Goal: Task Accomplishment & Management: Manage account settings

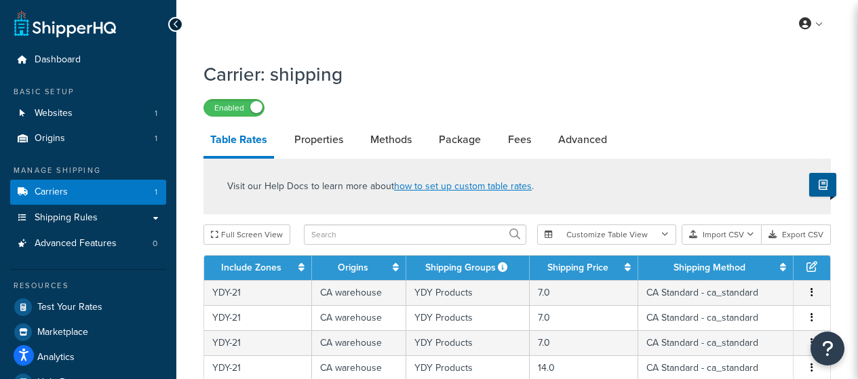
select select "25"
click at [88, 191] on link "Carriers 1" at bounding box center [88, 192] width 156 height 25
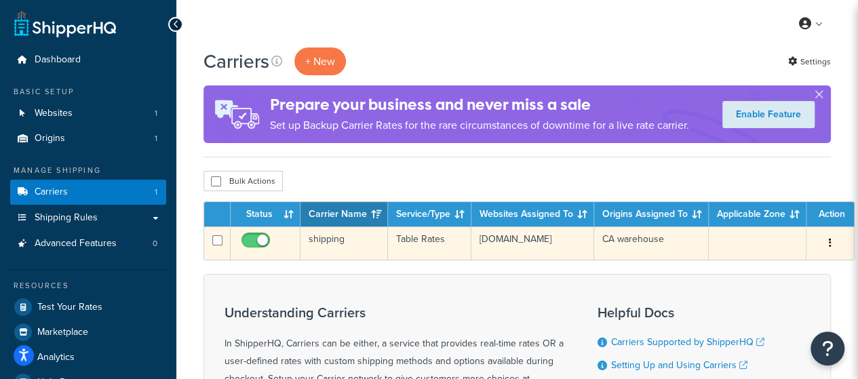
click at [829, 243] on icon "button" at bounding box center [830, 242] width 3 height 9
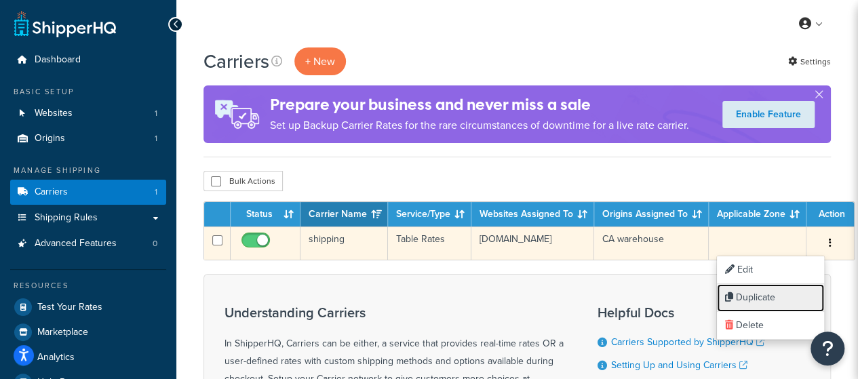
click at [751, 306] on link "Duplicate" at bounding box center [770, 298] width 107 height 28
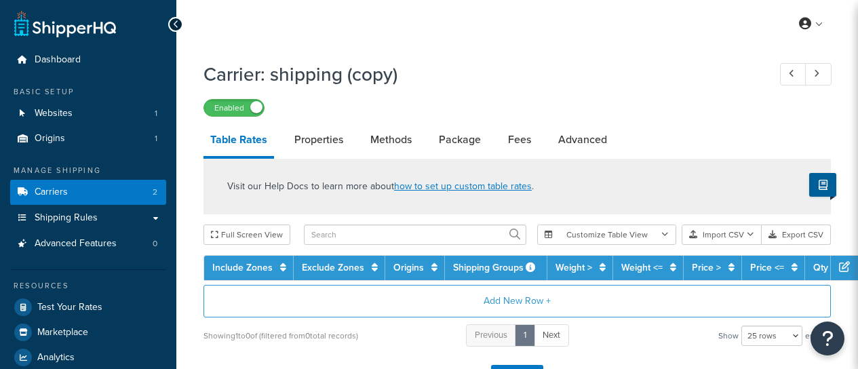
select select "25"
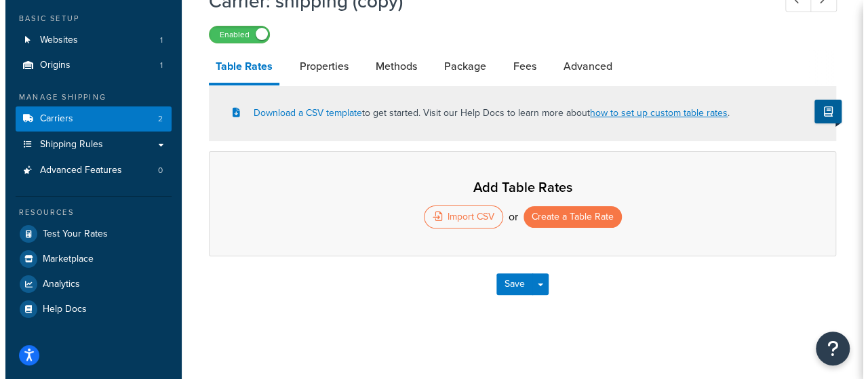
scroll to position [73, 0]
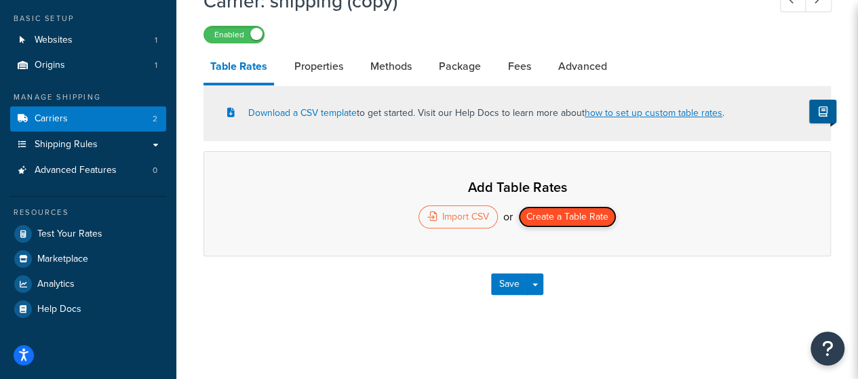
click at [574, 218] on button "Create a Table Rate" at bounding box center [567, 217] width 98 height 22
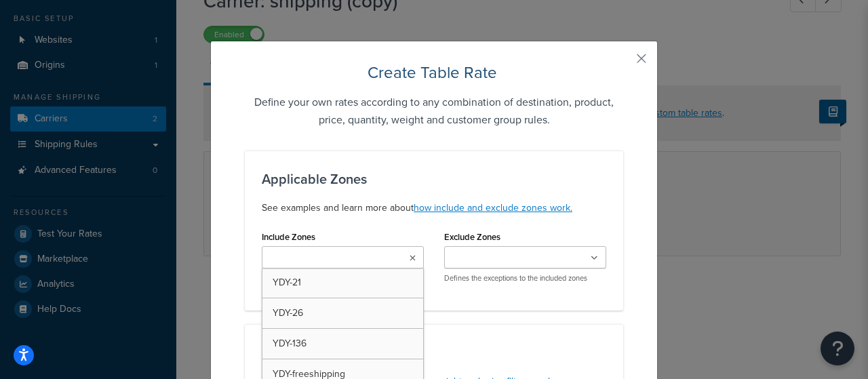
click at [378, 257] on ul at bounding box center [343, 257] width 162 height 22
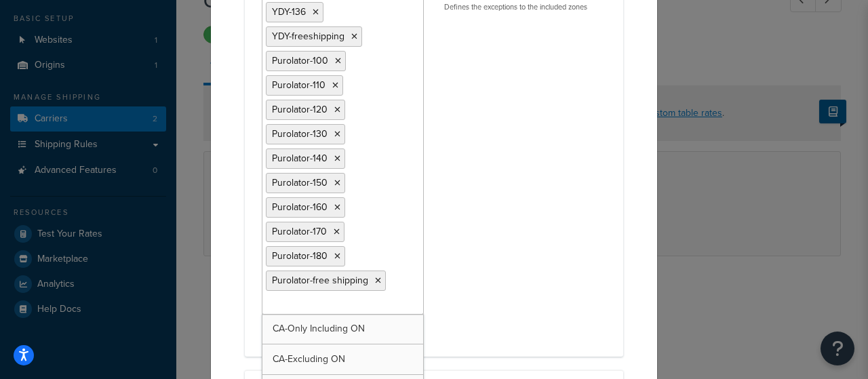
scroll to position [339, 0]
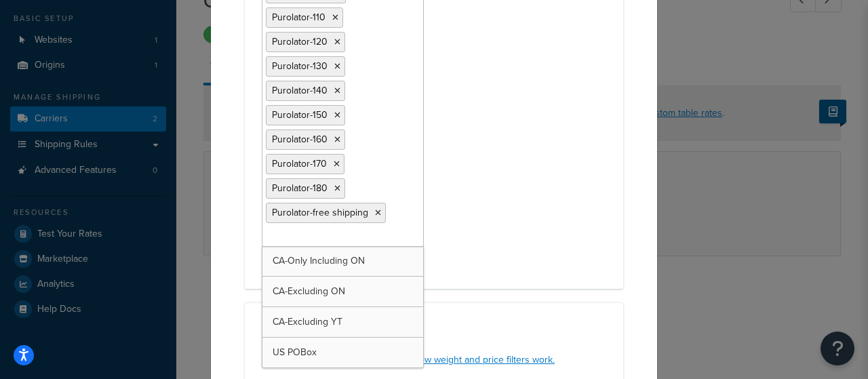
click at [463, 218] on div "Include Zones YDY-21 YDY-26 YDY-136 YDY-freeshipping Purolator-100 Purolator-11…" at bounding box center [434, 80] width 365 height 384
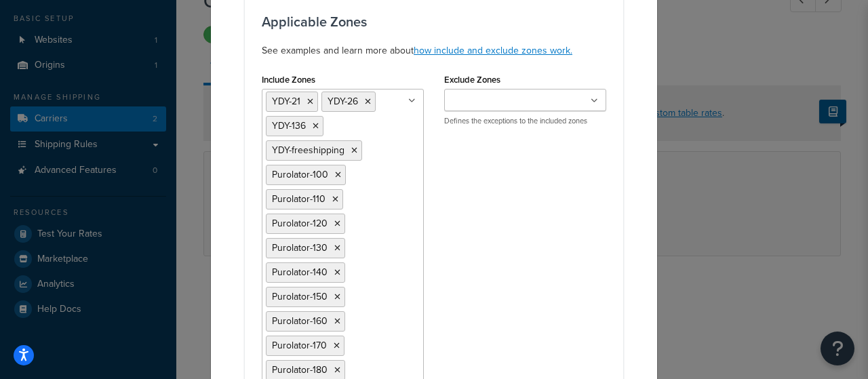
scroll to position [136, 0]
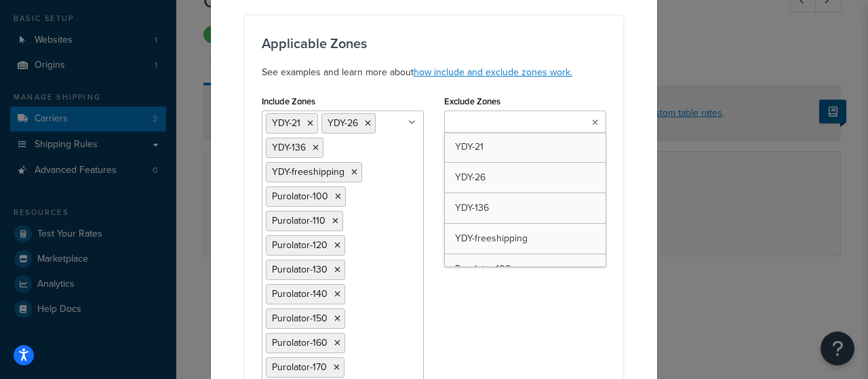
click at [490, 125] on input "Exclude Zones" at bounding box center [508, 122] width 120 height 15
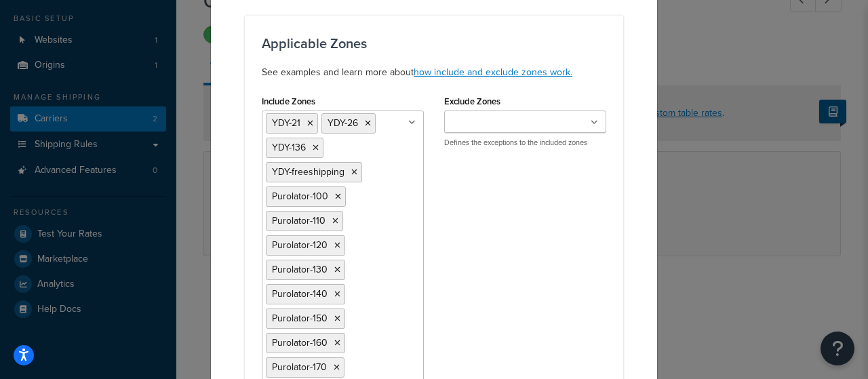
click at [423, 95] on div "Include Zones YDY-21 YDY-26 YDY-136 YDY-freeshipping Purolator-100 Purolator-11…" at bounding box center [343, 284] width 182 height 384
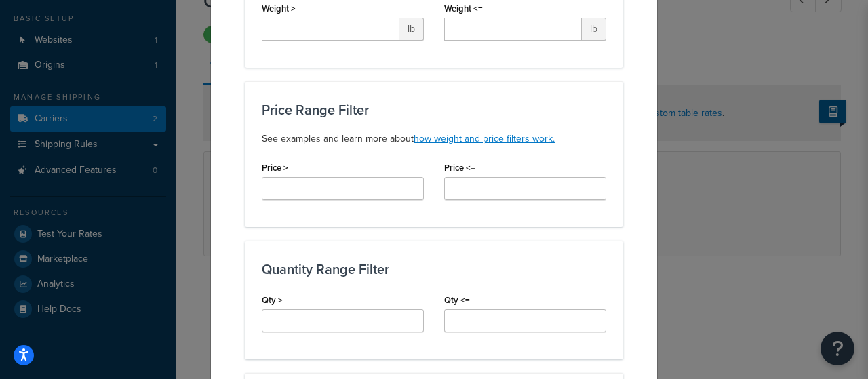
scroll to position [746, 0]
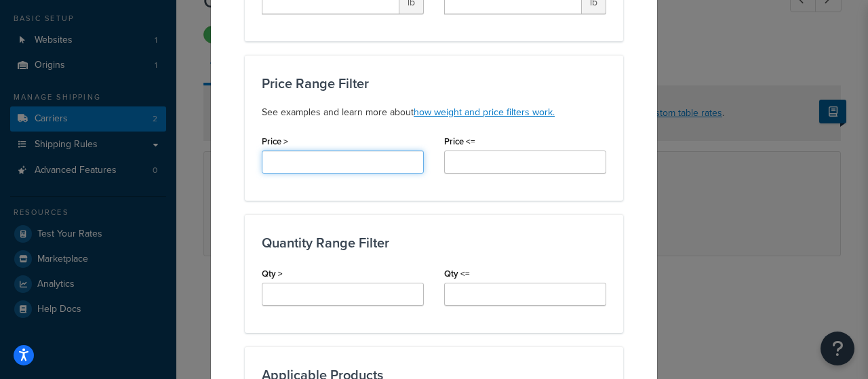
click at [392, 153] on input "Price >" at bounding box center [343, 162] width 162 height 23
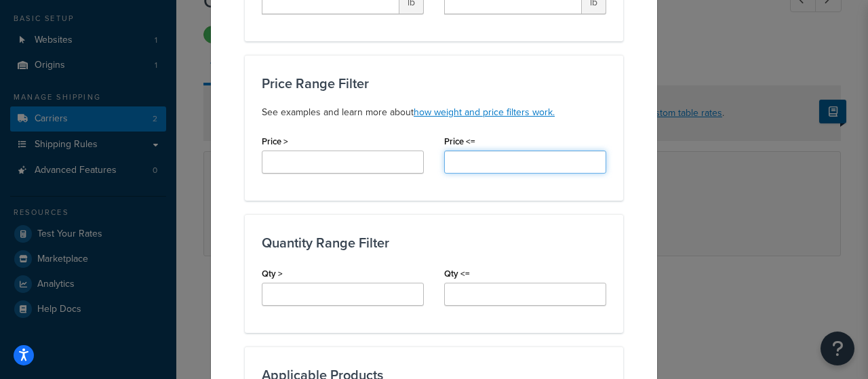
click at [476, 158] on input "Price <=" at bounding box center [525, 162] width 162 height 23
type input "1"
type input "100"
click at [460, 186] on div "Price Range Filter See examples and learn more about how weight and price filte…" at bounding box center [434, 128] width 378 height 146
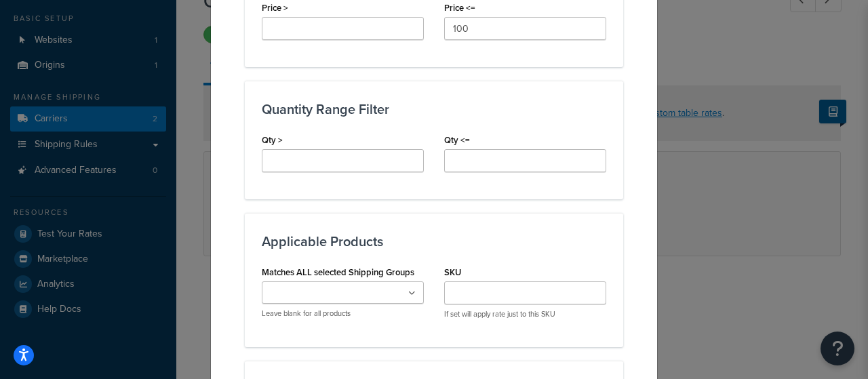
scroll to position [949, 0]
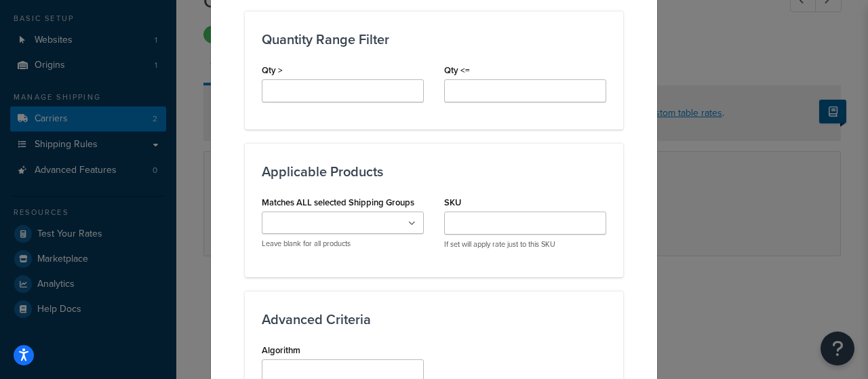
click at [391, 217] on ul at bounding box center [343, 223] width 162 height 22
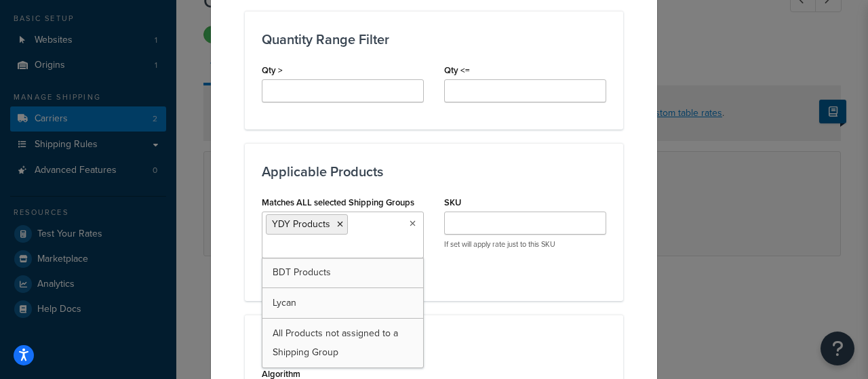
scroll to position [0, 0]
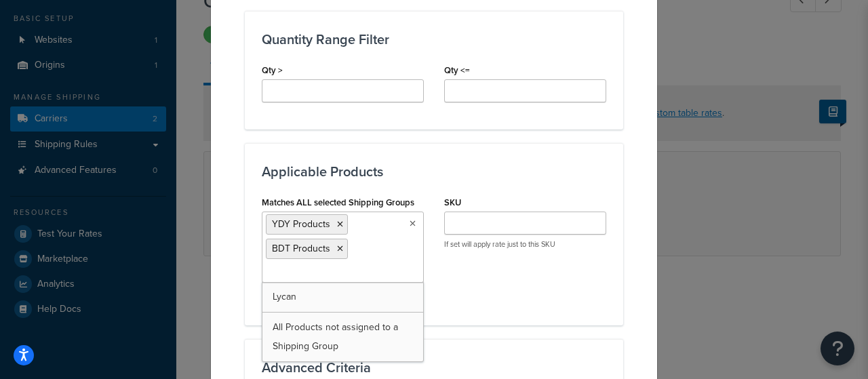
click at [446, 262] on div "Matches ALL selected Shipping Groups YDY Products BDT Products Lycan All Produc…" at bounding box center [434, 250] width 365 height 115
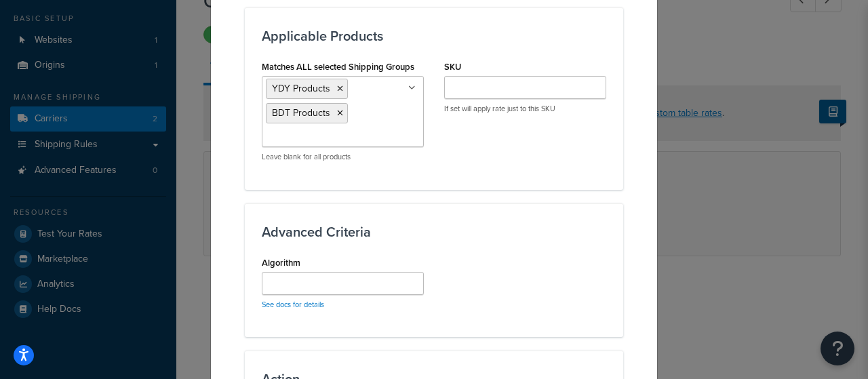
scroll to position [1153, 0]
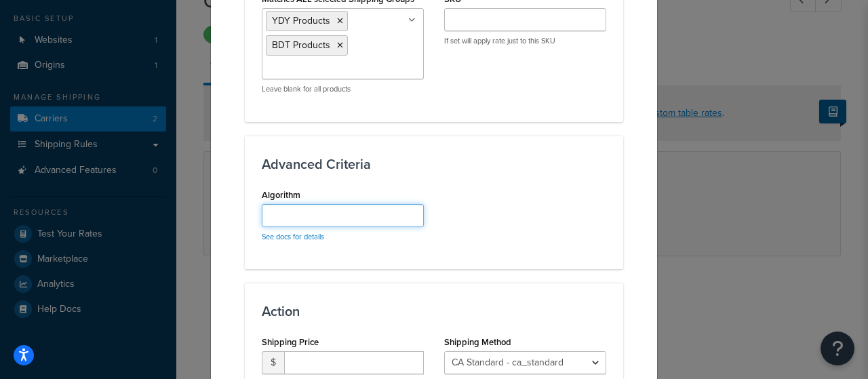
click at [361, 210] on input "Algorithm" at bounding box center [343, 215] width 162 height 23
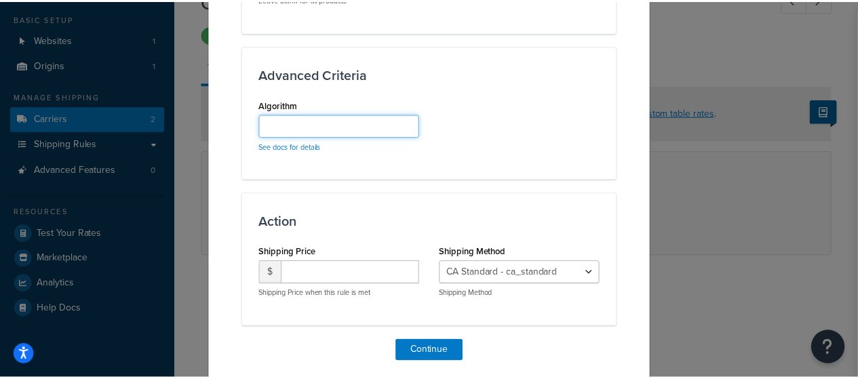
scroll to position [1280, 0]
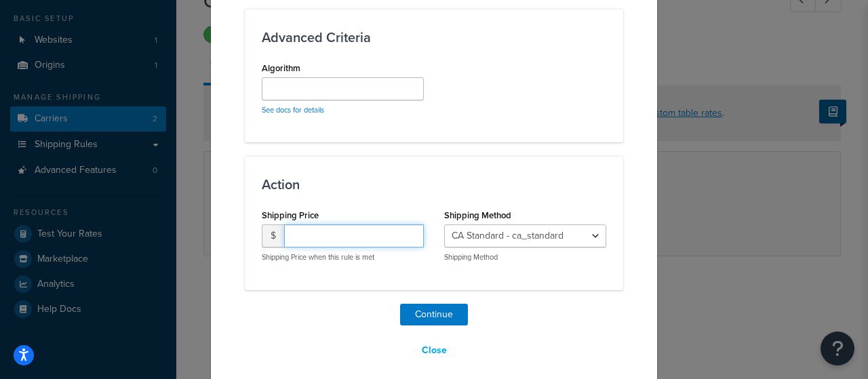
click at [384, 227] on input "number" at bounding box center [354, 235] width 140 height 23
type input "9.9"
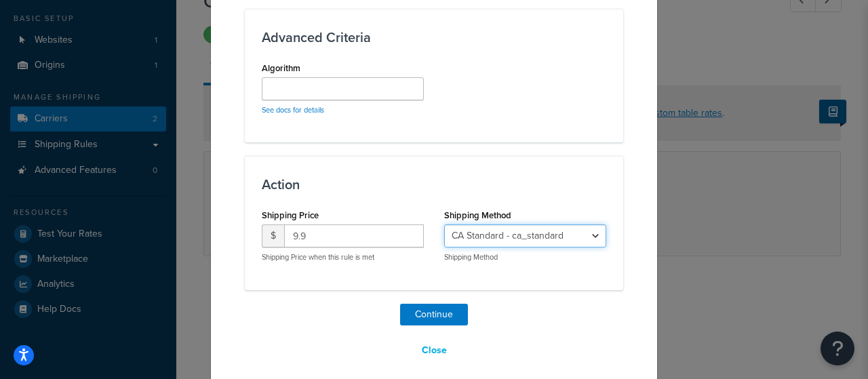
click at [522, 233] on select "CA Standard - ca_standard" at bounding box center [525, 235] width 162 height 23
click at [541, 177] on h3 "Action" at bounding box center [434, 184] width 345 height 15
click at [513, 224] on select "CA Standard - ca_standard" at bounding box center [525, 235] width 162 height 23
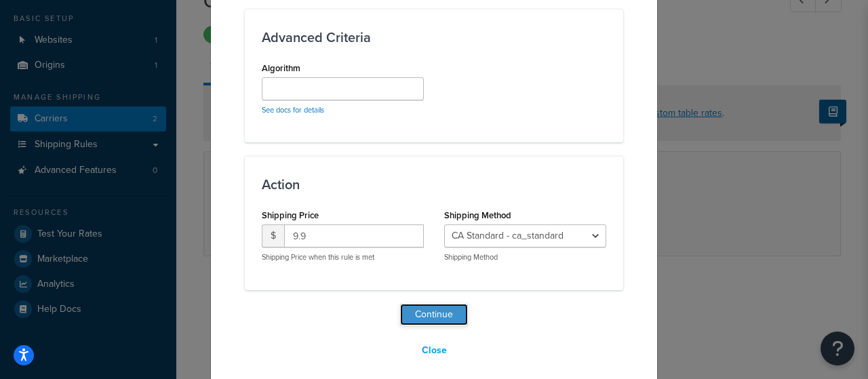
click at [425, 313] on button "Continue" at bounding box center [434, 315] width 68 height 22
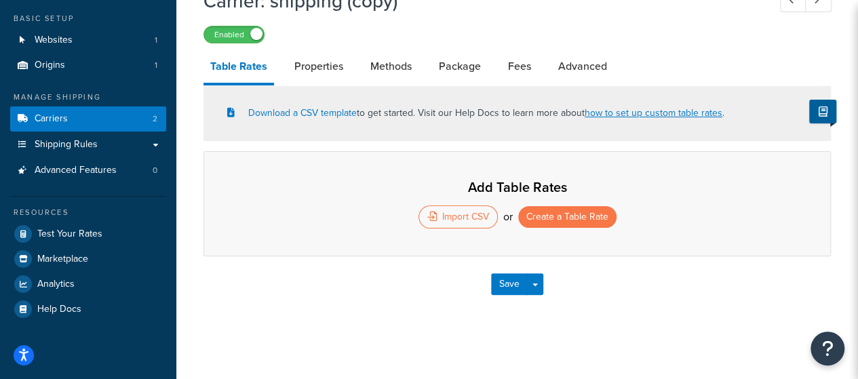
select select "25"
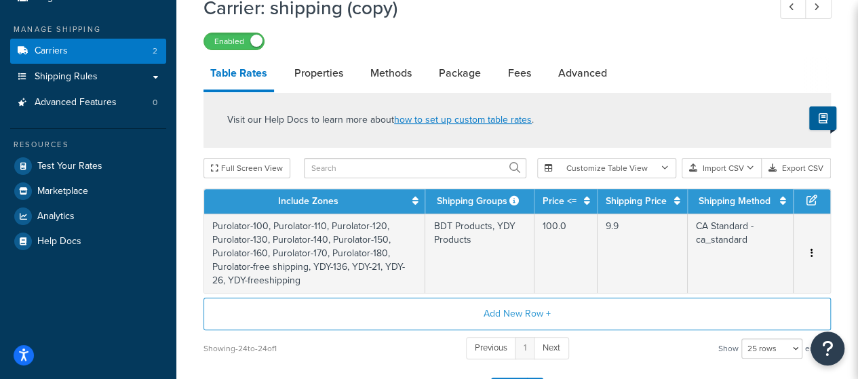
scroll to position [73, 0]
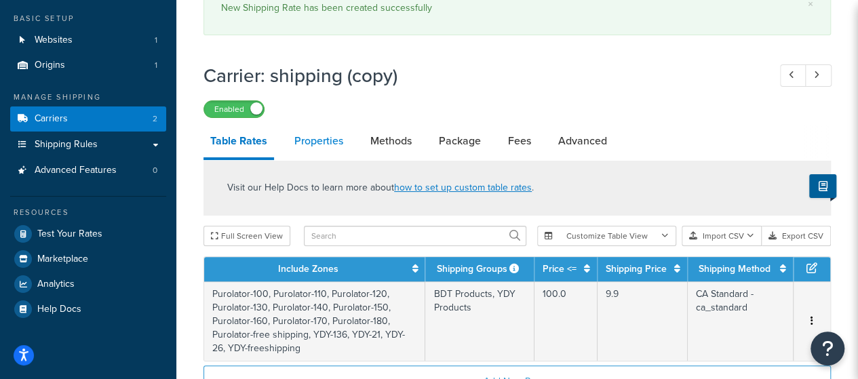
click at [327, 138] on link "Properties" at bounding box center [319, 141] width 62 height 33
select select "PERSKU"
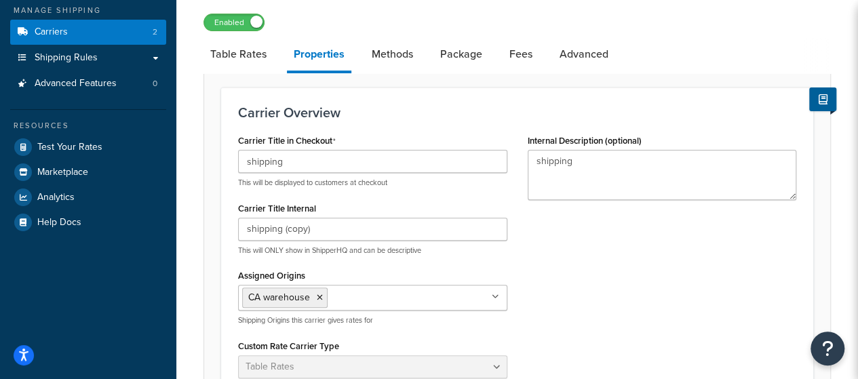
scroll to position [141, 0]
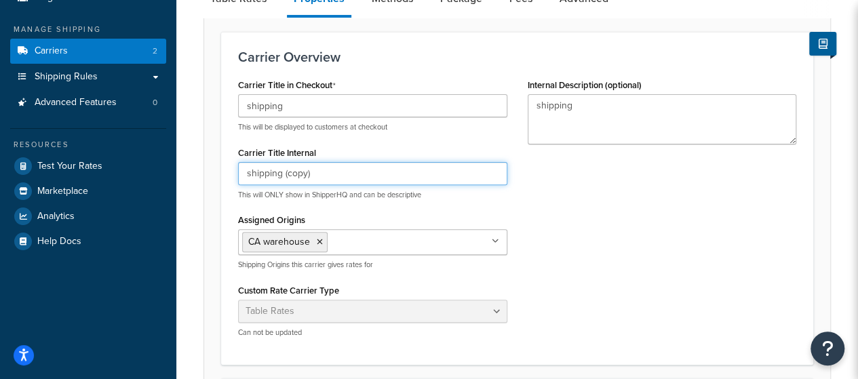
click at [331, 171] on input "shipping (copy)" at bounding box center [372, 173] width 269 height 23
drag, startPoint x: 330, startPoint y: 174, endPoint x: 232, endPoint y: 180, distance: 97.8
click at [232, 180] on div "Carrier Title in Checkout shipping This will be displayed to customers at check…" at bounding box center [373, 211] width 290 height 273
paste input "订单金额<C$100"
drag, startPoint x: 286, startPoint y: 175, endPoint x: 236, endPoint y: 177, distance: 50.2
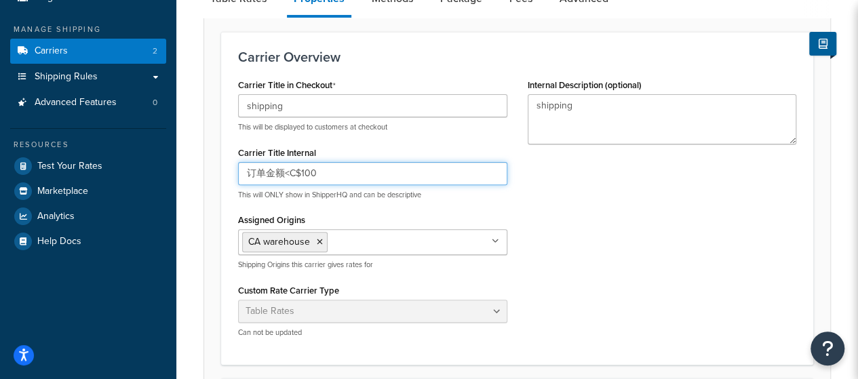
click at [236, 177] on div "Carrier Title in Checkout shipping This will be displayed to customers at check…" at bounding box center [373, 211] width 290 height 273
type input "Order Subtotal<C$100"
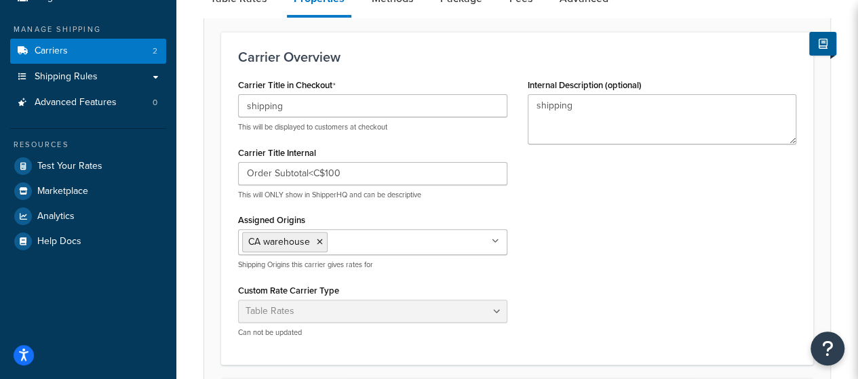
click at [587, 192] on div "Carrier Title in Checkout shipping This will be displayed to customers at check…" at bounding box center [517, 211] width 578 height 273
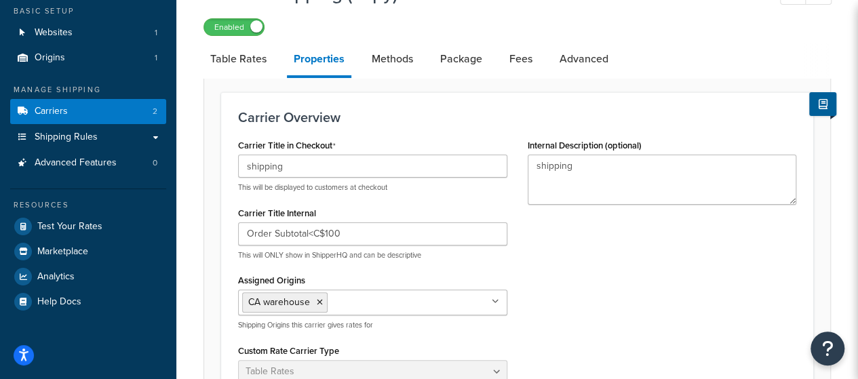
scroll to position [5, 0]
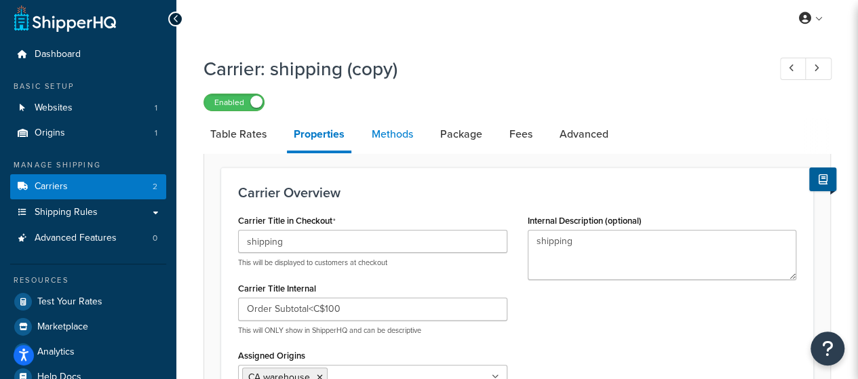
click at [395, 133] on link "Methods" at bounding box center [392, 134] width 55 height 33
select select "25"
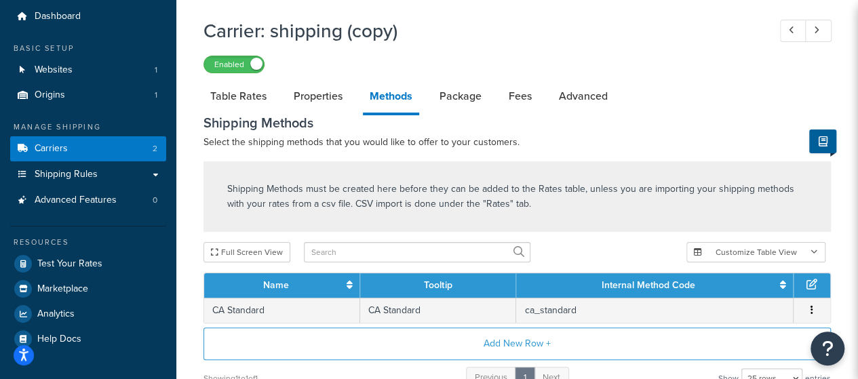
scroll to position [42, 0]
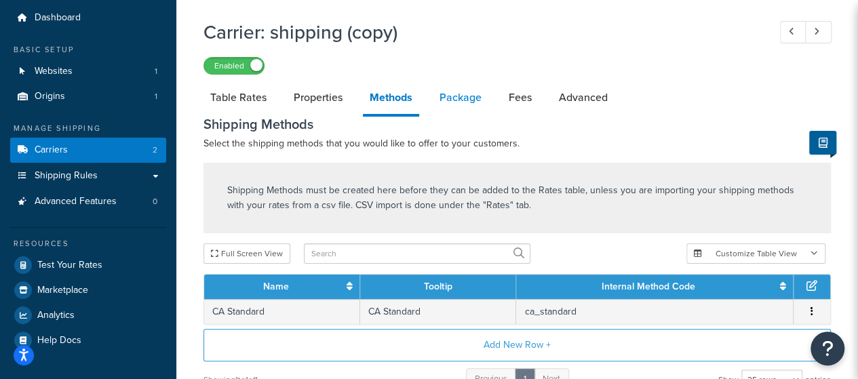
click at [460, 96] on link "Package" at bounding box center [461, 97] width 56 height 33
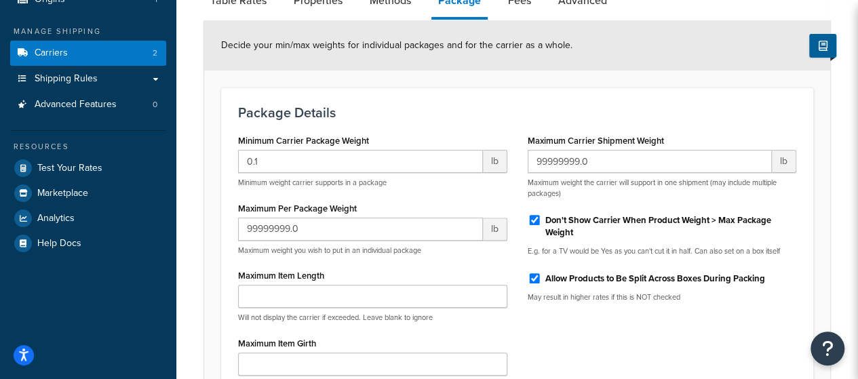
scroll to position [110, 0]
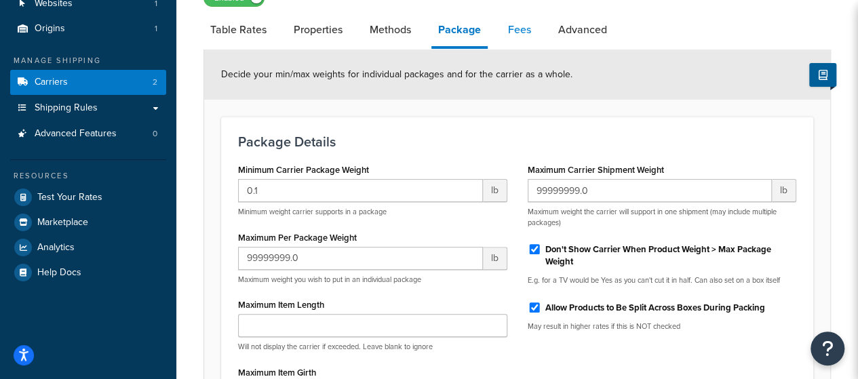
click at [528, 35] on link "Fees" at bounding box center [519, 30] width 37 height 33
select select "AFTER"
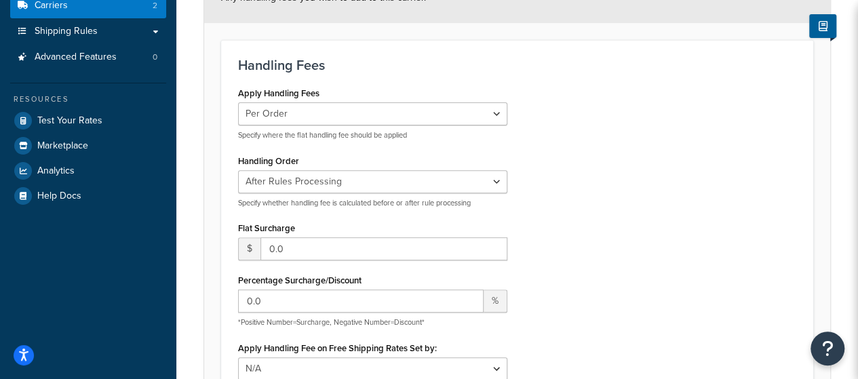
scroll to position [110, 0]
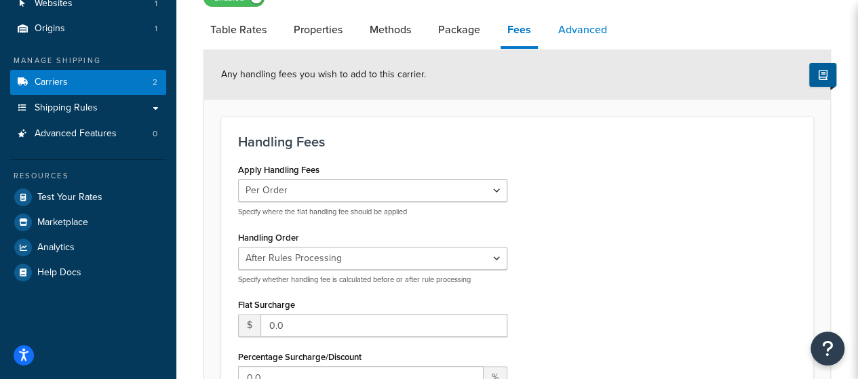
click at [579, 37] on link "Advanced" at bounding box center [582, 30] width 62 height 33
select select "false"
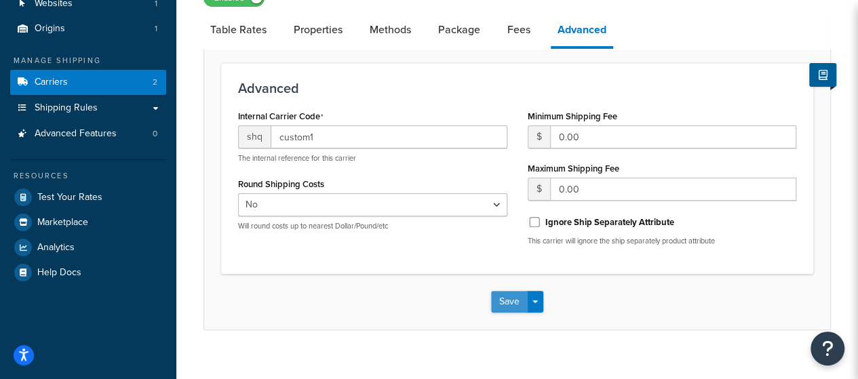
click at [510, 300] on button "Save" at bounding box center [509, 302] width 37 height 22
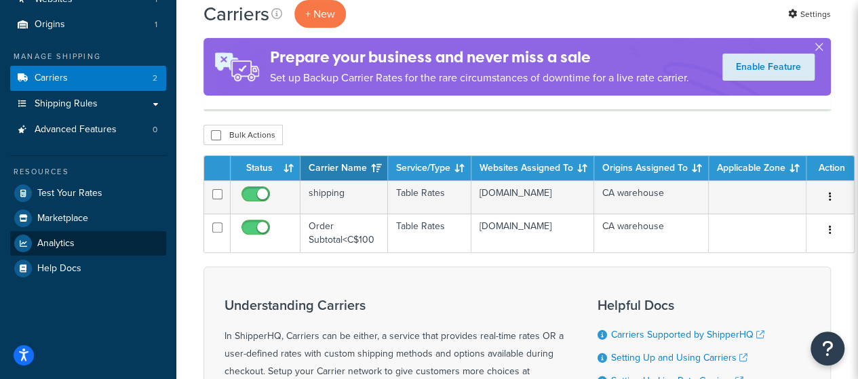
scroll to position [136, 0]
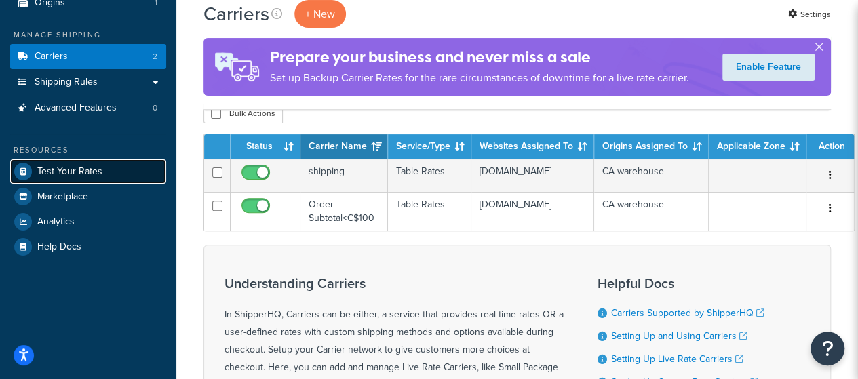
click at [81, 167] on span "Test Your Rates" at bounding box center [69, 172] width 65 height 12
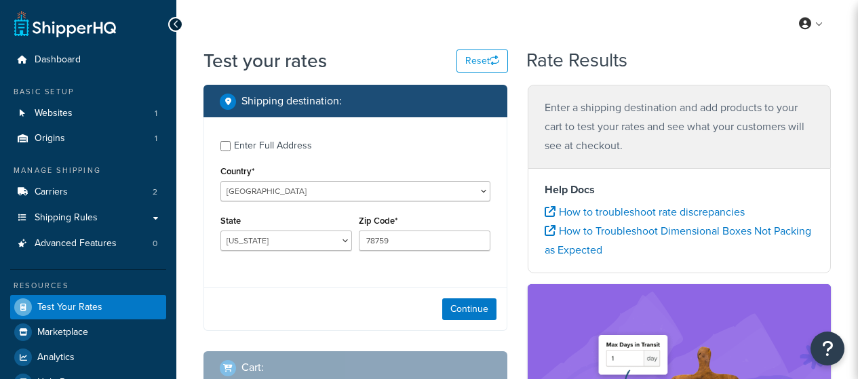
select select "[GEOGRAPHIC_DATA]"
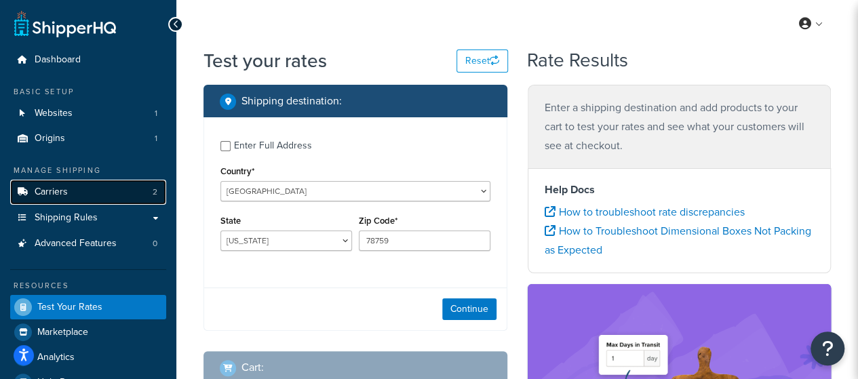
click at [84, 193] on link "Carriers 2" at bounding box center [88, 192] width 156 height 25
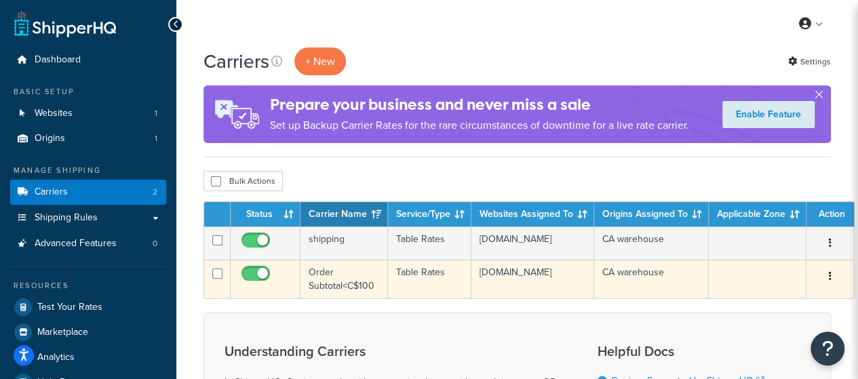
click at [829, 283] on button "button" at bounding box center [830, 277] width 19 height 22
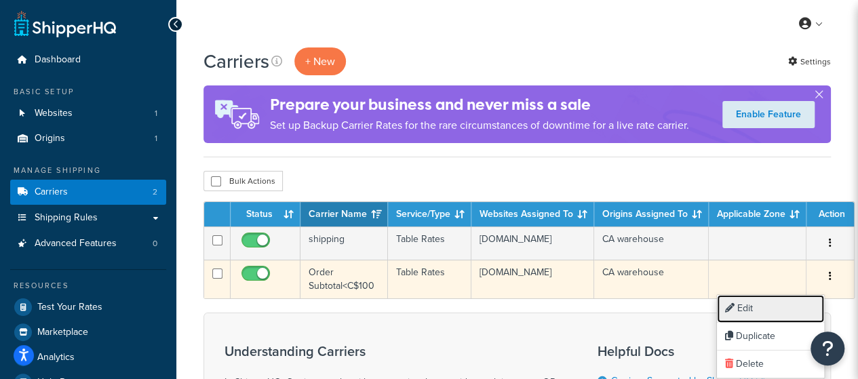
click at [784, 306] on link "Edit" at bounding box center [770, 309] width 107 height 28
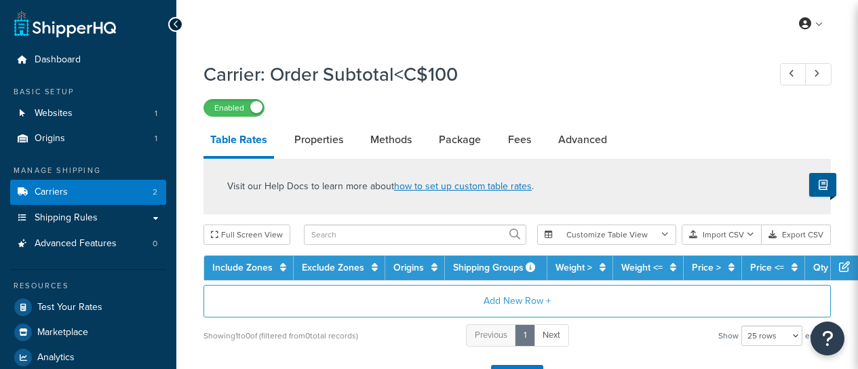
select select "25"
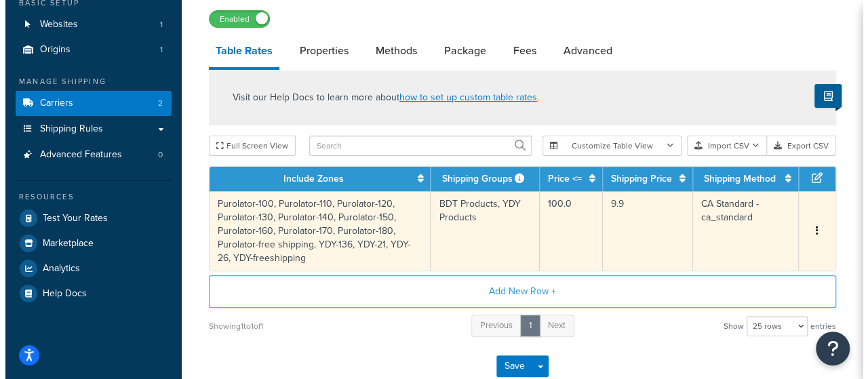
scroll to position [68, 0]
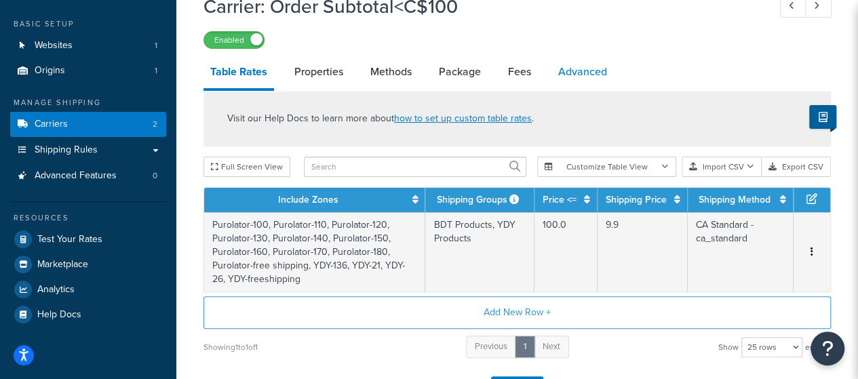
click at [564, 74] on link "Advanced" at bounding box center [582, 72] width 62 height 33
select select "false"
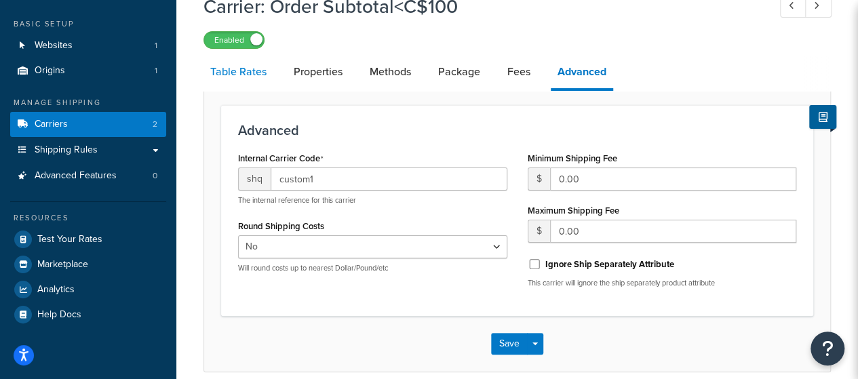
click at [247, 79] on link "Table Rates" at bounding box center [238, 72] width 70 height 33
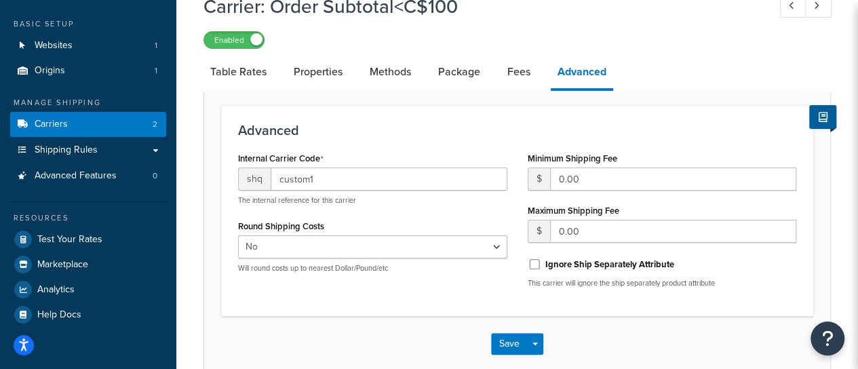
select select "25"
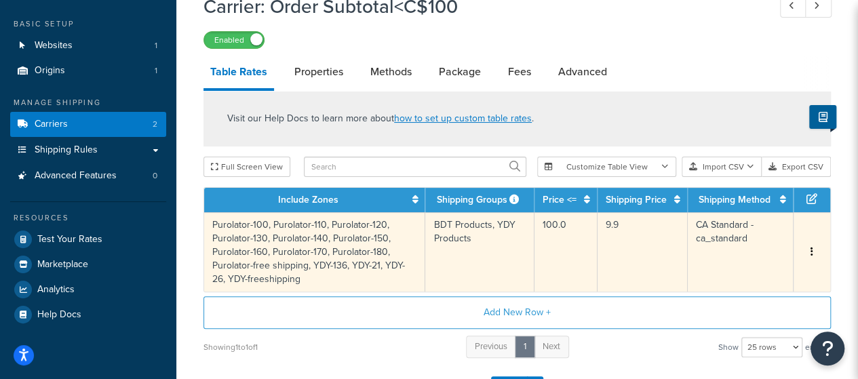
click at [811, 253] on icon "button" at bounding box center [811, 251] width 3 height 9
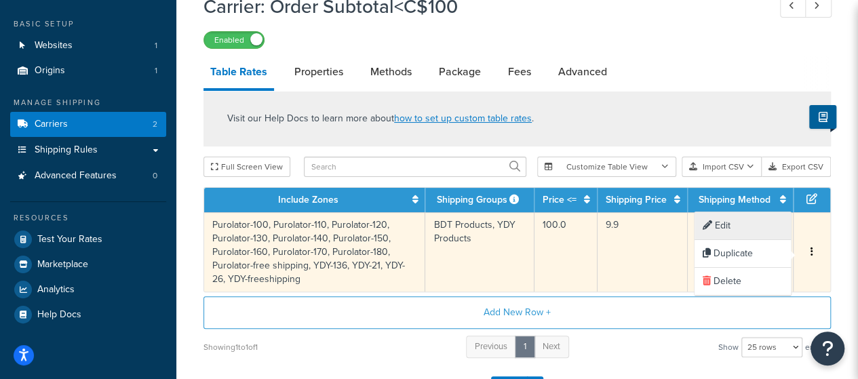
click at [738, 226] on div "Edit" at bounding box center [742, 226] width 96 height 28
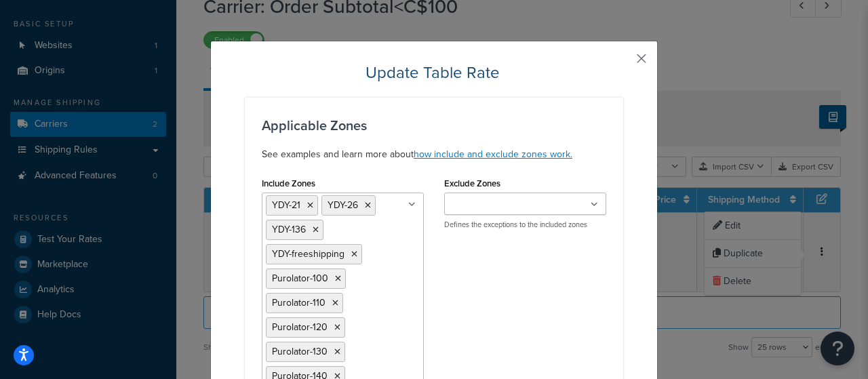
click at [623, 62] on button "button" at bounding box center [621, 63] width 3 height 3
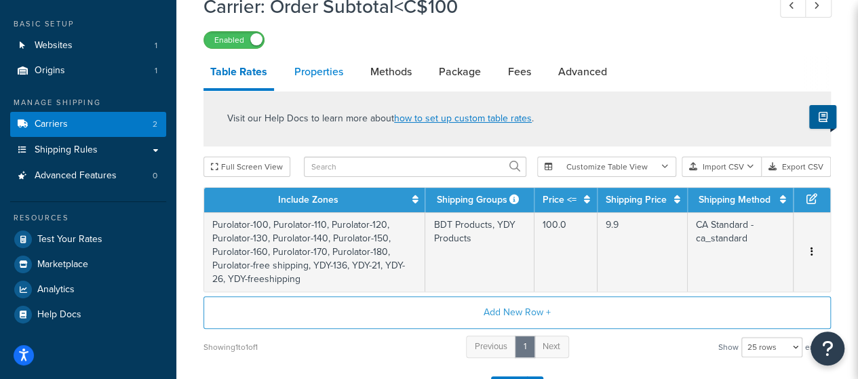
click at [304, 77] on link "Properties" at bounding box center [319, 72] width 62 height 33
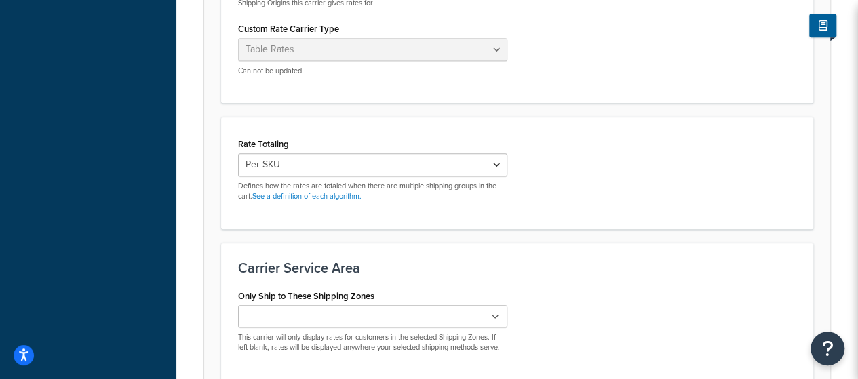
scroll to position [475, 0]
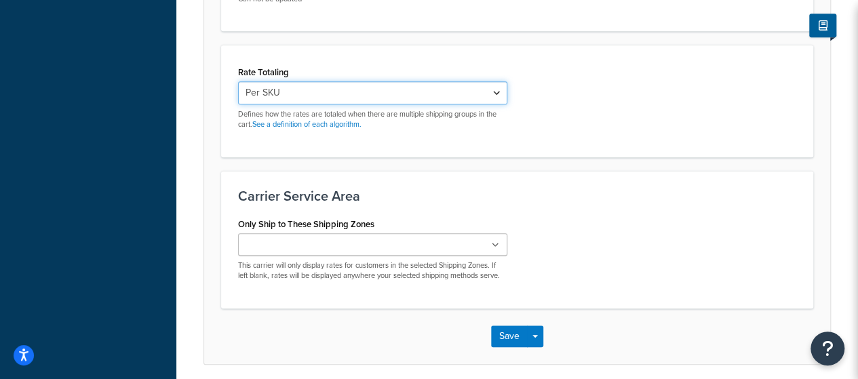
click at [431, 98] on select "Cumulative Highest Per Item Per SKU" at bounding box center [372, 92] width 269 height 23
select select "HIGHEST"
click at [238, 81] on select "Cumulative Highest Per Item Per SKU" at bounding box center [372, 92] width 269 height 23
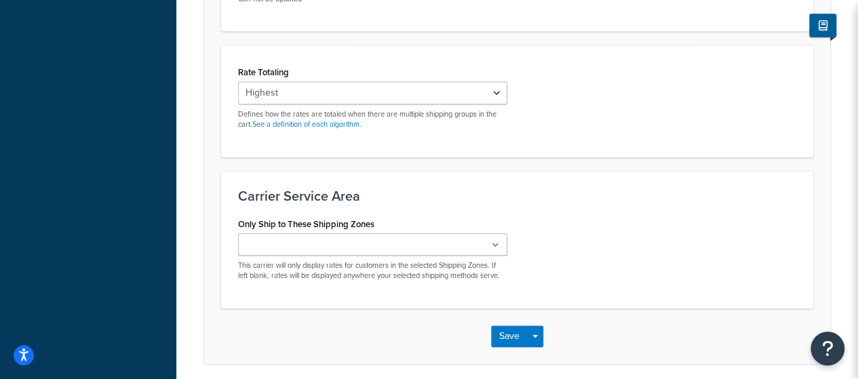
click at [460, 146] on div "Rate Totaling Cumulative Highest Per Item Per SKU Defines how the rates are tot…" at bounding box center [517, 101] width 592 height 113
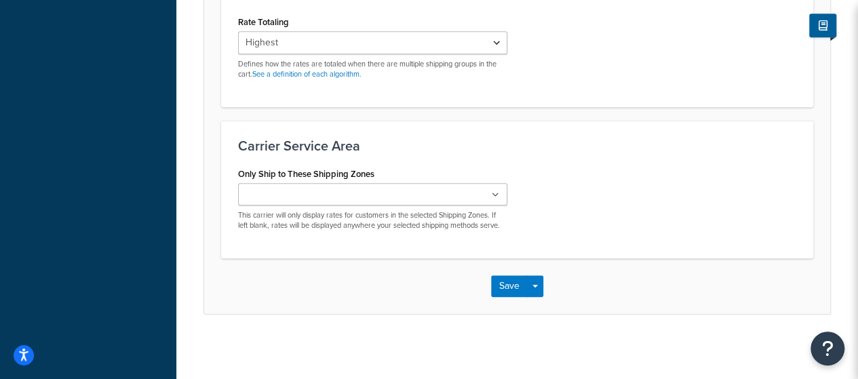
scroll to position [526, 0]
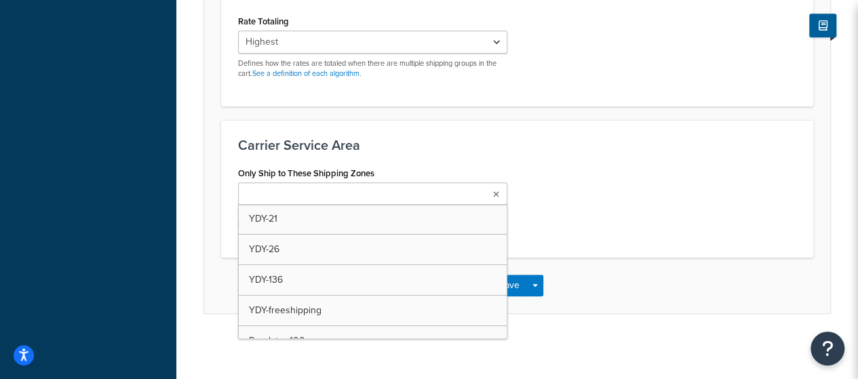
click at [489, 190] on ul at bounding box center [372, 193] width 269 height 22
click at [524, 159] on div "Carrier Service Area Only Ship to These Shipping Zones YDY-21 YDY-26 YDY-136 YD…" at bounding box center [517, 189] width 592 height 138
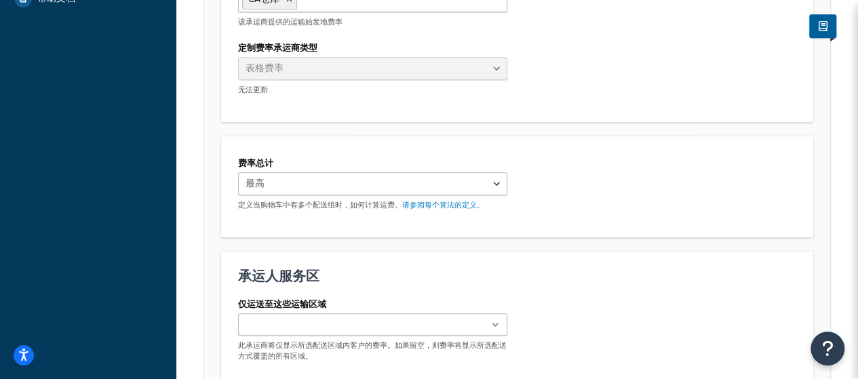
scroll to position [382, 0]
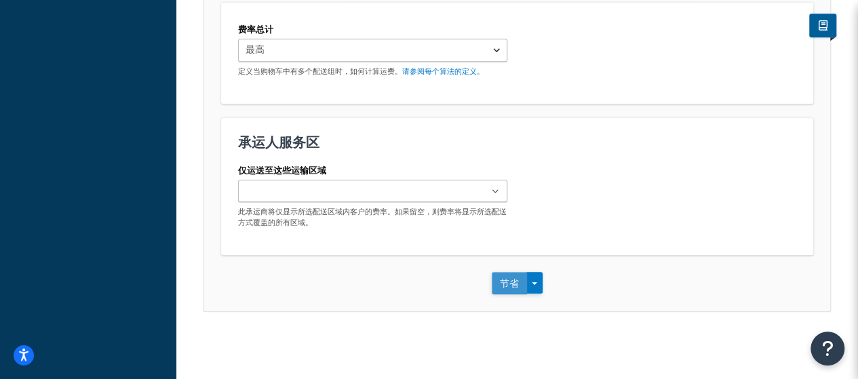
click at [509, 283] on font "节省" at bounding box center [509, 283] width 19 height 14
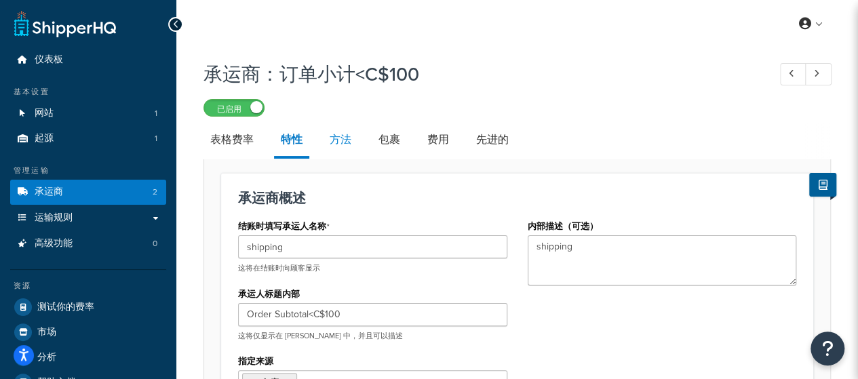
click at [335, 141] on font "方法" at bounding box center [341, 140] width 22 height 16
select select "25"
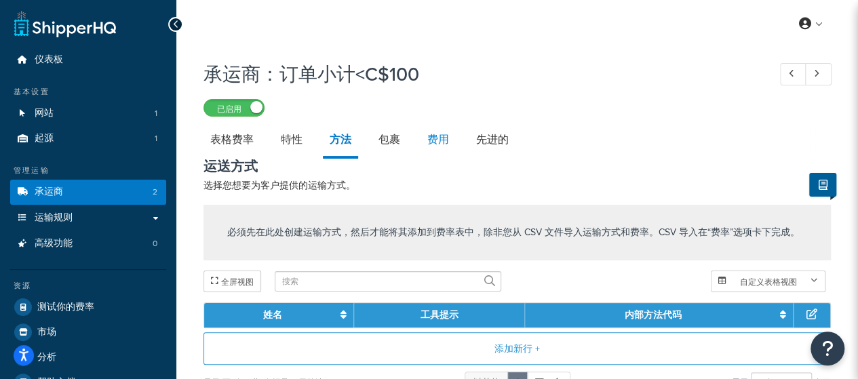
scroll to position [1, 0]
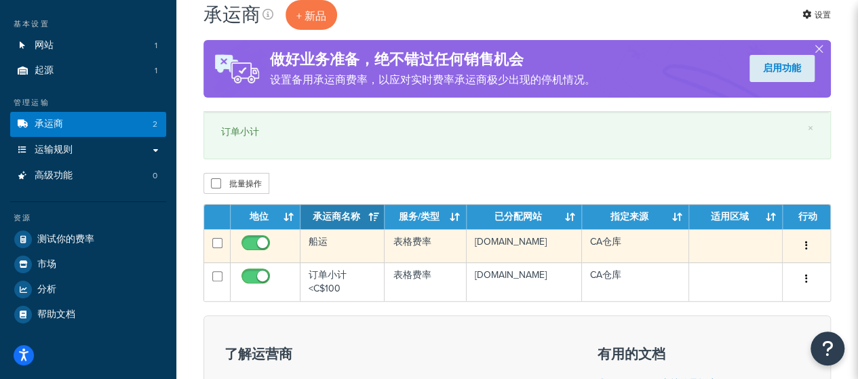
click at [805, 243] on icon "button" at bounding box center [806, 245] width 3 height 9
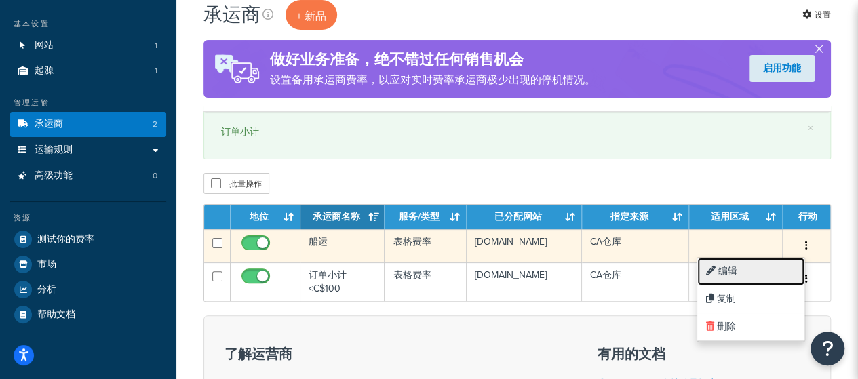
click at [764, 267] on link "编辑" at bounding box center [750, 272] width 107 height 28
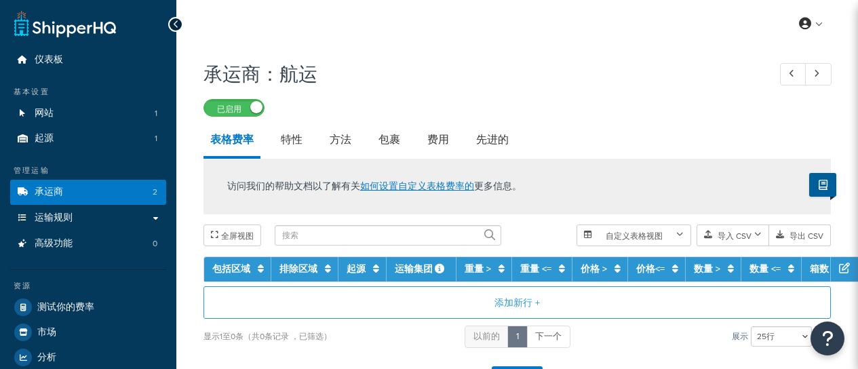
select select "25"
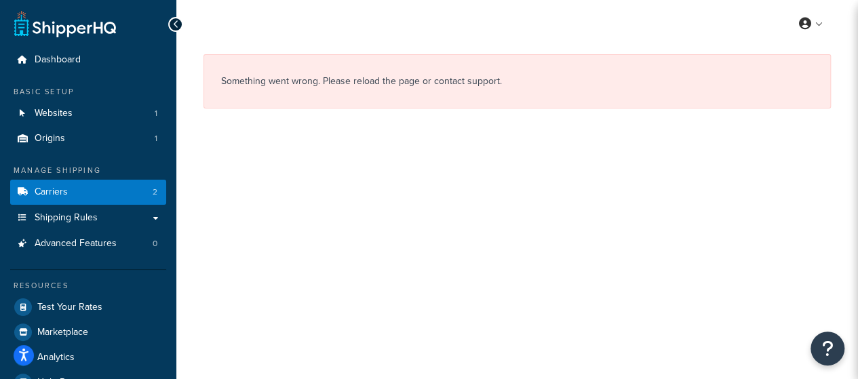
click at [286, 141] on div "Something went wrong. Please reload the page or contact support." at bounding box center [517, 105] width 682 height 102
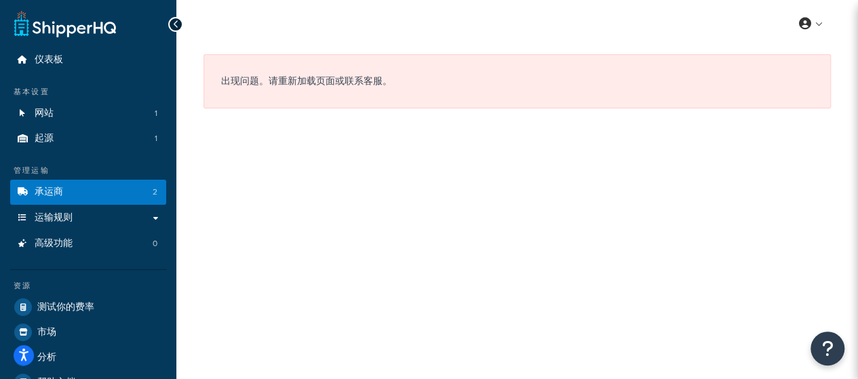
click at [584, 79] on div "出现问题。请重新加载页面或联系客服。" at bounding box center [516, 81] width 627 height 54
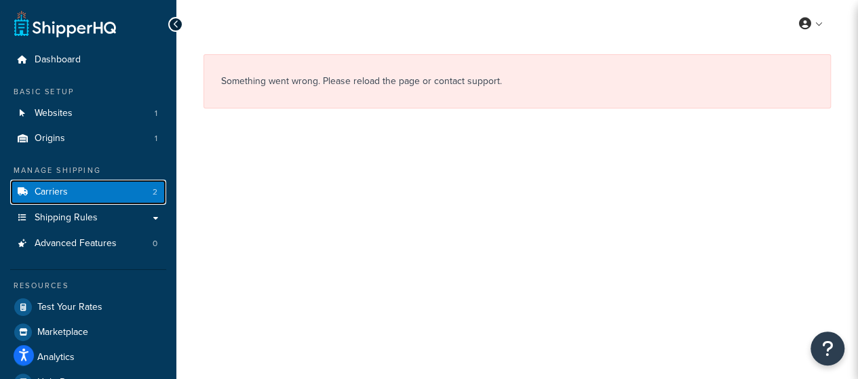
click at [75, 194] on link "Carriers 2" at bounding box center [88, 192] width 156 height 25
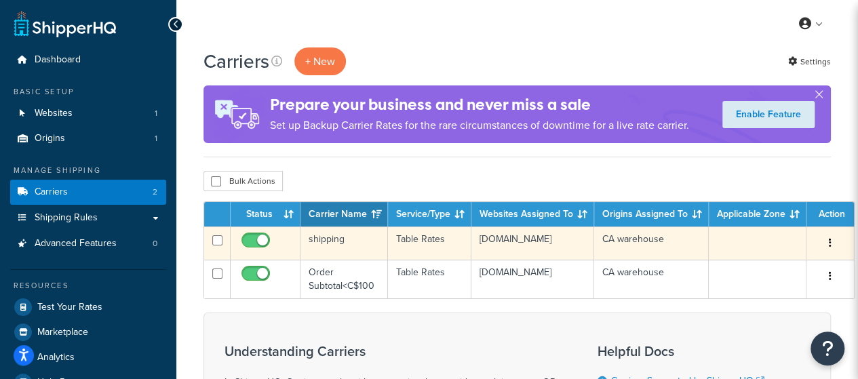
click at [827, 246] on button "button" at bounding box center [830, 244] width 19 height 22
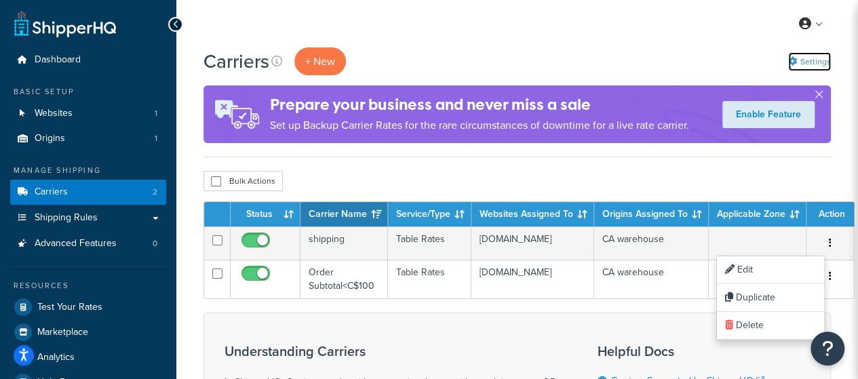
click at [808, 66] on link "Settings" at bounding box center [809, 61] width 43 height 19
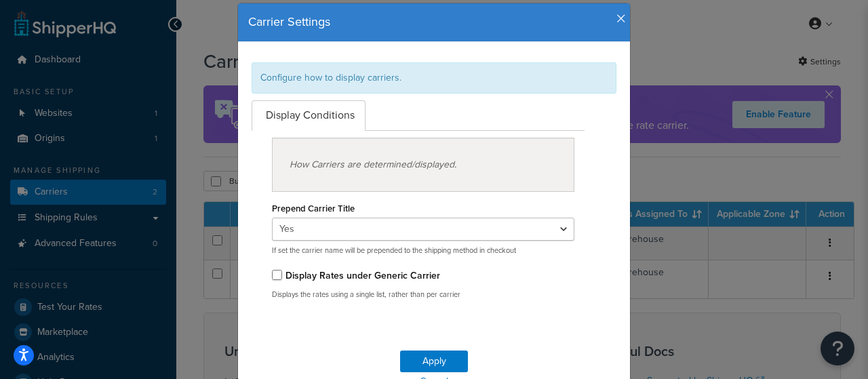
scroll to position [68, 0]
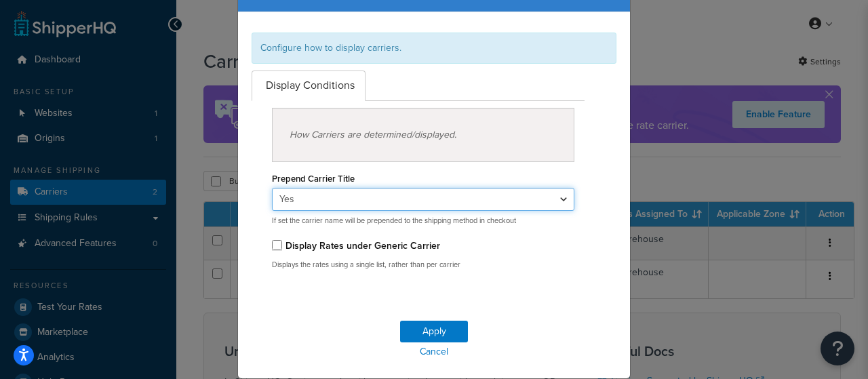
click at [435, 197] on select "Yes No" at bounding box center [423, 199] width 302 height 23
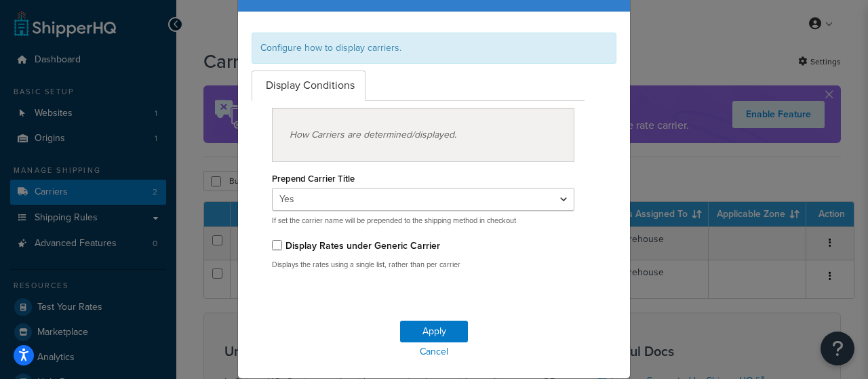
click at [564, 180] on div "Prepend Carrier Title Yes No If set the carrier name will be prepended to the s…" at bounding box center [423, 197] width 302 height 57
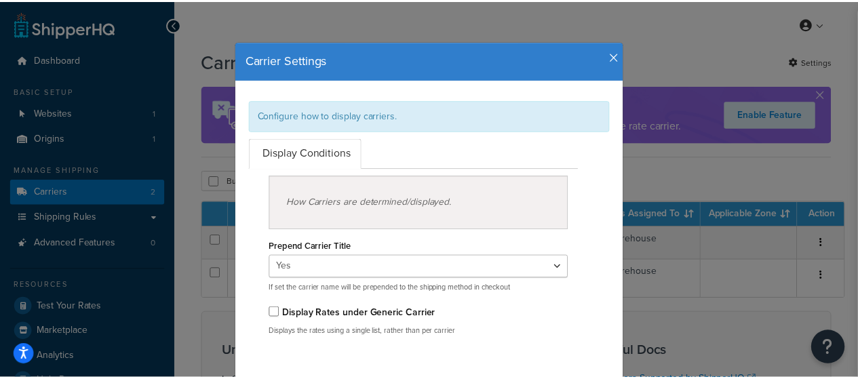
scroll to position [0, 0]
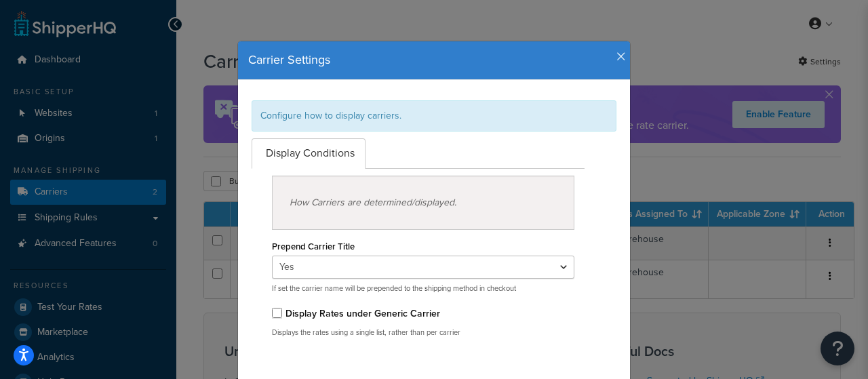
click at [616, 56] on icon "button" at bounding box center [620, 57] width 9 height 12
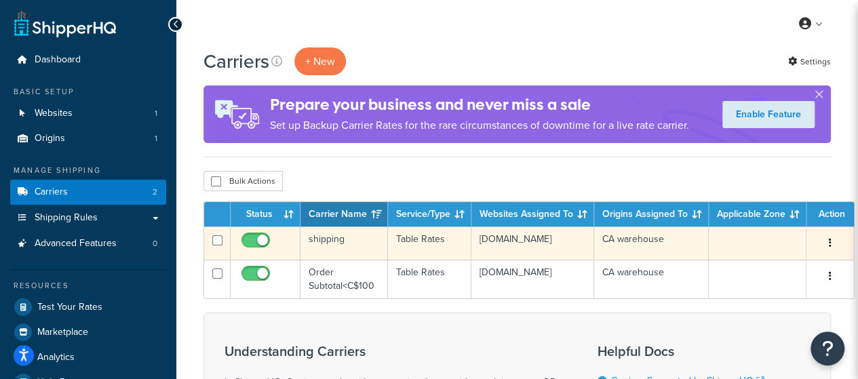
click at [829, 242] on icon "button" at bounding box center [830, 242] width 3 height 9
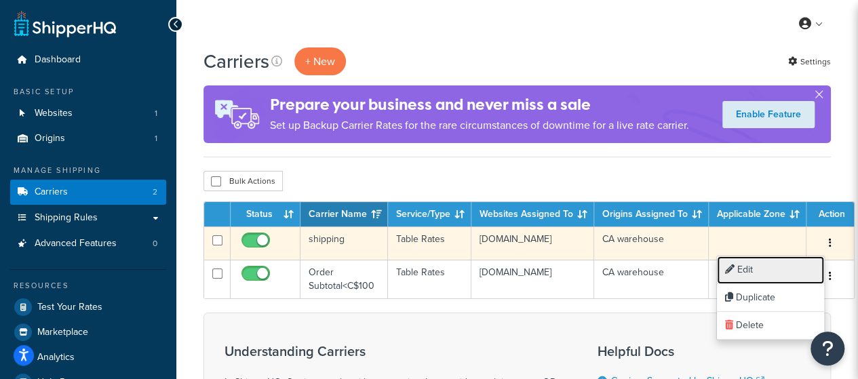
click at [784, 268] on link "Edit" at bounding box center [770, 270] width 107 height 28
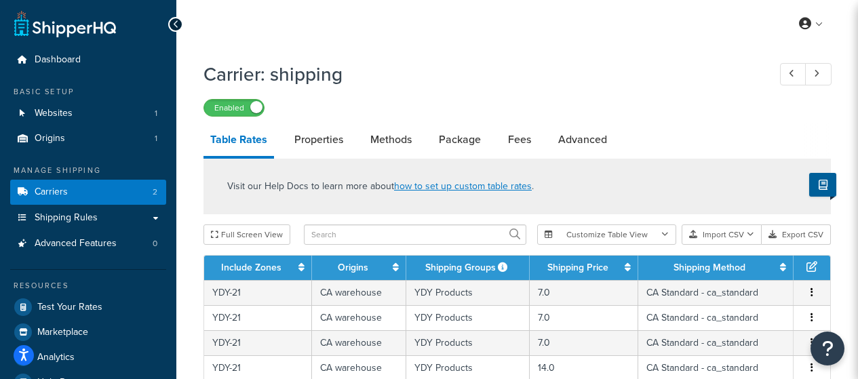
click at [317, 142] on link "Properties" at bounding box center [319, 139] width 62 height 33
select select "PERSKU"
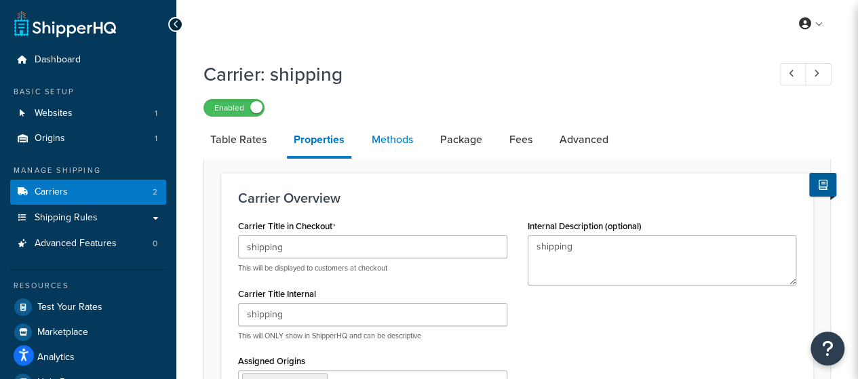
click at [383, 134] on link "Methods" at bounding box center [392, 139] width 55 height 33
select select "25"
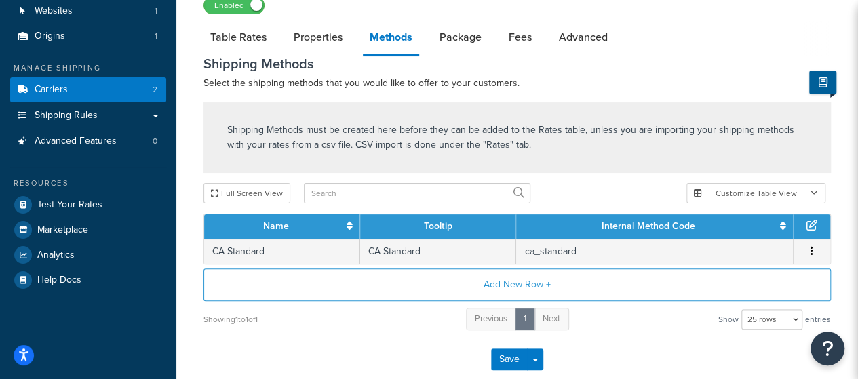
scroll to position [18, 0]
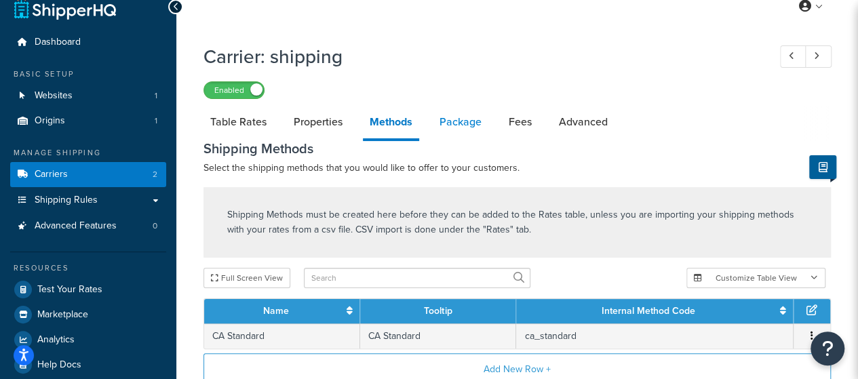
click at [446, 130] on link "Package" at bounding box center [461, 122] width 56 height 33
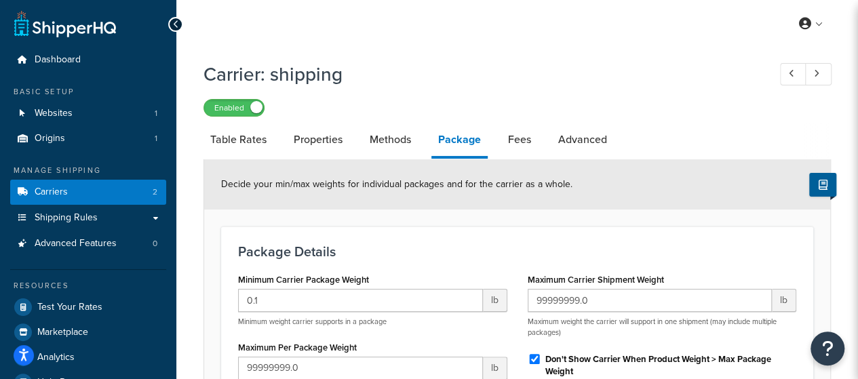
click at [499, 142] on li "Package" at bounding box center [466, 140] width 70 height 35
click at [517, 141] on link "Fees" at bounding box center [519, 139] width 37 height 33
select select "AFTER"
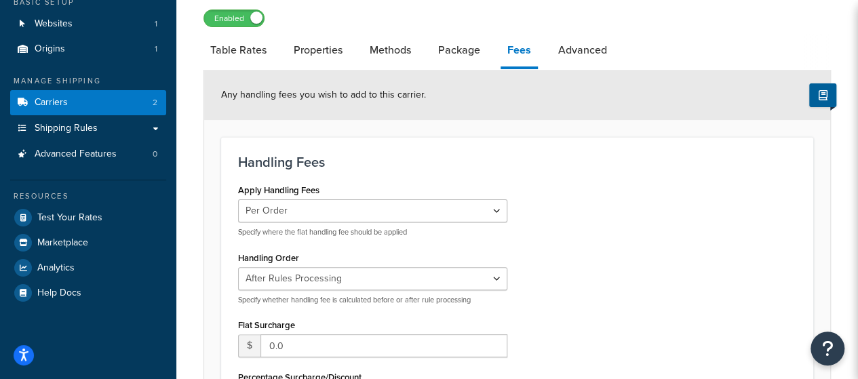
scroll to position [68, 0]
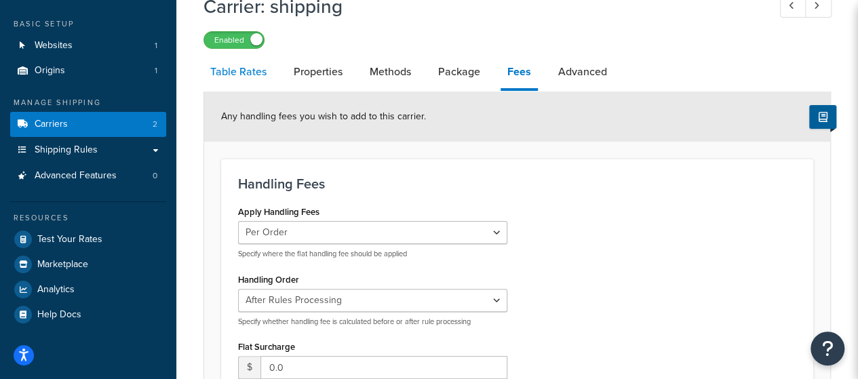
click at [235, 73] on link "Table Rates" at bounding box center [238, 72] width 70 height 33
select select "25"
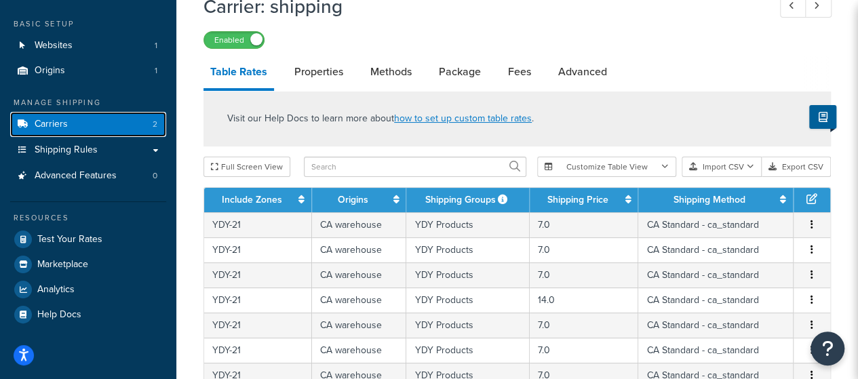
click at [107, 130] on link "Carriers 2" at bounding box center [88, 124] width 156 height 25
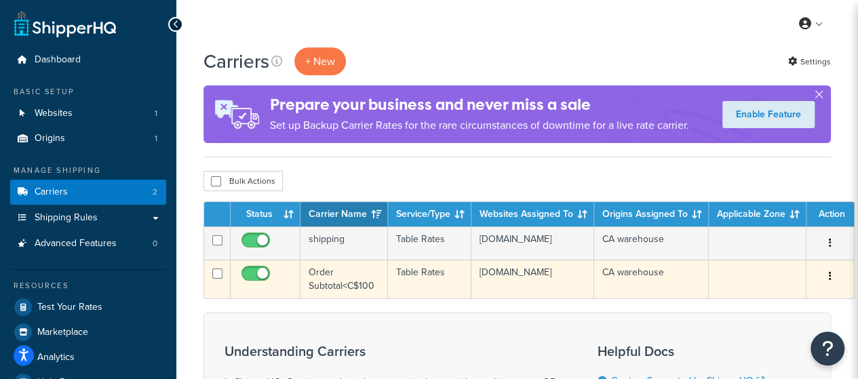
click at [827, 283] on button "button" at bounding box center [830, 277] width 19 height 22
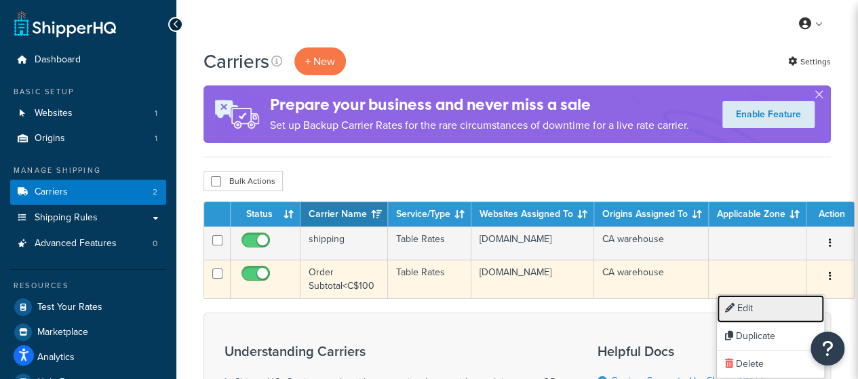
click at [783, 300] on link "Edit" at bounding box center [770, 309] width 107 height 28
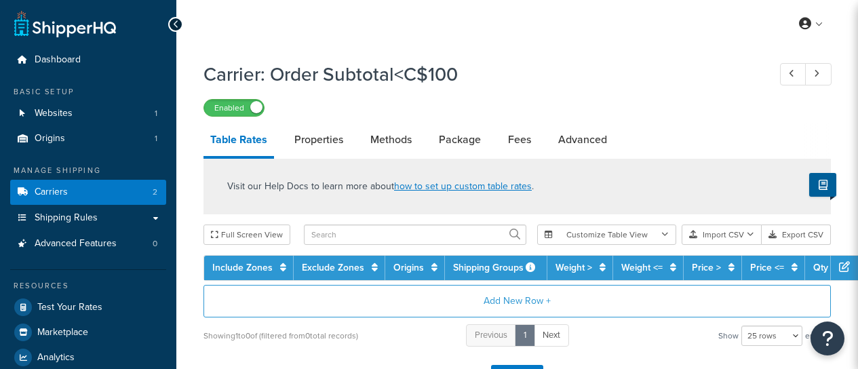
select select "25"
click at [513, 141] on link "Fees" at bounding box center [519, 139] width 37 height 33
select select "AFTER"
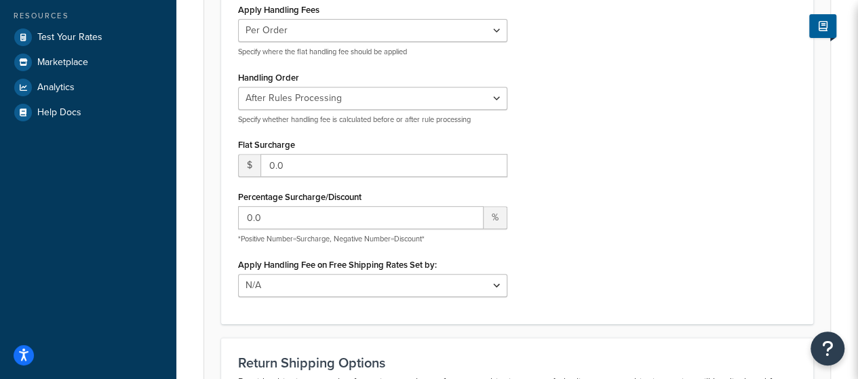
scroll to position [271, 0]
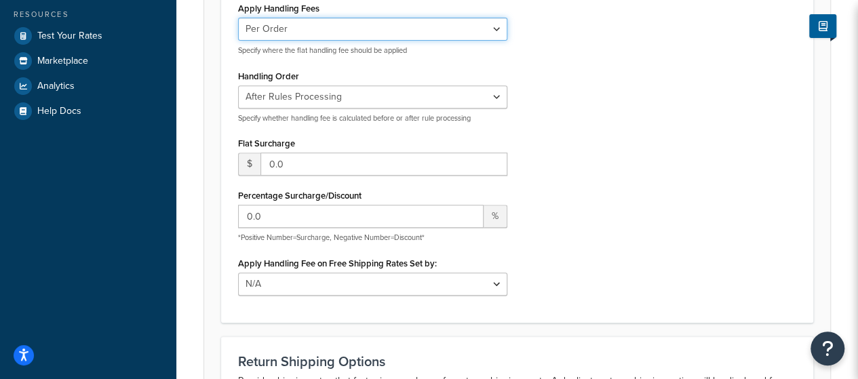
click at [397, 32] on select "Per Order Per Item Per Package" at bounding box center [372, 29] width 269 height 23
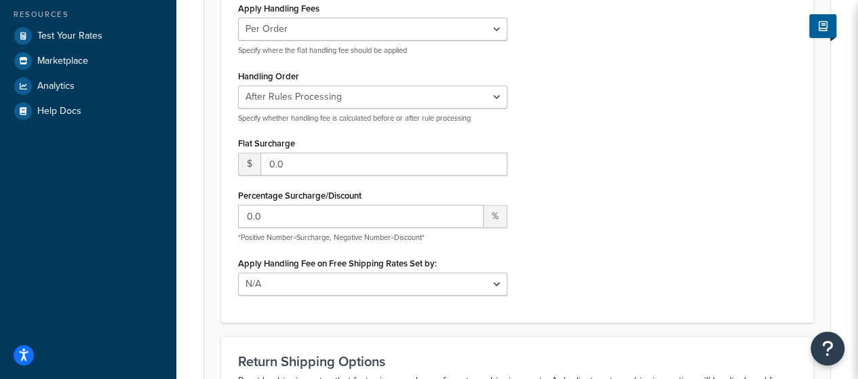
click at [586, 79] on div "Apply Handling Fees Per Order Per Item Per Package Specify where the flat handl…" at bounding box center [517, 152] width 578 height 307
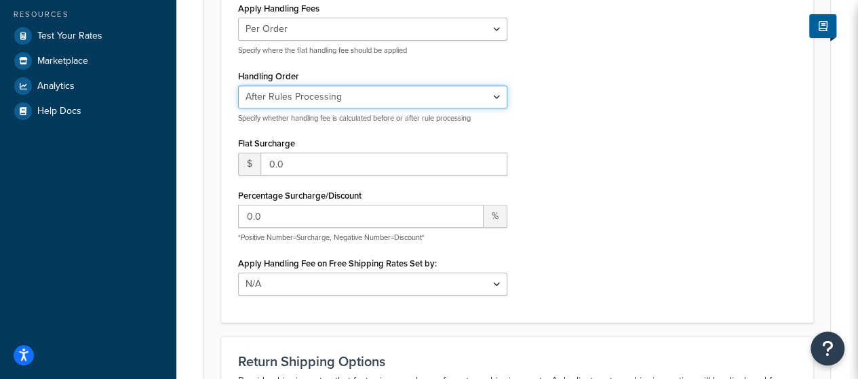
click at [486, 102] on select "Before Rules Processing After Rules Processing" at bounding box center [372, 96] width 269 height 23
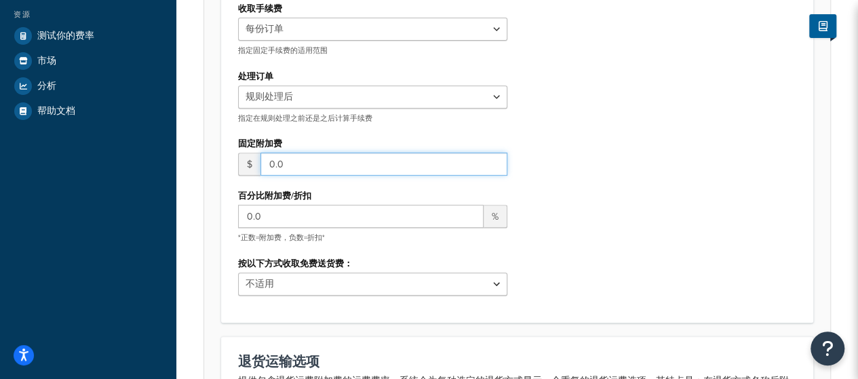
click at [367, 169] on input "0.0" at bounding box center [383, 164] width 247 height 23
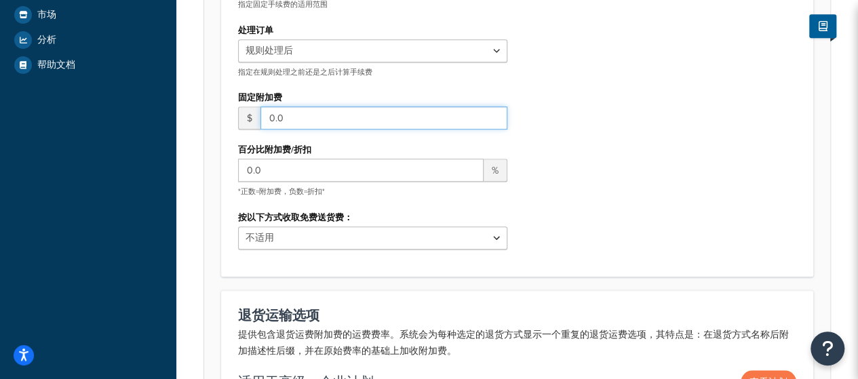
scroll to position [339, 0]
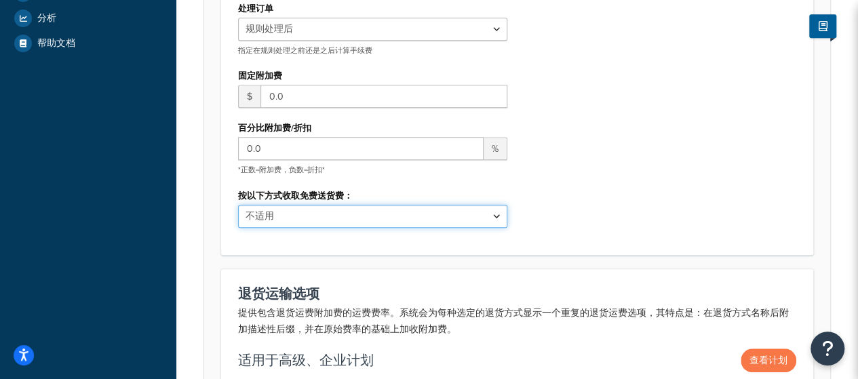
click at [364, 215] on select "不适用 固定/免费送货方式 免费促销规则 全部免费送货" at bounding box center [372, 216] width 269 height 23
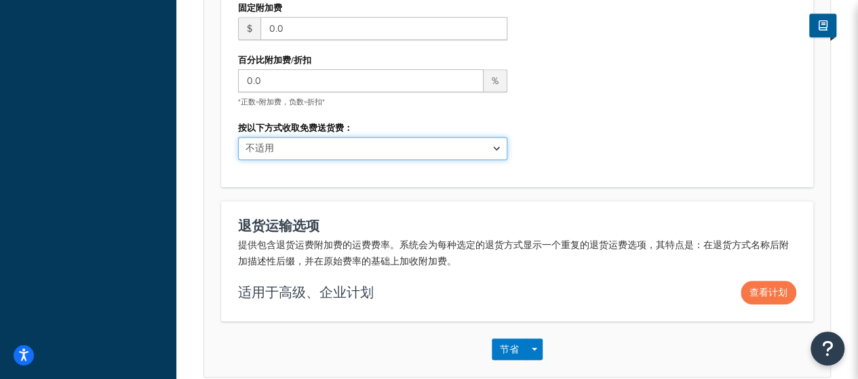
click at [368, 150] on select "不适用 固定/免费送货方式 免费促销规则 全部免费送货" at bounding box center [372, 148] width 269 height 23
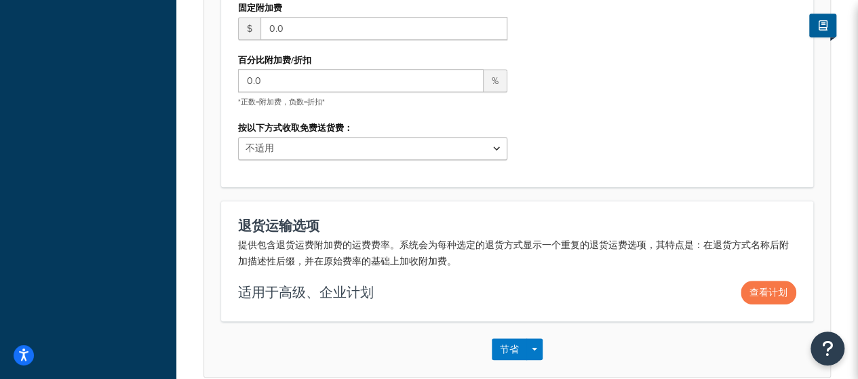
click at [578, 123] on div "收取手续费 每份订单 每件商品 每包 指定固定手续费的适用范围 处理订单 规则处理之前 规则处理后 指定在规则处理之前还是之后计算手续费 固定附加费 $ 0.…" at bounding box center [517, 16] width 578 height 307
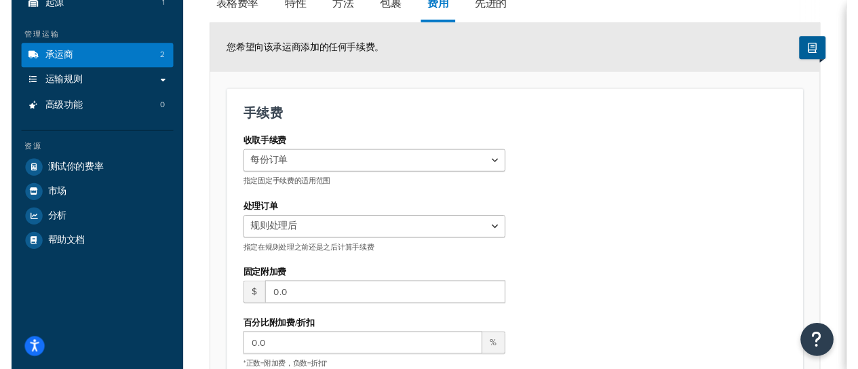
scroll to position [68, 0]
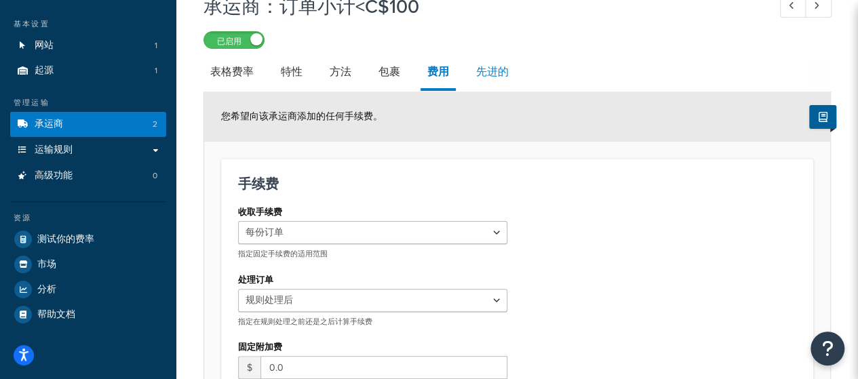
click at [488, 75] on font "先进的" at bounding box center [492, 72] width 33 height 16
select select "false"
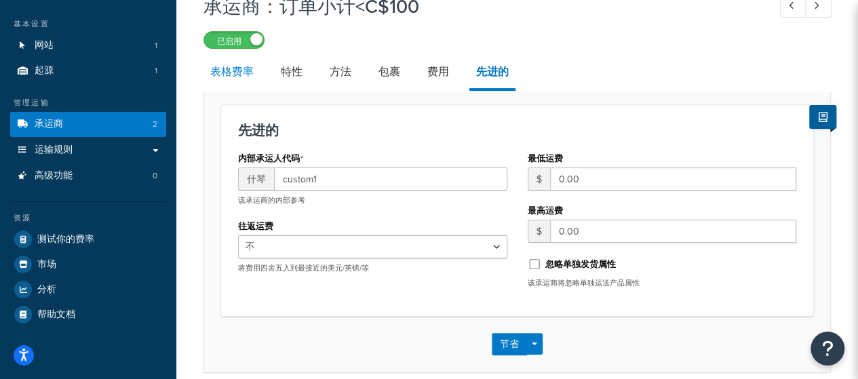
click at [224, 66] on font "表格费率" at bounding box center [231, 72] width 43 height 16
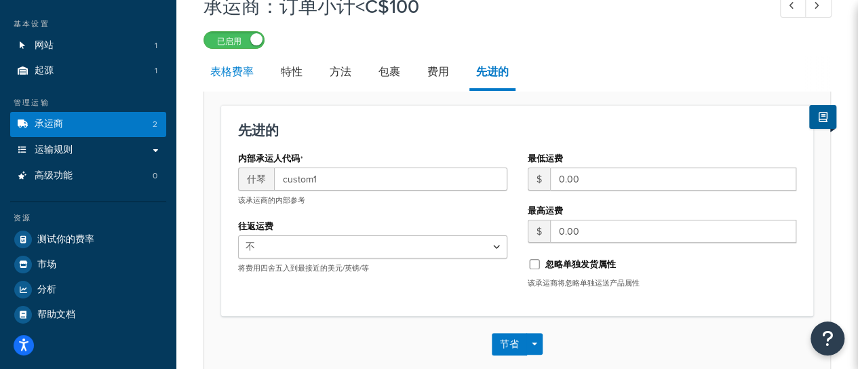
select select "25"
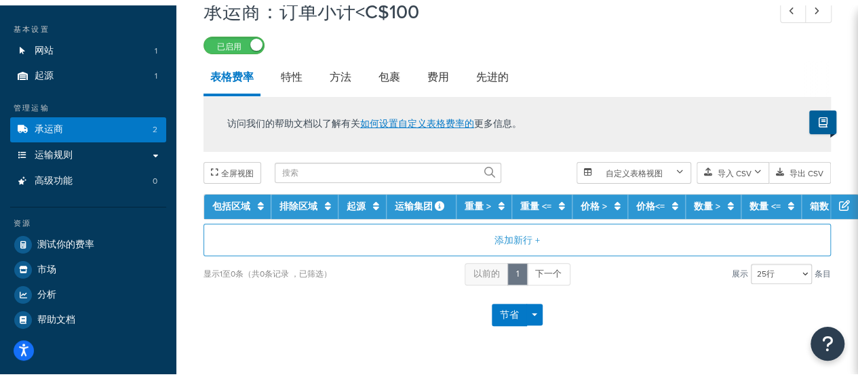
scroll to position [32, 0]
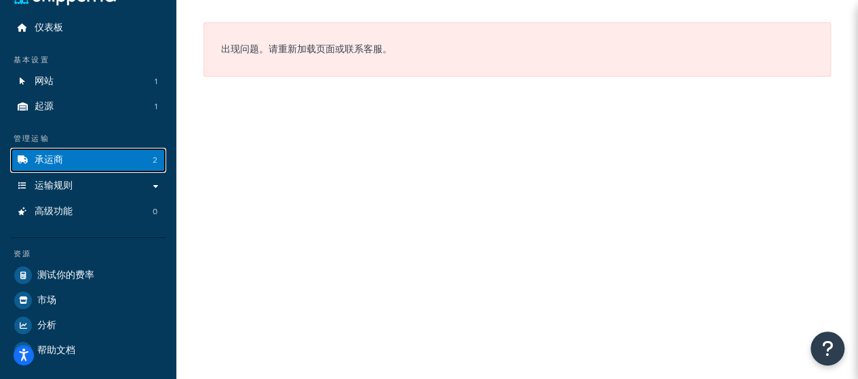
click at [90, 159] on link "承运商 2" at bounding box center [88, 160] width 156 height 25
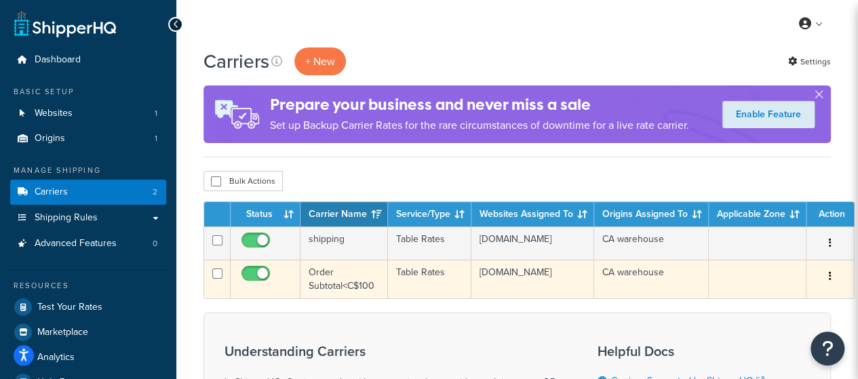
click at [824, 281] on button "button" at bounding box center [830, 277] width 19 height 22
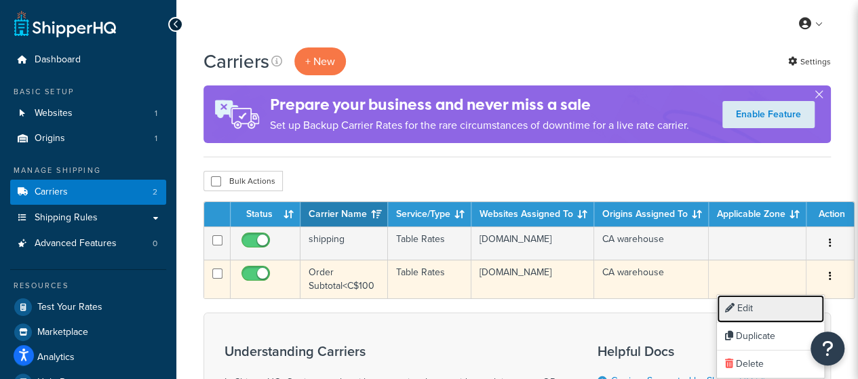
click at [779, 300] on link "Edit" at bounding box center [770, 309] width 107 height 28
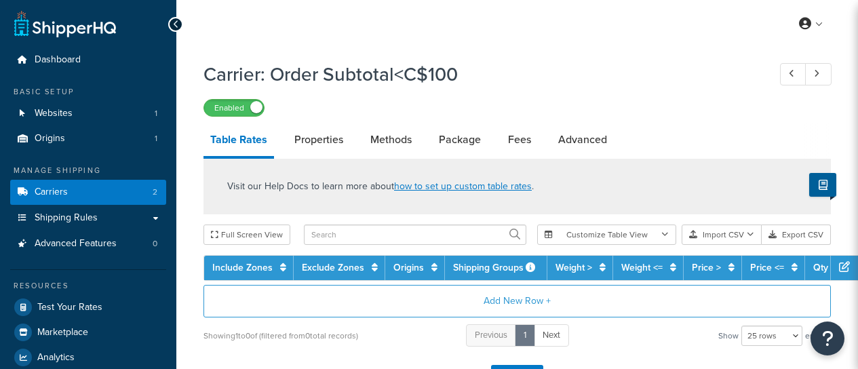
select select "25"
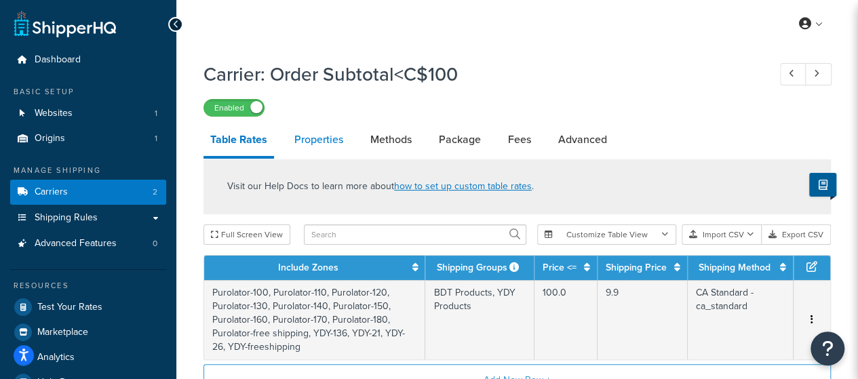
click at [320, 142] on link "Properties" at bounding box center [319, 139] width 62 height 33
select select "HIGHEST"
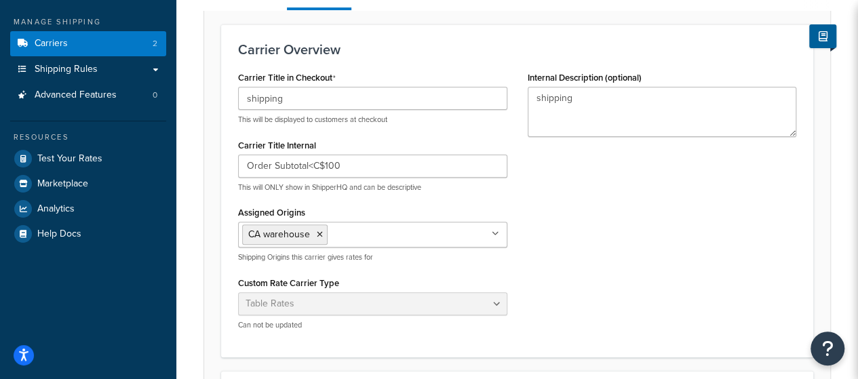
scroll to position [136, 0]
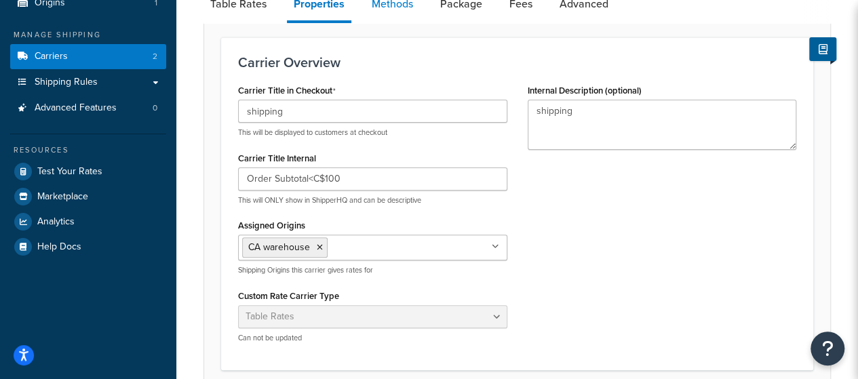
click at [393, 13] on link "Methods" at bounding box center [392, 4] width 55 height 33
select select "25"
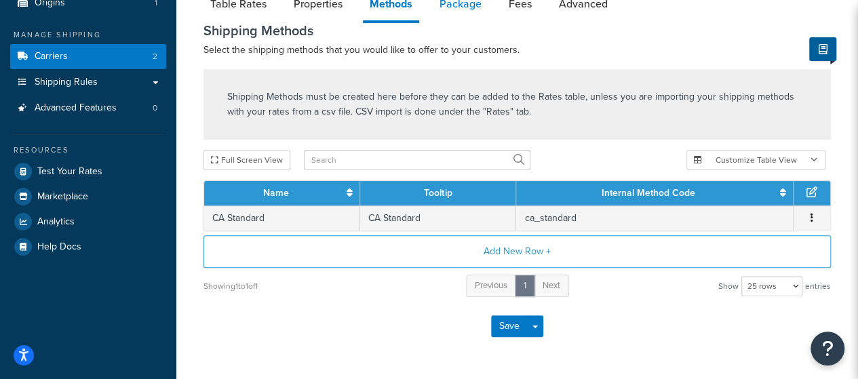
click at [463, 12] on link "Package" at bounding box center [461, 4] width 56 height 33
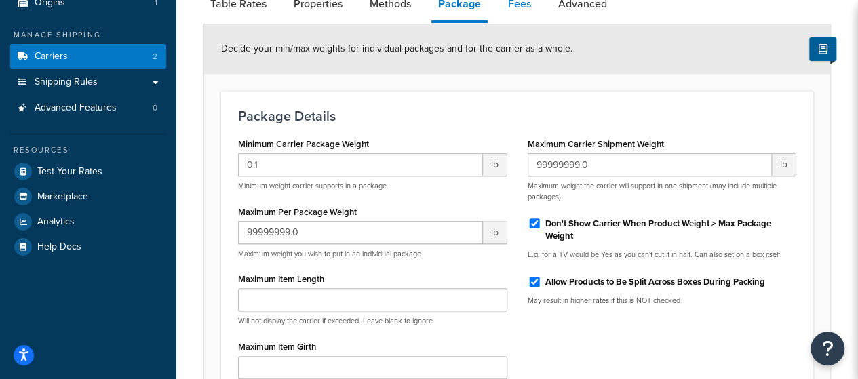
click at [526, 10] on link "Fees" at bounding box center [519, 4] width 37 height 33
select select "AFTER"
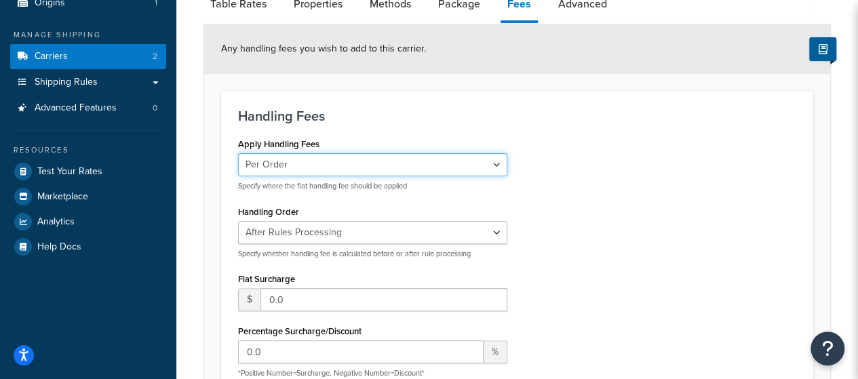
click at [500, 164] on select "Per Order Per Item Per Package" at bounding box center [372, 164] width 269 height 23
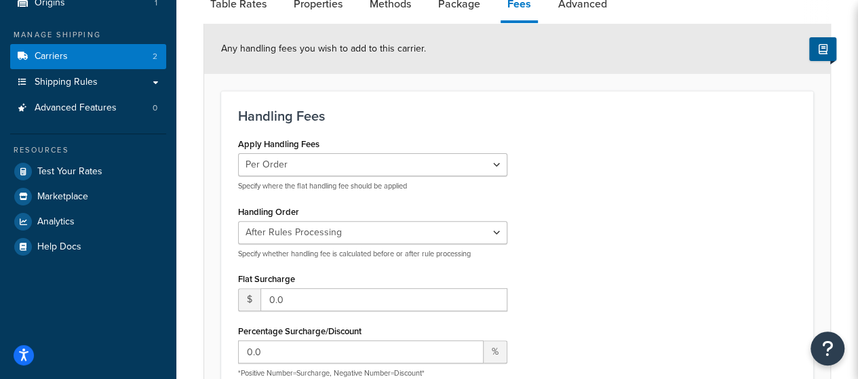
click at [576, 176] on div "Apply Handling Fees Per Order Per Item Per Package Specify where the flat handl…" at bounding box center [517, 287] width 578 height 307
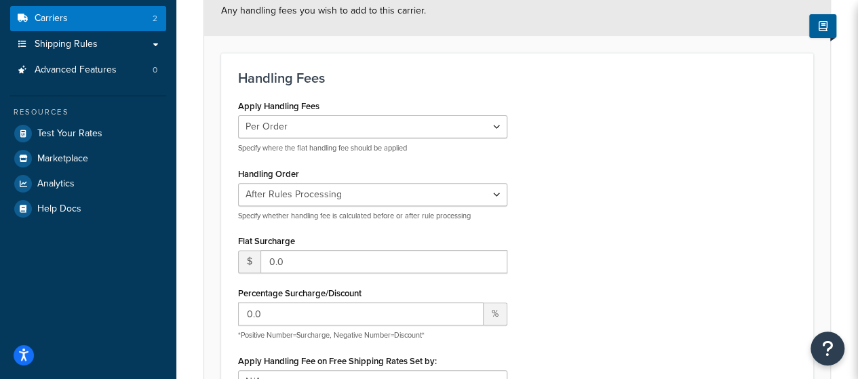
scroll to position [203, 0]
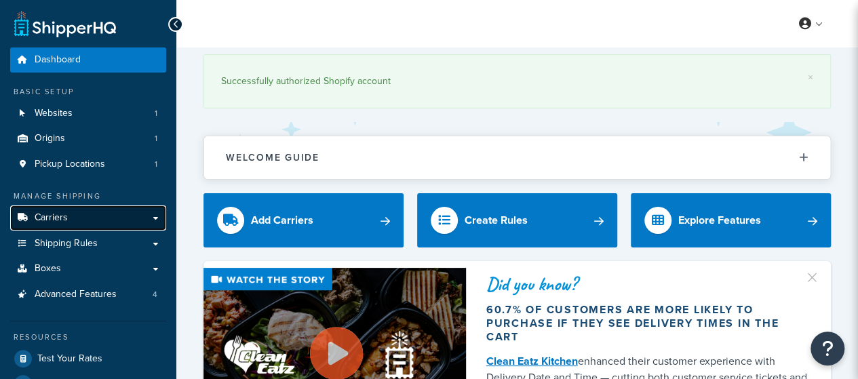
drag, startPoint x: 0, startPoint y: 0, endPoint x: 95, endPoint y: 217, distance: 236.9
click at [95, 217] on link "Carriers" at bounding box center [88, 217] width 156 height 25
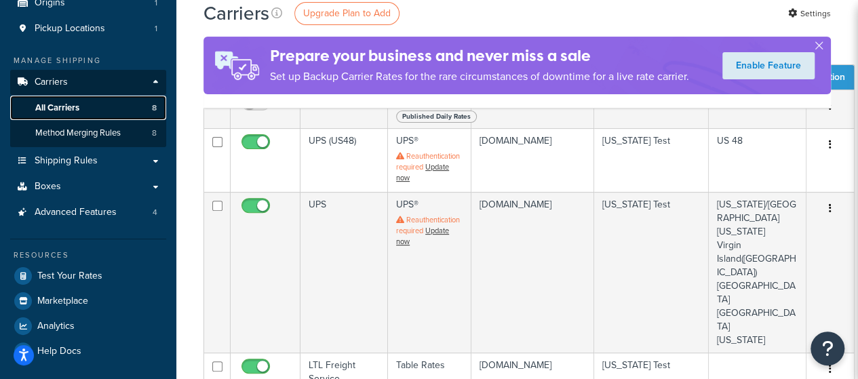
click at [68, 113] on span "All Carriers" at bounding box center [57, 108] width 44 height 12
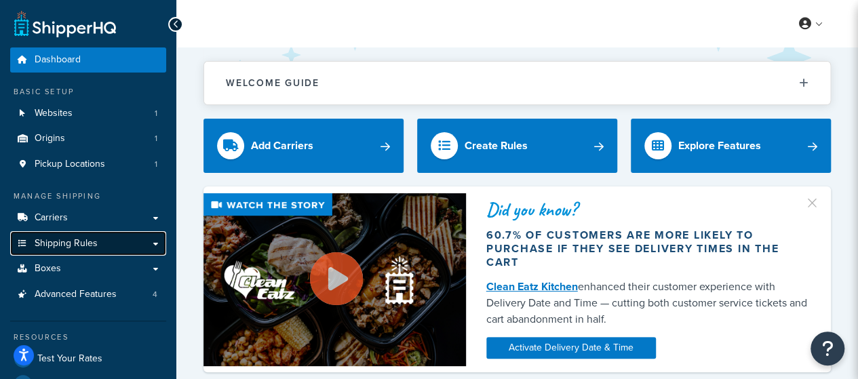
click at [157, 241] on link "Shipping Rules" at bounding box center [88, 243] width 156 height 25
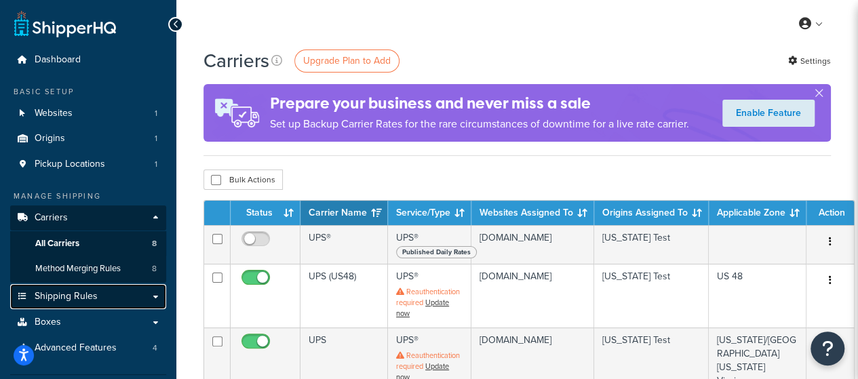
click at [85, 295] on span "Shipping Rules" at bounding box center [66, 297] width 63 height 12
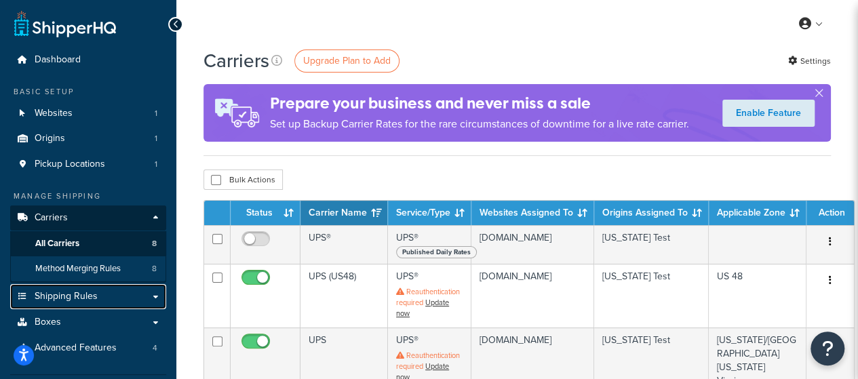
scroll to position [68, 0]
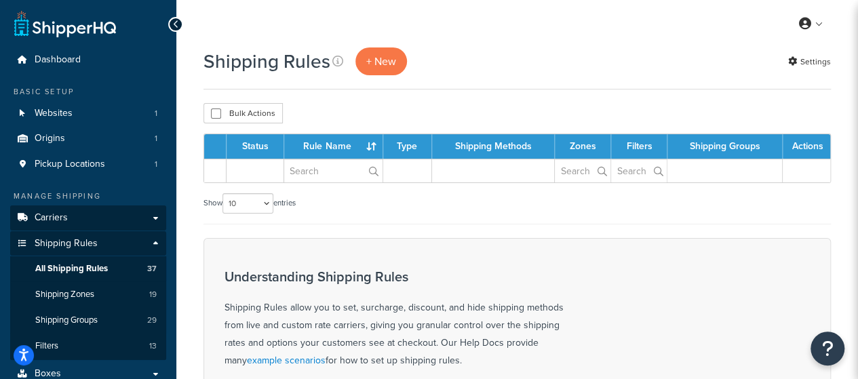
scroll to position [68, 0]
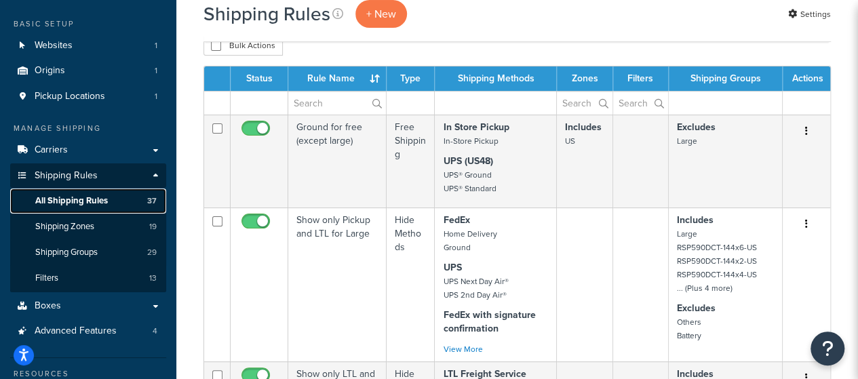
click at [103, 201] on span "All Shipping Rules" at bounding box center [71, 201] width 73 height 12
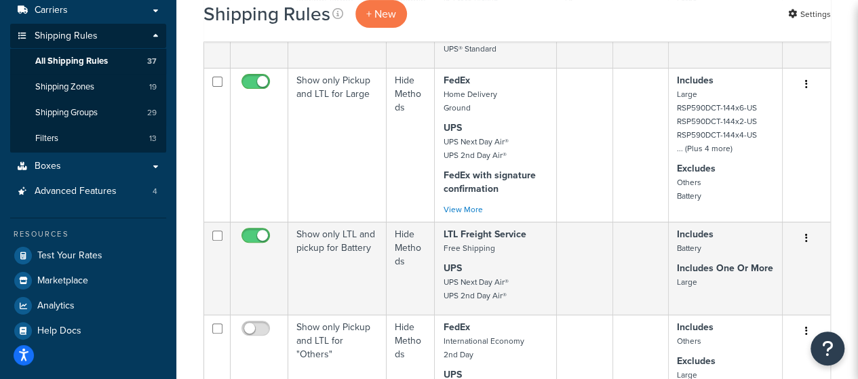
scroll to position [68, 0]
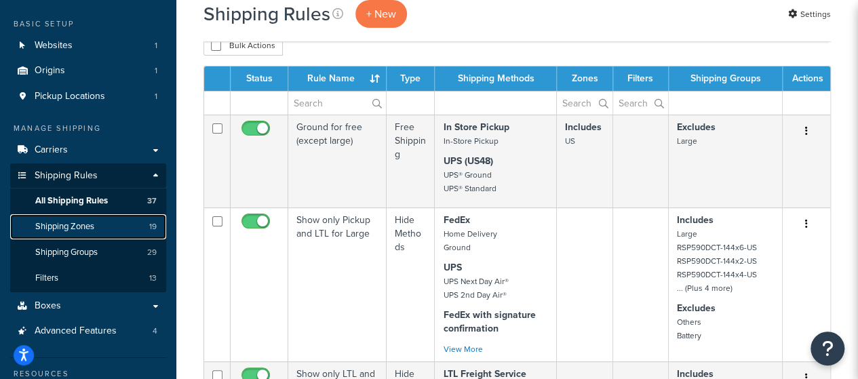
click at [87, 225] on span "Shipping Zones" at bounding box center [64, 227] width 59 height 12
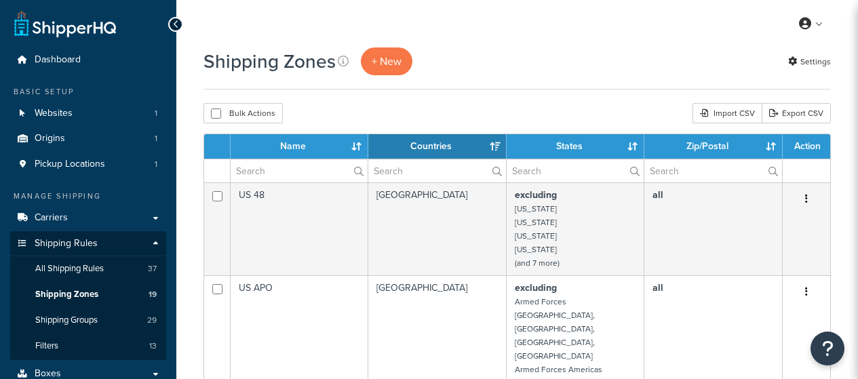
select select "15"
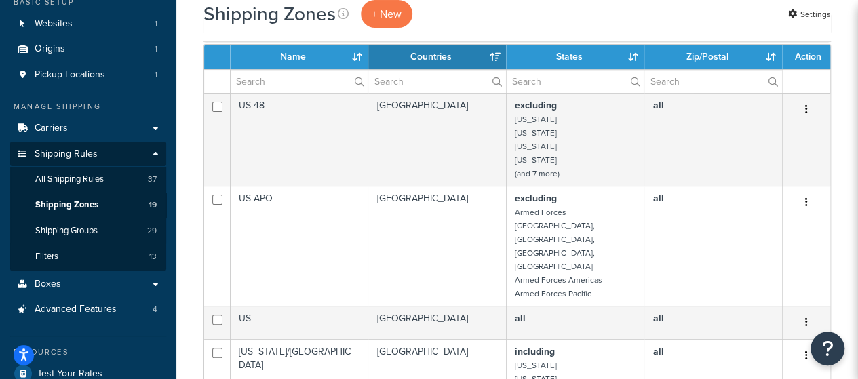
scroll to position [68, 0]
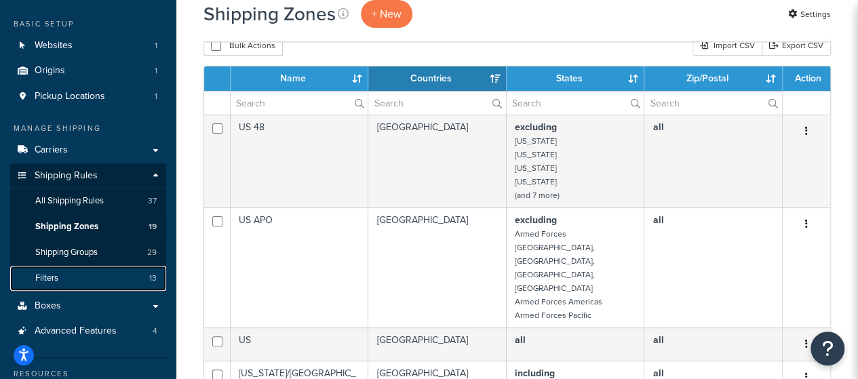
click at [77, 272] on link "Filters 13" at bounding box center [88, 278] width 156 height 25
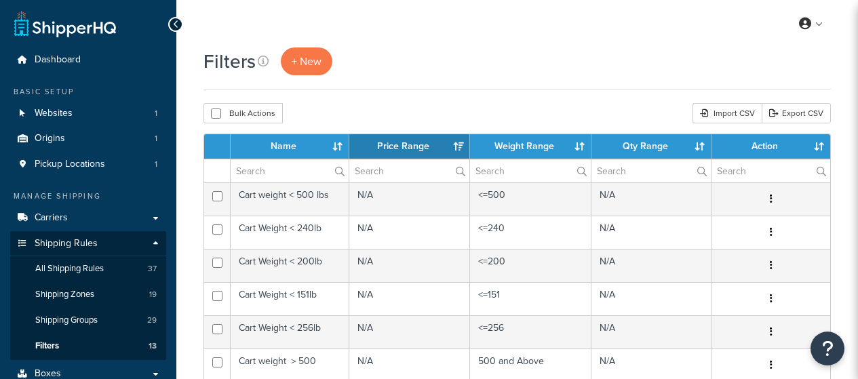
select select "15"
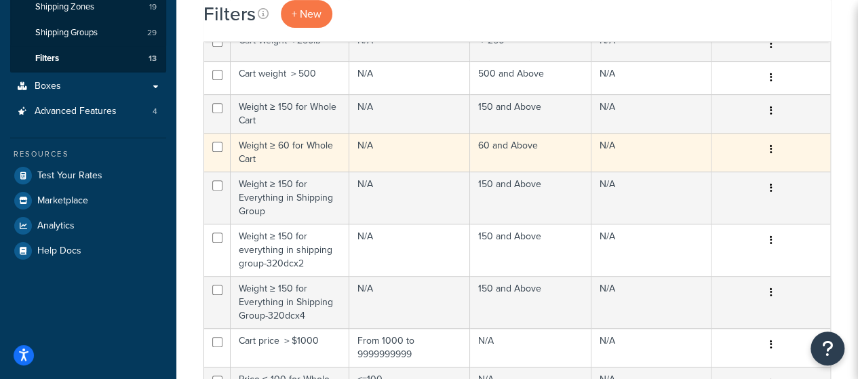
scroll to position [407, 0]
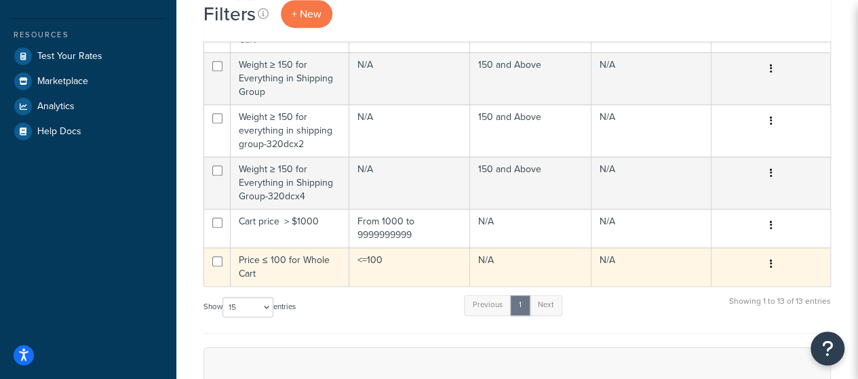
click at [297, 260] on td "Price ≤ 100 for Whole Cart" at bounding box center [290, 267] width 119 height 39
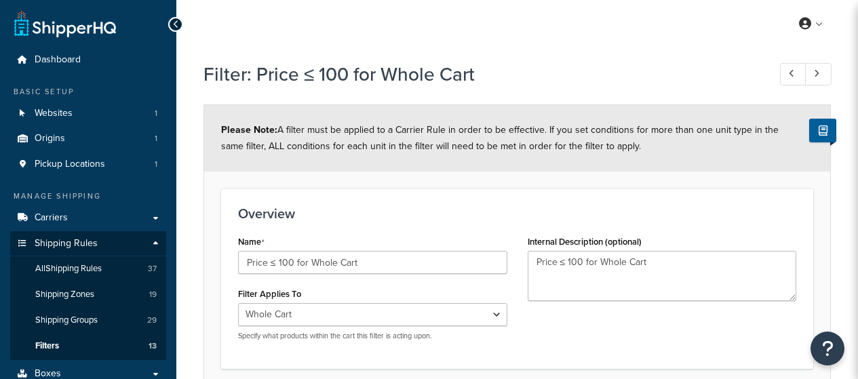
select select "range"
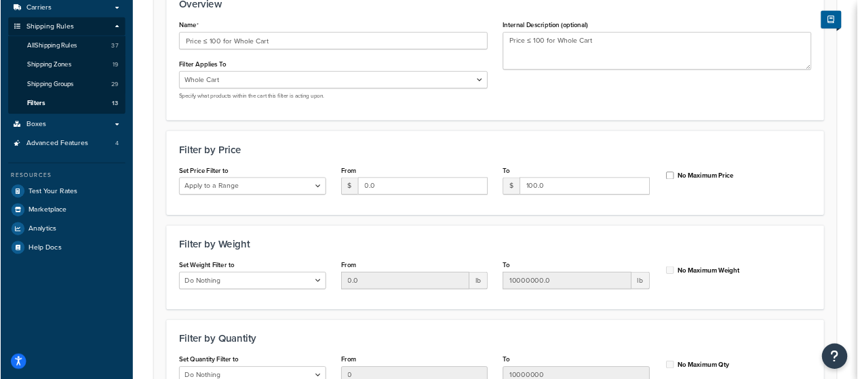
scroll to position [208, 0]
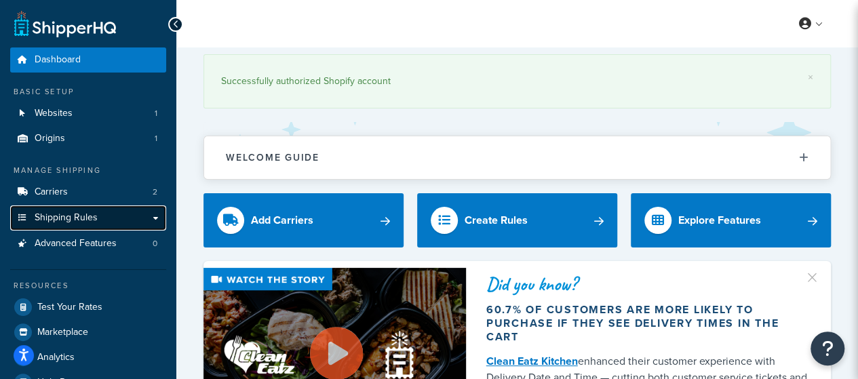
click at [151, 216] on link "Shipping Rules" at bounding box center [88, 217] width 156 height 25
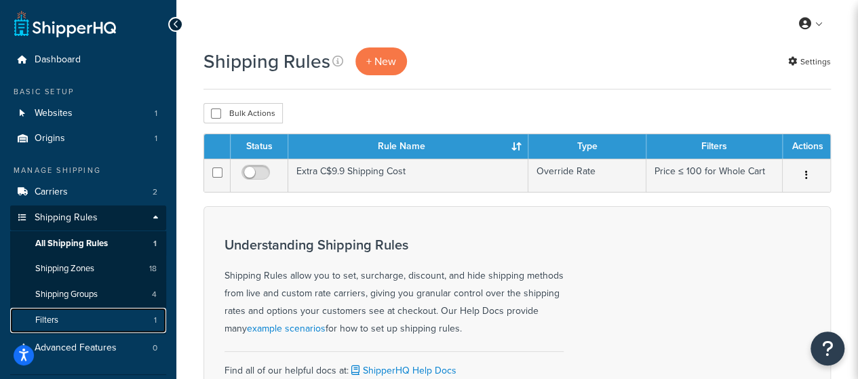
click at [51, 318] on span "Filters" at bounding box center [46, 321] width 23 height 12
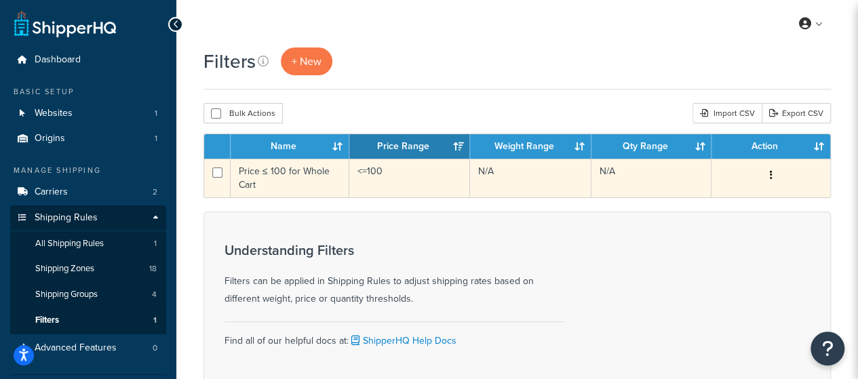
click at [307, 177] on td "Price ≤ 100 for Whole Cart" at bounding box center [290, 178] width 119 height 39
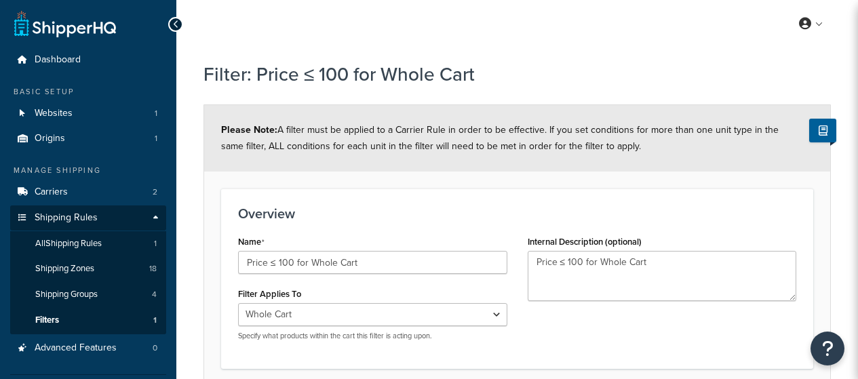
select select "range"
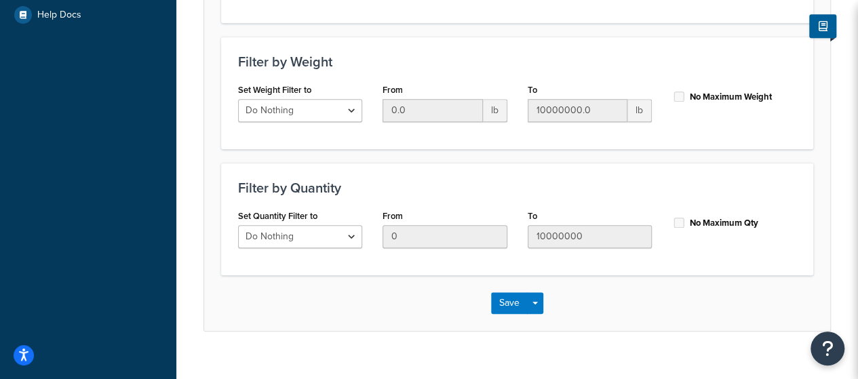
scroll to position [491, 0]
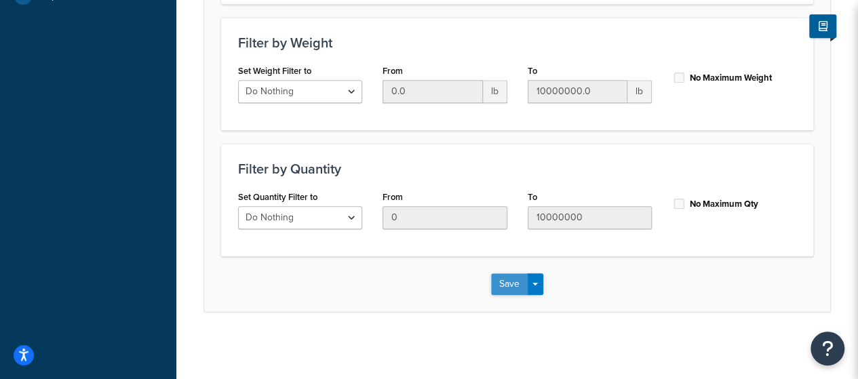
click at [514, 290] on button "Save" at bounding box center [509, 284] width 37 height 22
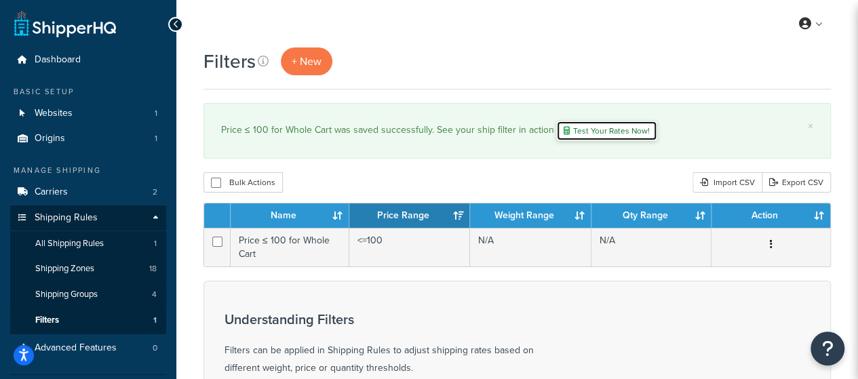
click at [593, 132] on link "Test Your Rates Now!" at bounding box center [606, 131] width 101 height 20
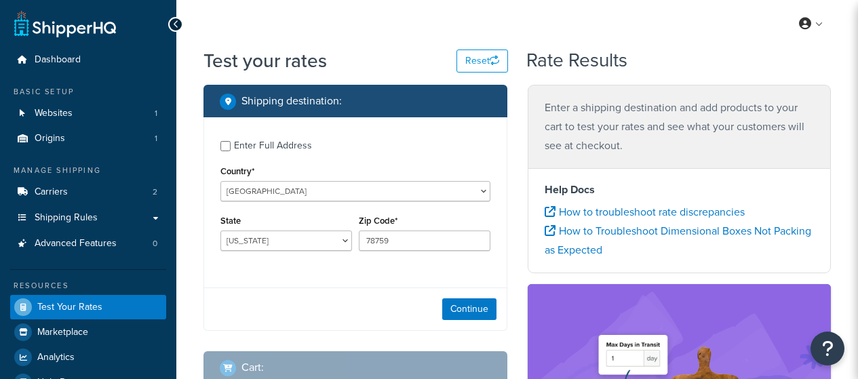
select select "TX"
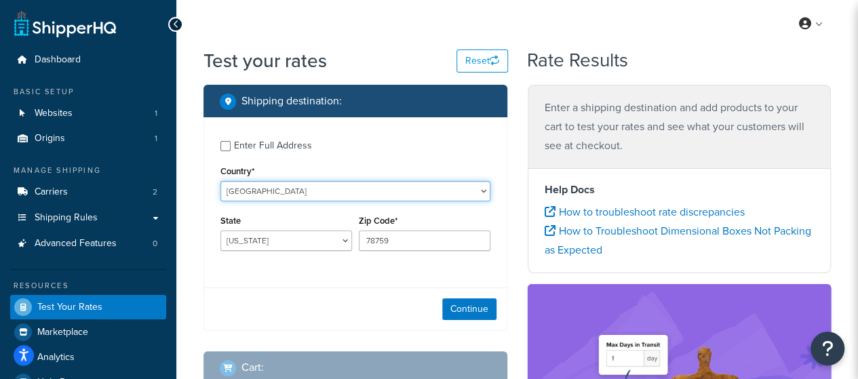
click at [422, 192] on select "United States United Kingdom Afghanistan Åland Islands Albania Algeria American…" at bounding box center [355, 191] width 270 height 20
select select "CA"
click at [422, 192] on select "United States United Kingdom Afghanistan Åland Islands Albania Algeria American…" at bounding box center [355, 191] width 270 height 20
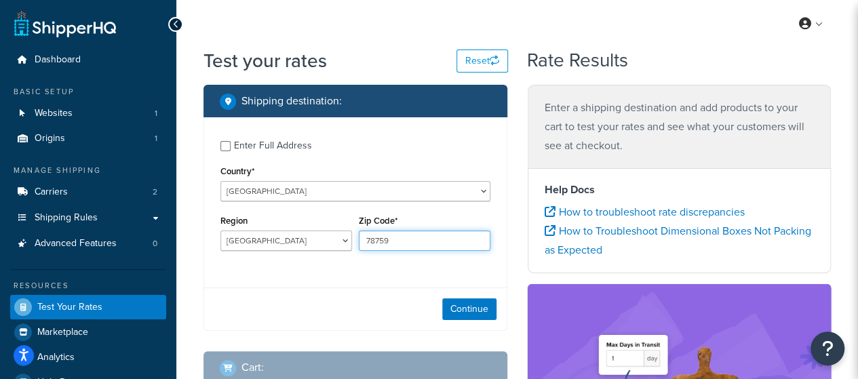
drag, startPoint x: 401, startPoint y: 244, endPoint x: 358, endPoint y: 245, distance: 42.7
click at [358, 245] on div "Zip Code* 78759" at bounding box center [424, 237] width 138 height 50
paste input "B0H0A0"
type input "B0H0A0"
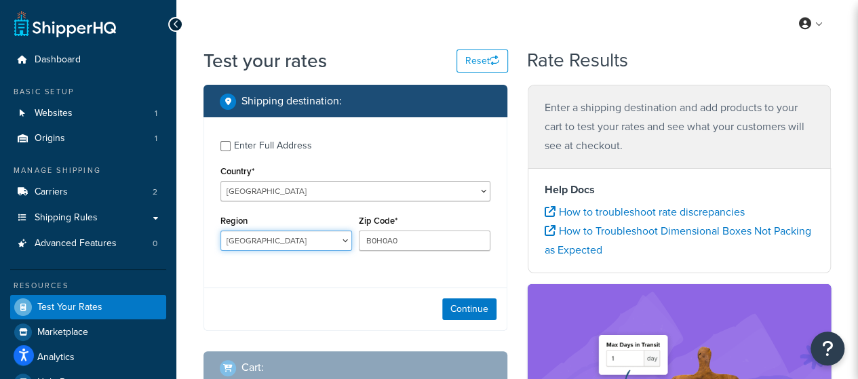
click at [326, 243] on select "Alberta British Columbia Manitoba New Brunswick Newfoundland and Labrador North…" at bounding box center [286, 241] width 132 height 20
click at [324, 265] on div "Enter Full Address Country* United States United Kingdom Afghanistan Åland Isla…" at bounding box center [355, 197] width 302 height 160
click at [334, 246] on select "Alberta British Columbia Manitoba New Brunswick Newfoundland and Labrador North…" at bounding box center [286, 241] width 132 height 20
select select "NS"
click at [220, 232] on select "Alberta British Columbia Manitoba New Brunswick Newfoundland and Labrador North…" at bounding box center [286, 241] width 132 height 20
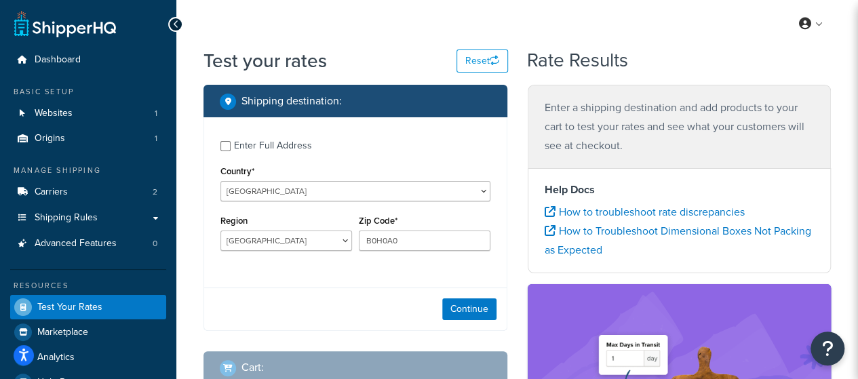
click at [362, 268] on div "Enter Full Address Country* United States United Kingdom Afghanistan Åland Isla…" at bounding box center [355, 197] width 302 height 160
click at [463, 312] on button "Continue" at bounding box center [469, 309] width 54 height 22
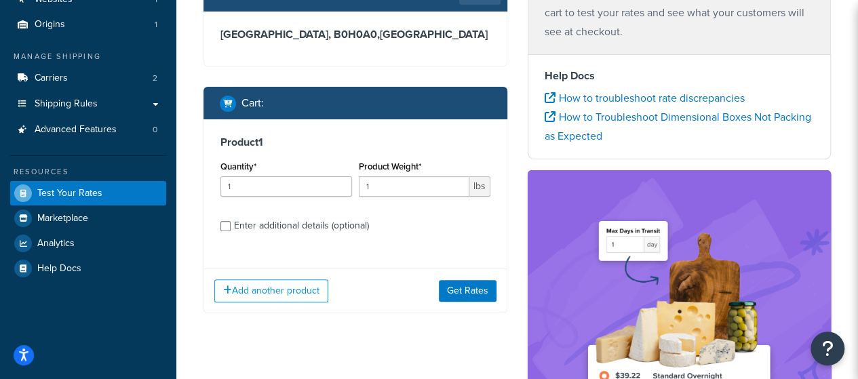
scroll to position [136, 0]
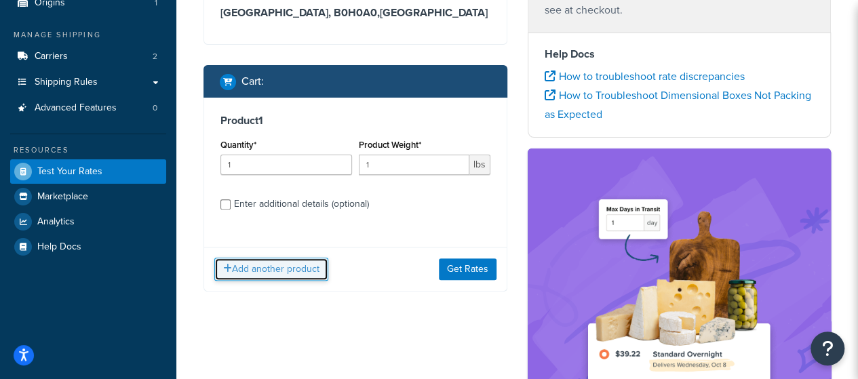
click at [292, 272] on button "Add another product" at bounding box center [271, 269] width 114 height 23
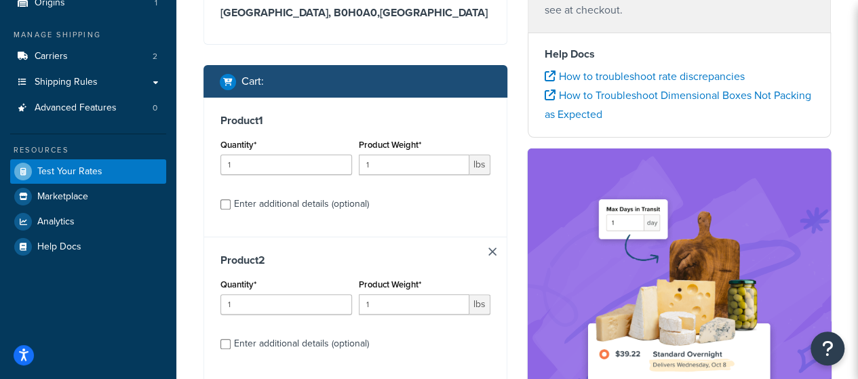
click at [490, 250] on link at bounding box center [492, 252] width 8 height 8
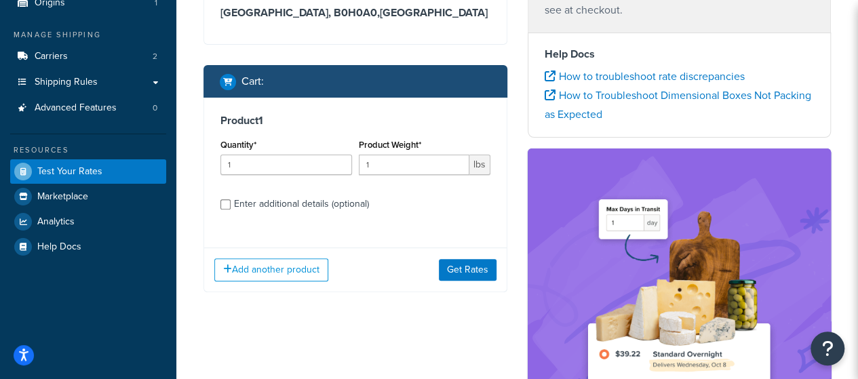
scroll to position [203, 0]
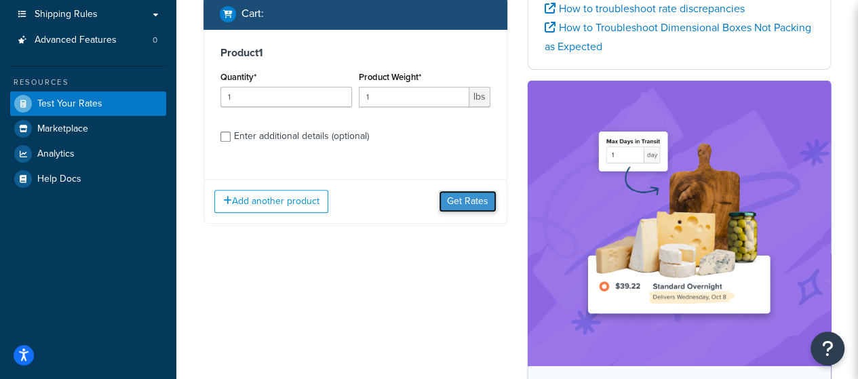
click at [454, 200] on button "Get Rates" at bounding box center [468, 202] width 58 height 22
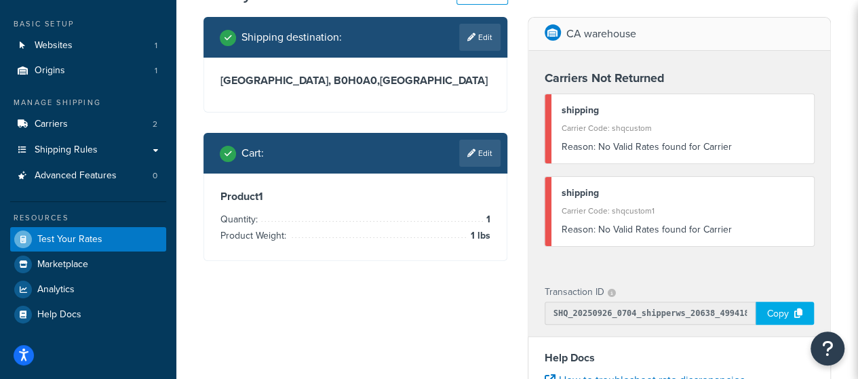
scroll to position [0, 0]
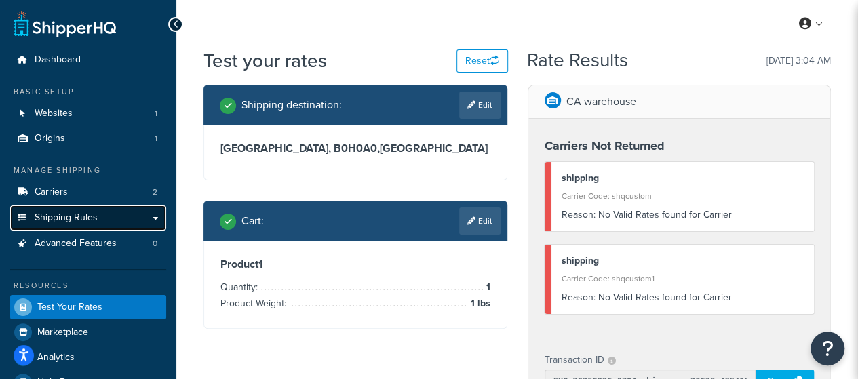
click at [155, 216] on link "Shipping Rules" at bounding box center [88, 217] width 156 height 25
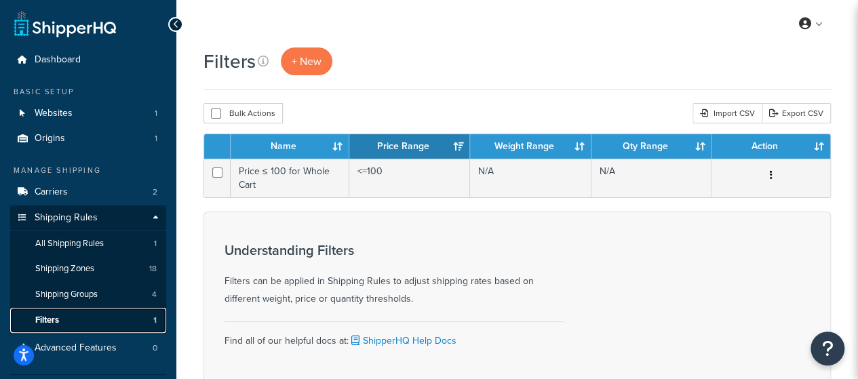
click at [52, 315] on span "Filters" at bounding box center [47, 321] width 24 height 12
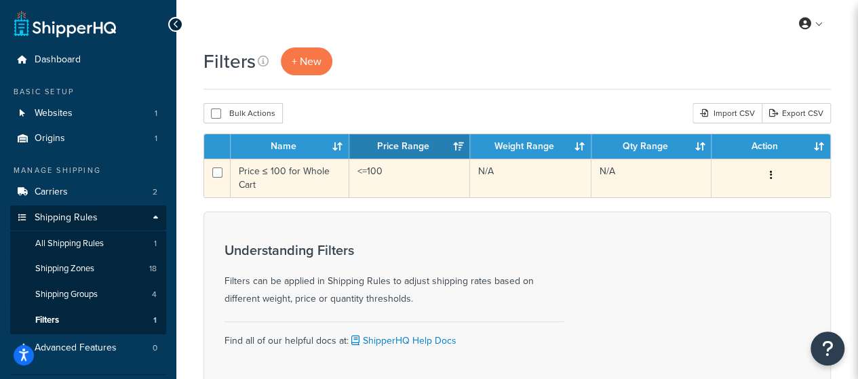
click at [773, 177] on button "button" at bounding box center [771, 176] width 19 height 22
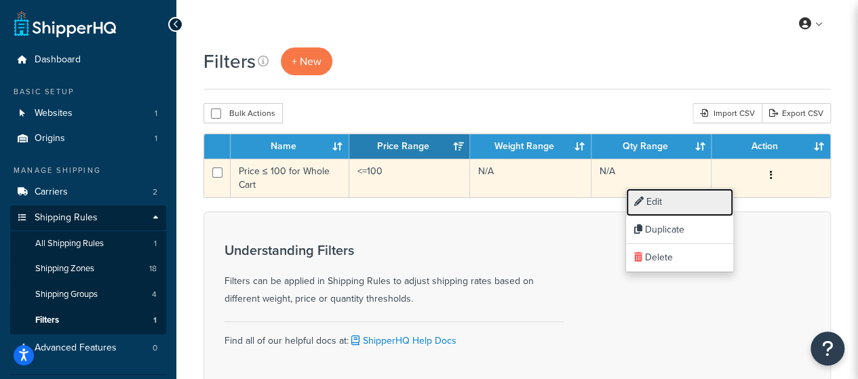
click at [696, 205] on link "Edit" at bounding box center [679, 203] width 107 height 28
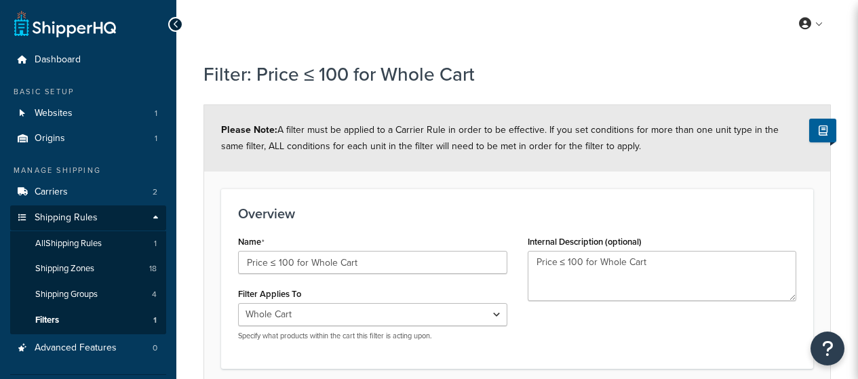
select select "range"
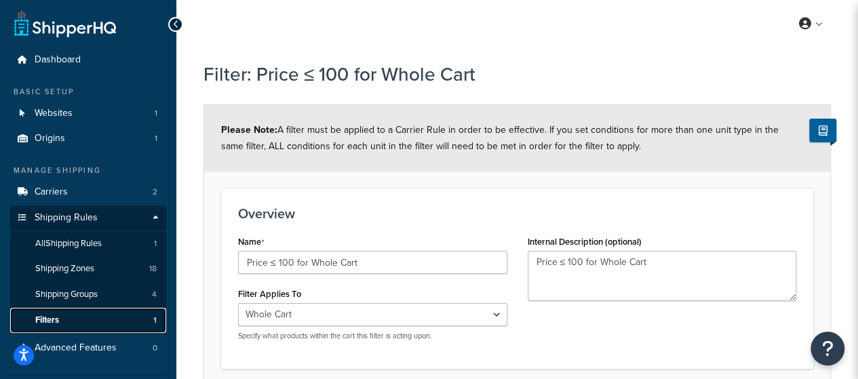
click at [84, 319] on link "Filters 1" at bounding box center [88, 320] width 156 height 25
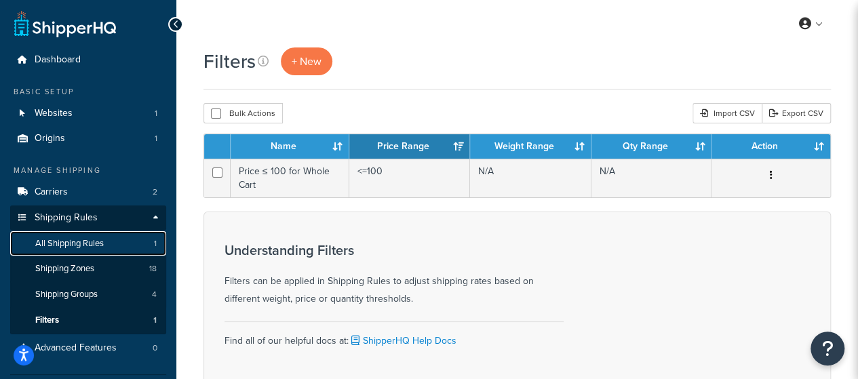
click at [88, 241] on span "All Shipping Rules" at bounding box center [69, 244] width 68 height 12
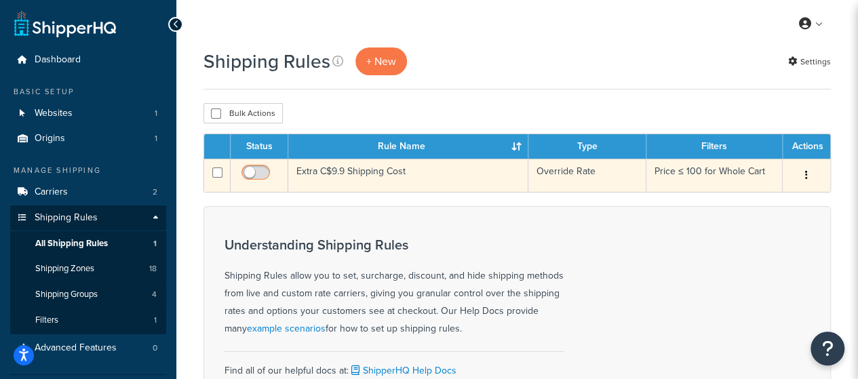
click at [256, 173] on input "checkbox" at bounding box center [257, 176] width 37 height 17
checkbox input "true"
click at [374, 176] on td "Extra C$9.9 Shipping Cost" at bounding box center [408, 175] width 240 height 33
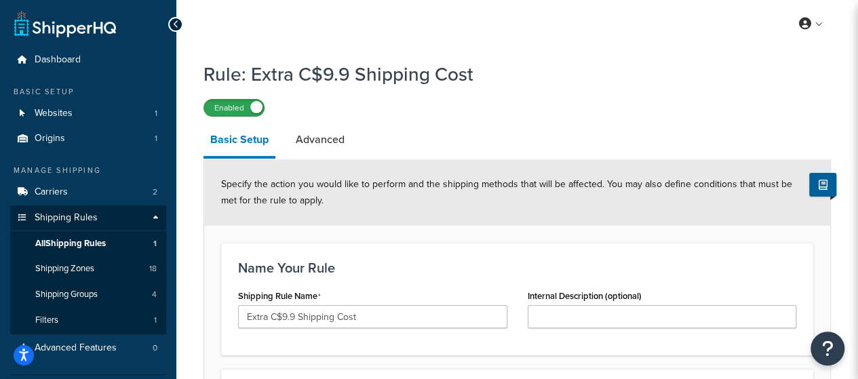
click at [236, 111] on label "Enabled" at bounding box center [234, 108] width 60 height 16
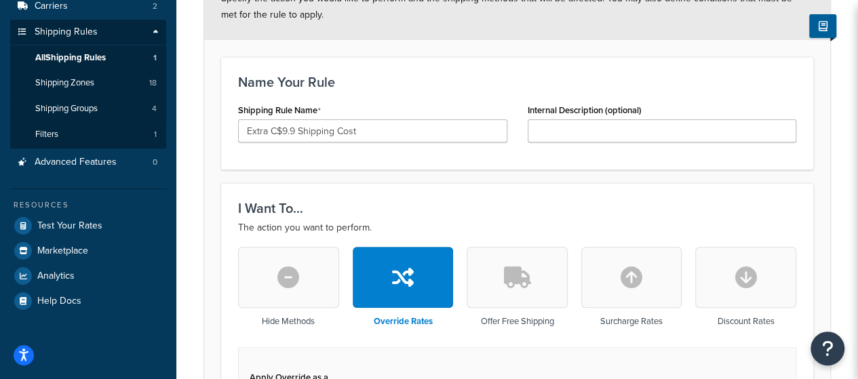
scroll to position [203, 0]
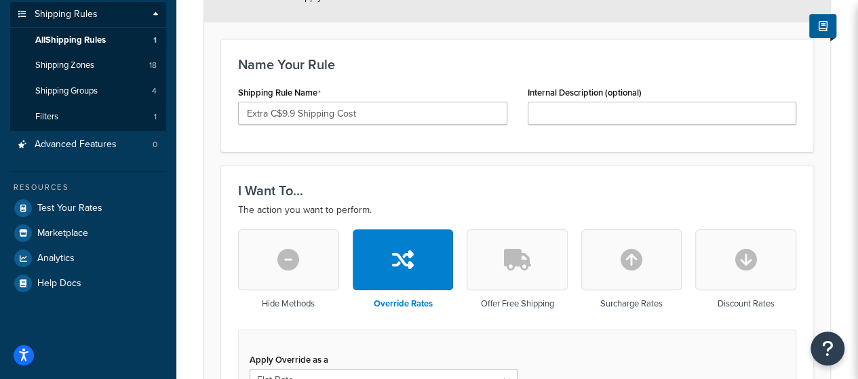
click at [616, 260] on button "button" at bounding box center [631, 259] width 101 height 61
type input "0"
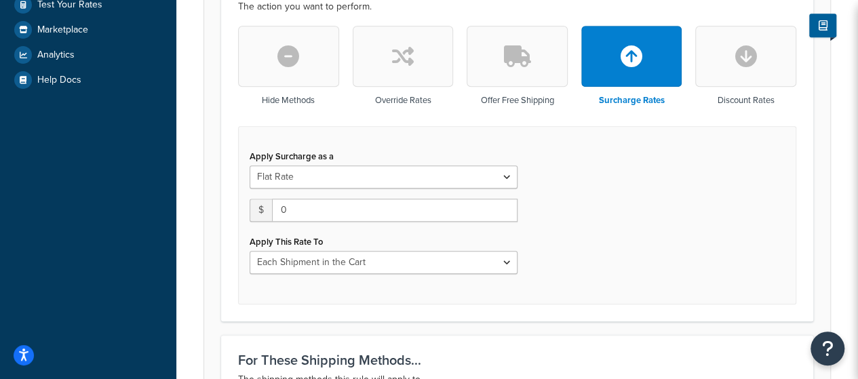
scroll to position [475, 0]
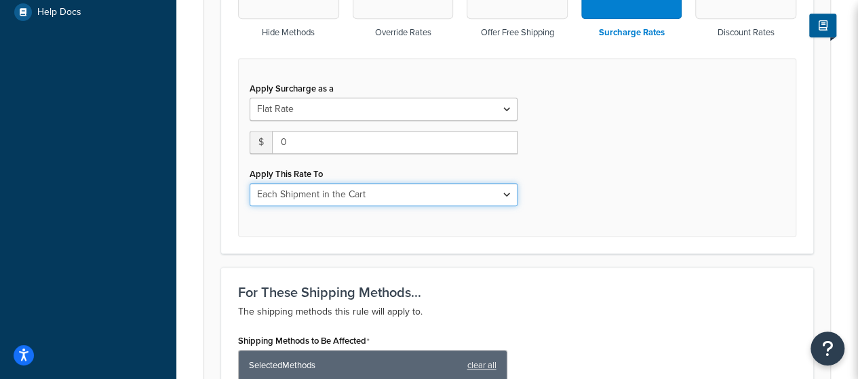
click at [472, 201] on select "Each Shipment in the Cart Each Shipping Group in the Cart Each Item within a Sh…" at bounding box center [384, 194] width 268 height 23
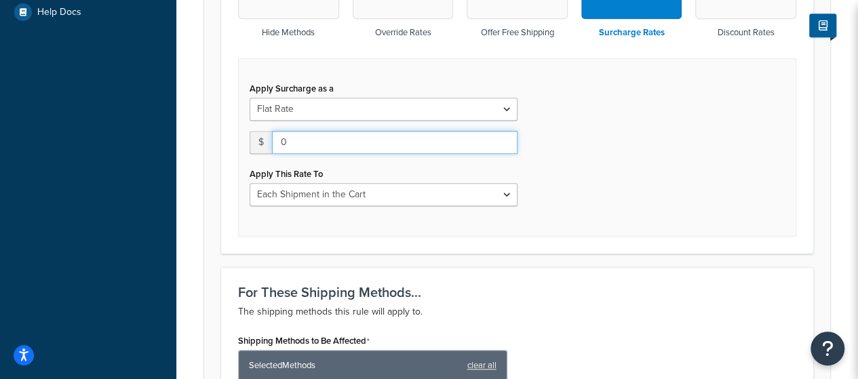
click at [422, 144] on input "0" at bounding box center [395, 142] width 246 height 23
click at [567, 156] on div "Apply Surcharge as a Flat Rate Percentage Flat Rate & Percentage $ 10 Apply Thi…" at bounding box center [517, 147] width 558 height 178
click at [477, 136] on input "10" at bounding box center [395, 142] width 246 height 23
type input "1"
type input "0"
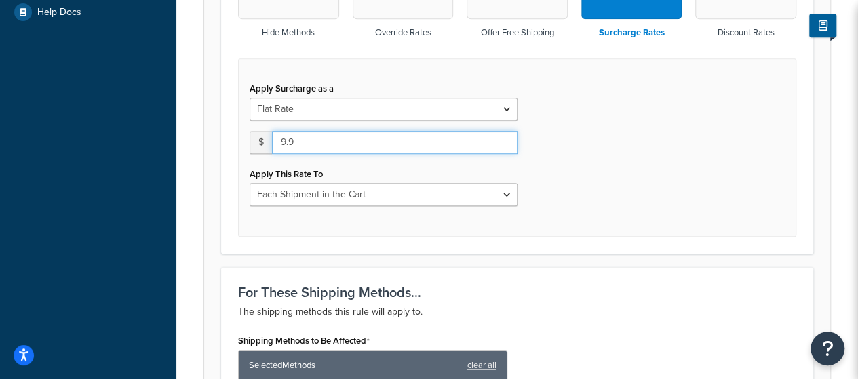
type input "9.9"
click at [545, 146] on div "Apply Surcharge as a Flat Rate Percentage Flat Rate & Percentage $ 9.9 Apply Th…" at bounding box center [517, 147] width 558 height 178
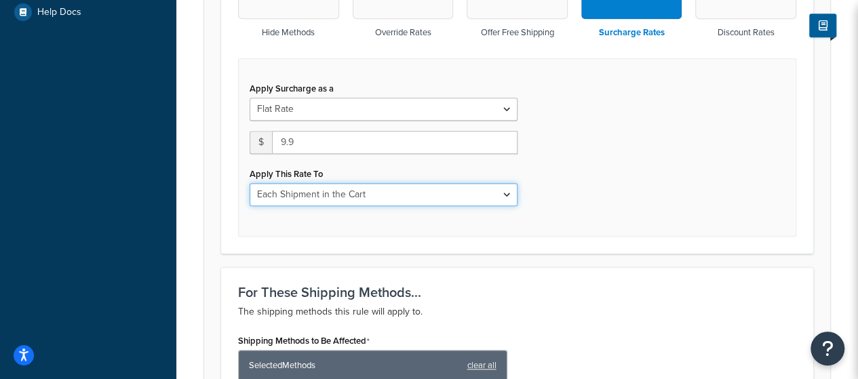
click at [491, 193] on select "Each Shipment in the Cart Each Shipping Group in the Cart Each Item within a Sh…" at bounding box center [384, 194] width 268 height 23
click at [560, 189] on div "Apply Surcharge as a Flat Rate Percentage Flat Rate & Percentage $ 9.9 Apply Th…" at bounding box center [517, 147] width 558 height 178
click at [508, 191] on select "Each Shipment in the Cart Each Shipping Group in the Cart Each Item within a Sh…" at bounding box center [384, 194] width 268 height 23
click at [583, 184] on div "Apply Surcharge as a Flat Rate Percentage Flat Rate & Percentage $ 9.9 Apply Th…" at bounding box center [517, 147] width 558 height 178
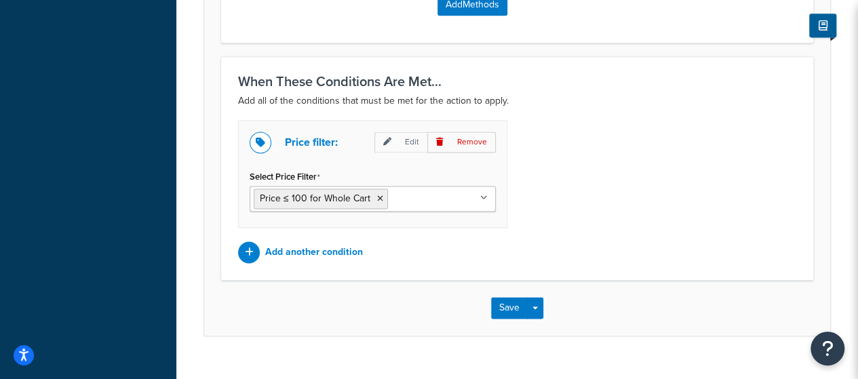
scroll to position [949, 0]
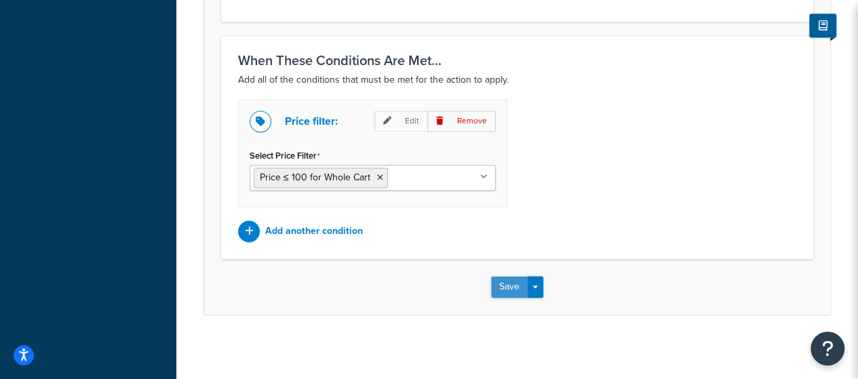
click at [513, 277] on button "Save" at bounding box center [509, 287] width 37 height 22
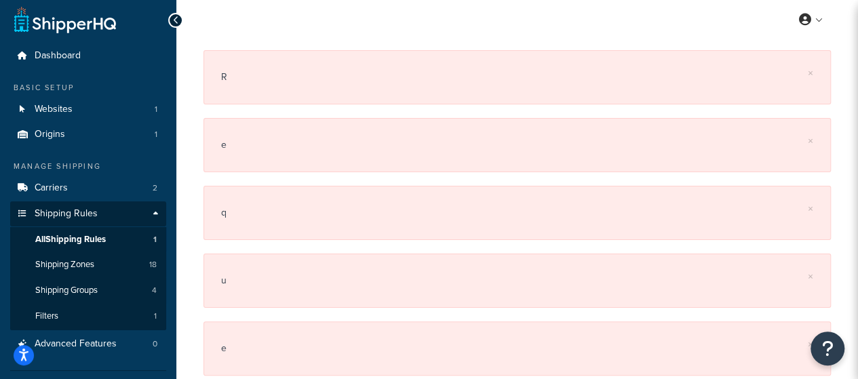
scroll to position [0, 0]
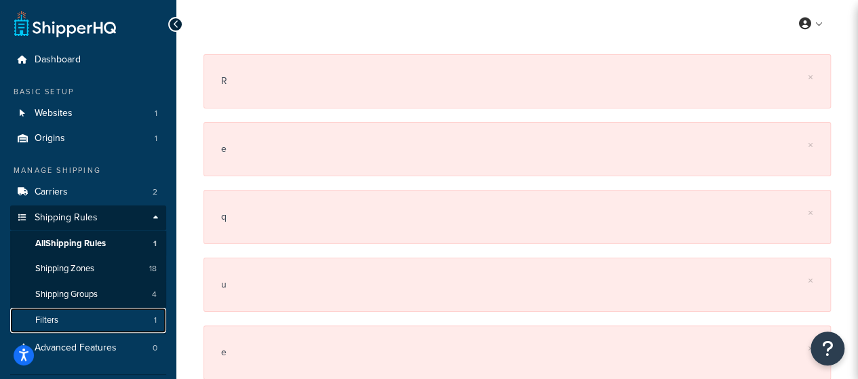
click at [88, 322] on link "Filters 1" at bounding box center [88, 320] width 156 height 25
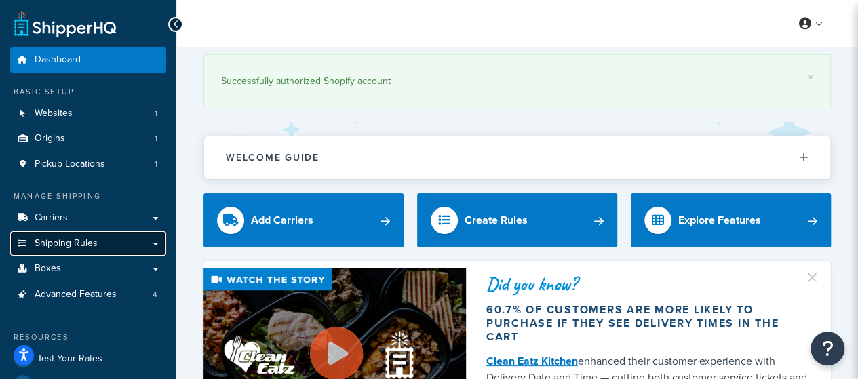
click at [142, 238] on link "Shipping Rules" at bounding box center [88, 243] width 156 height 25
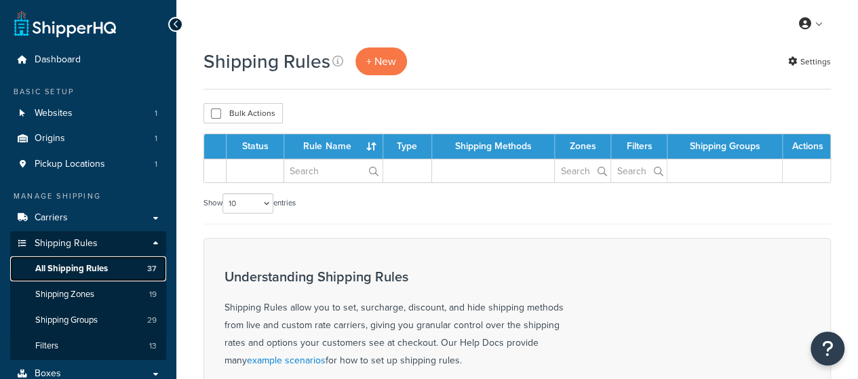
click at [102, 269] on span "All Shipping Rules" at bounding box center [71, 269] width 73 height 12
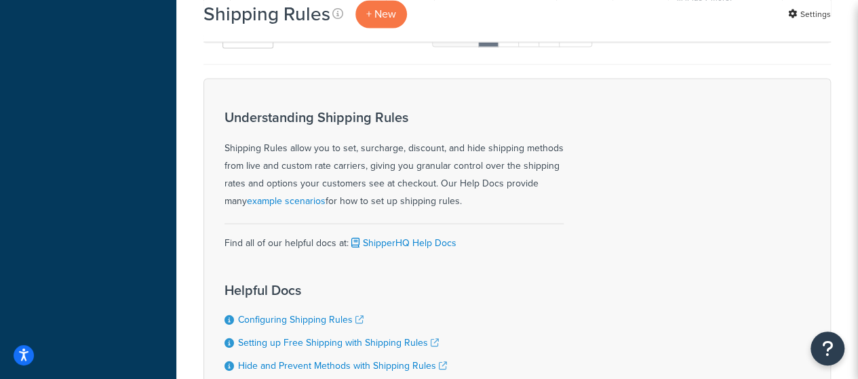
scroll to position [1027, 0]
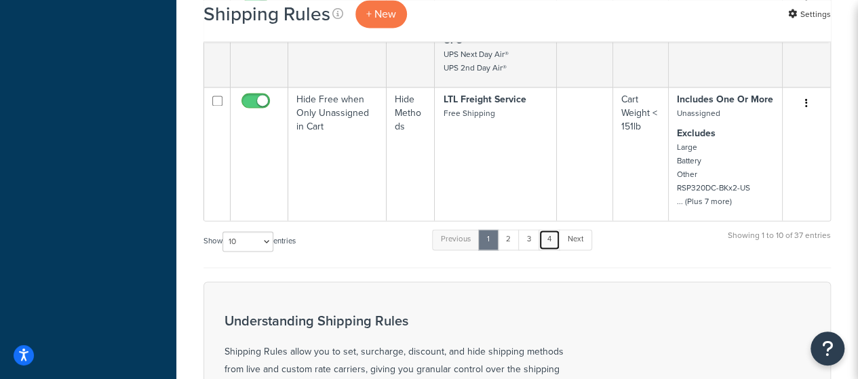
click at [545, 241] on link "4" at bounding box center [549, 239] width 22 height 20
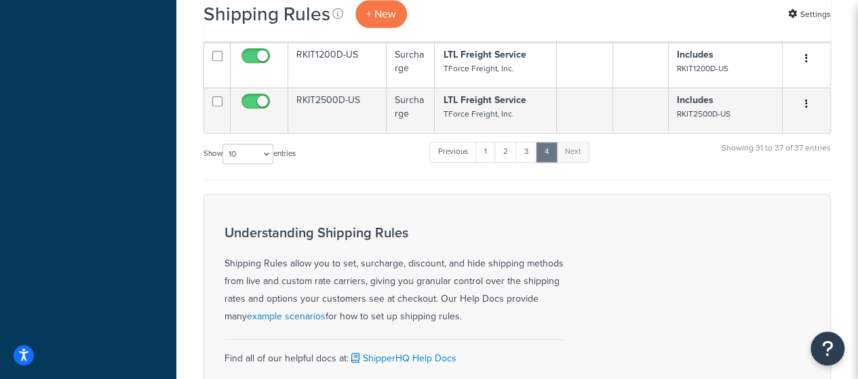
scroll to position [610, 0]
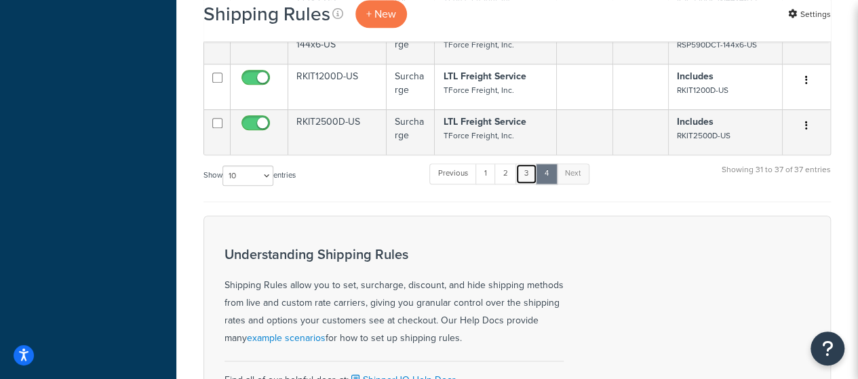
click at [533, 184] on link "3" at bounding box center [526, 173] width 22 height 20
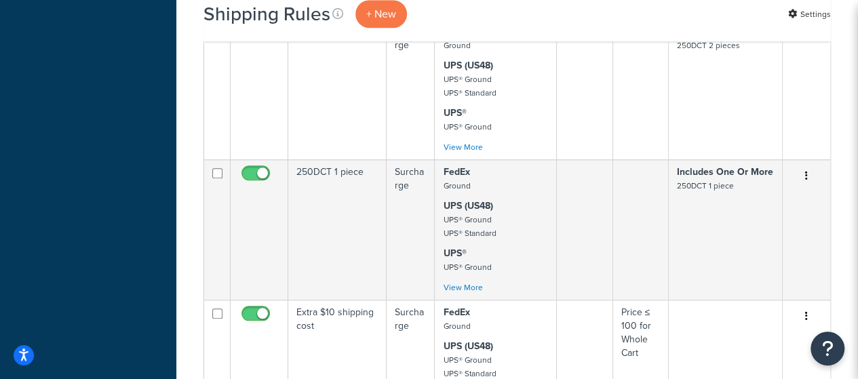
scroll to position [652, 0]
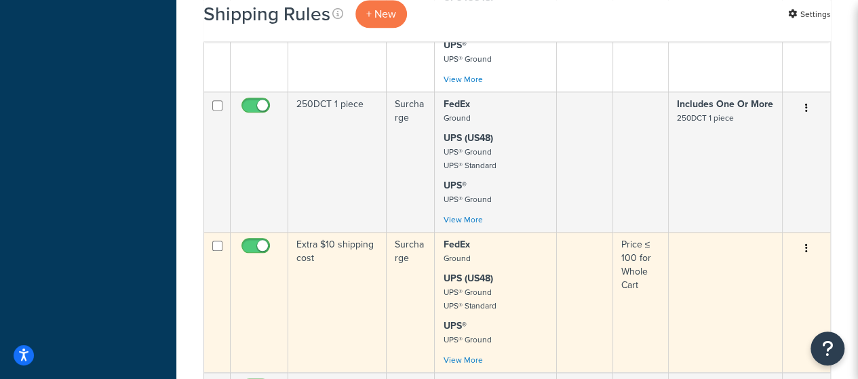
click at [330, 251] on td "Extra $10 shipping cost" at bounding box center [337, 302] width 98 height 140
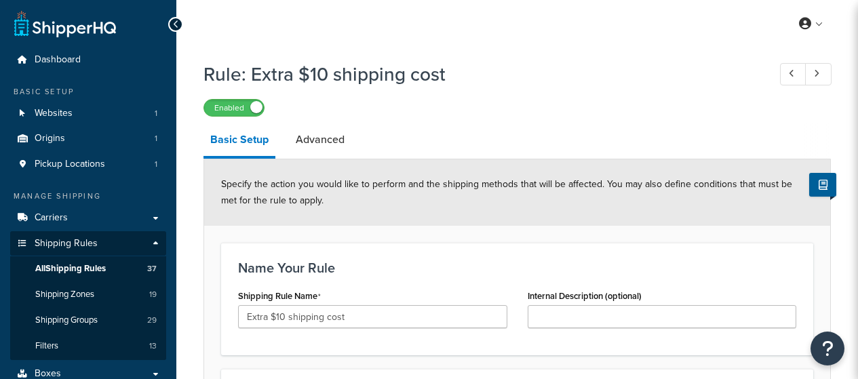
select select "SURCHARGE"
select select "ORDER"
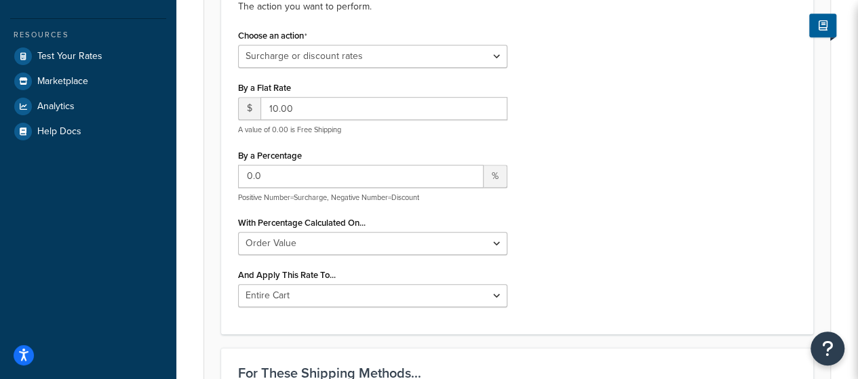
scroll to position [475, 0]
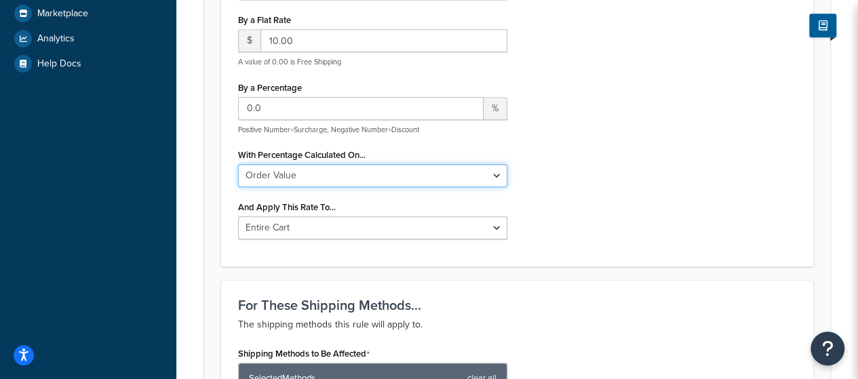
click at [497, 173] on select "Shipping Price Order Value" at bounding box center [372, 175] width 269 height 23
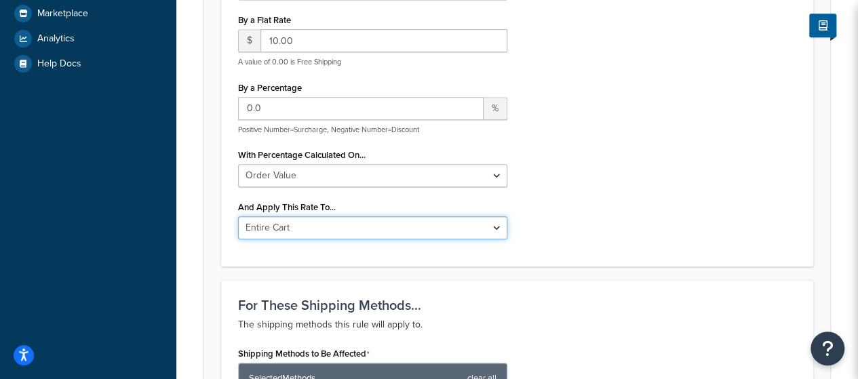
click at [475, 229] on select "Entire Cart Each Shipment in the Cart Each Origin in the Cart Each Shipping Gro…" at bounding box center [372, 227] width 269 height 23
click at [475, 227] on select "Entire Cart Each Shipment in the Cart Each Origin in the Cart Each Shipping Gro…" at bounding box center [372, 227] width 269 height 23
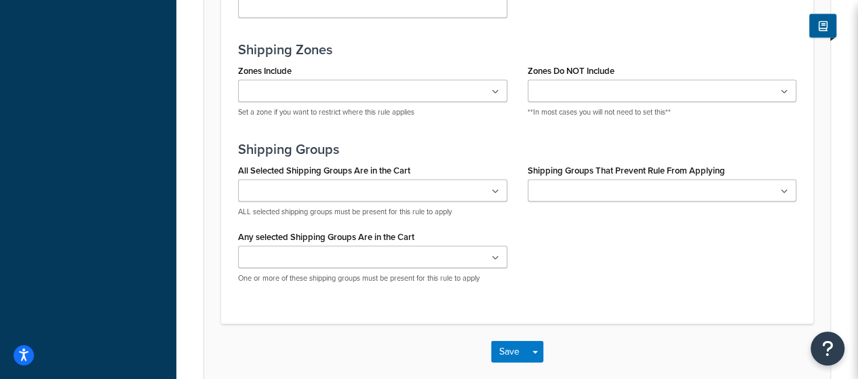
scroll to position [1356, 0]
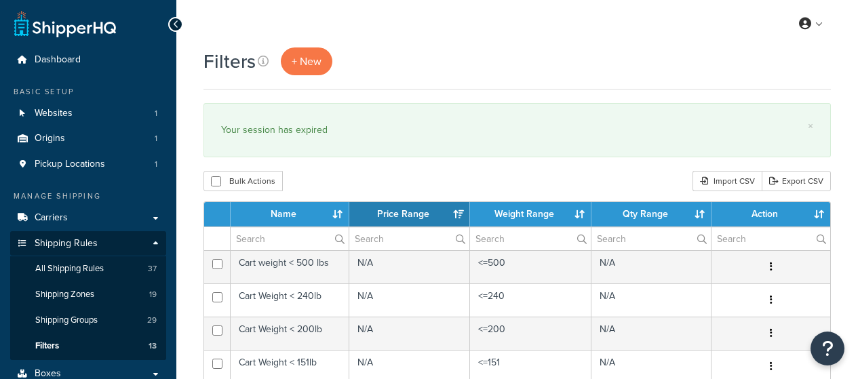
select select "15"
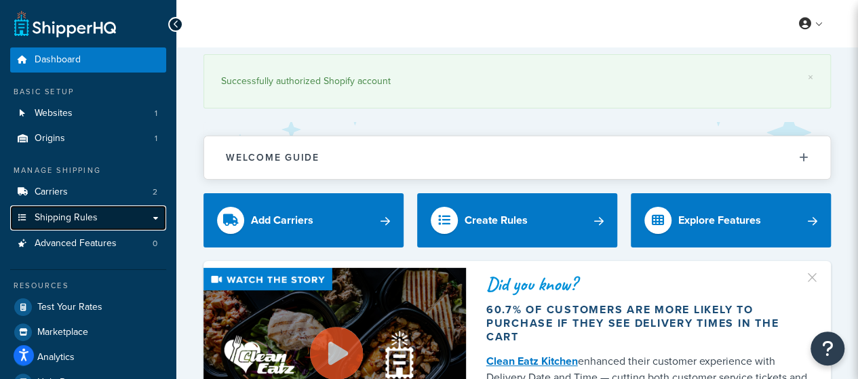
click at [109, 215] on link "Shipping Rules" at bounding box center [88, 217] width 156 height 25
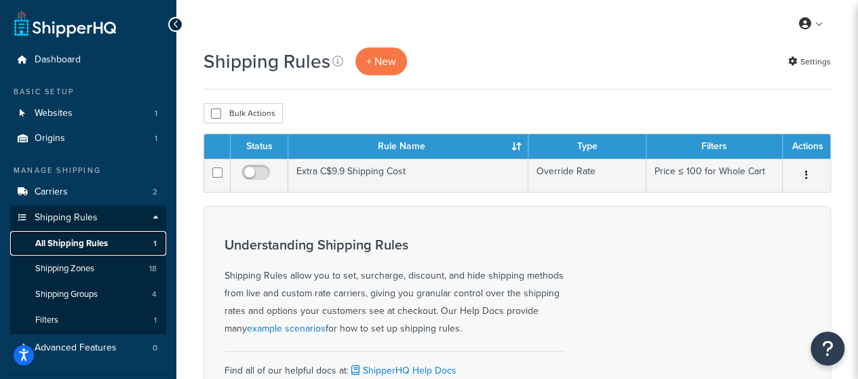
click at [108, 241] on link "All Shipping Rules 1" at bounding box center [88, 243] width 156 height 25
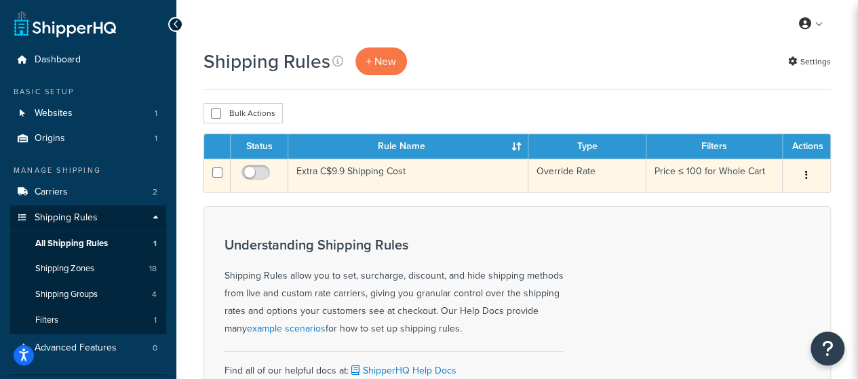
click at [374, 170] on td "Extra C$9.9 Shipping Cost" at bounding box center [408, 175] width 240 height 33
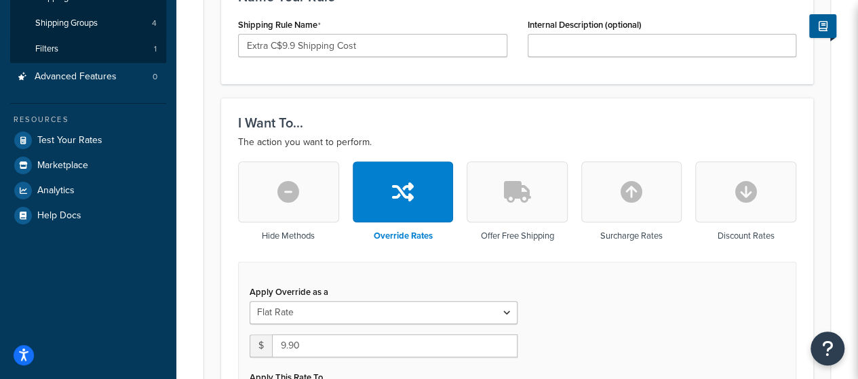
click at [624, 194] on icon "button" at bounding box center [632, 192] width 22 height 22
type input "0"
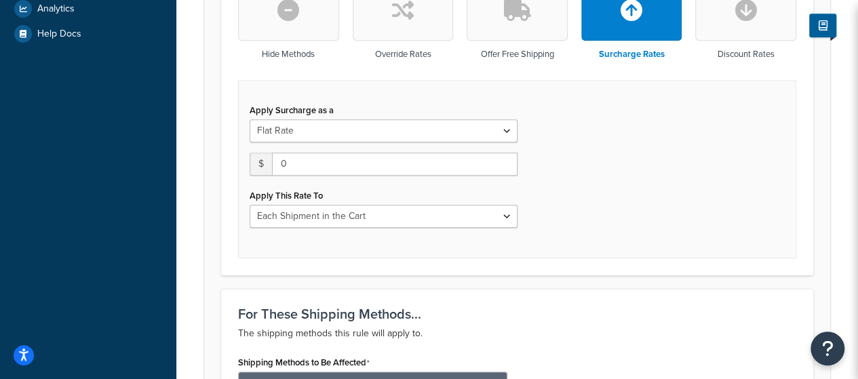
scroll to position [475, 0]
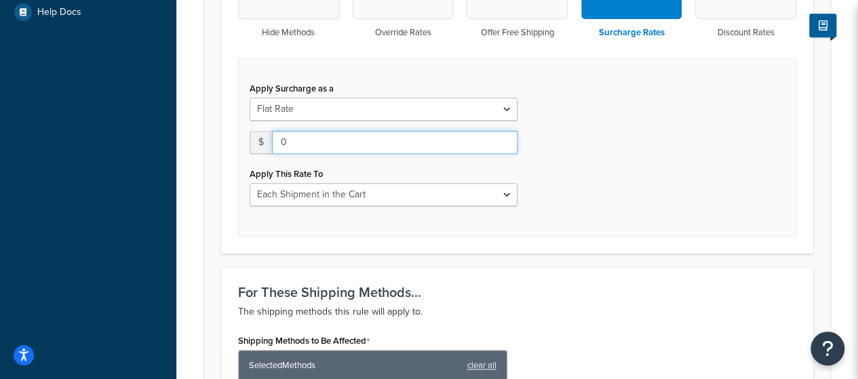
click at [469, 146] on input "0" at bounding box center [395, 142] width 246 height 23
type input "9.9"
click at [571, 151] on div "Apply Surcharge as a Flat Rate Percentage Flat Rate & Percentage $ 9.9 Apply Th…" at bounding box center [517, 147] width 558 height 178
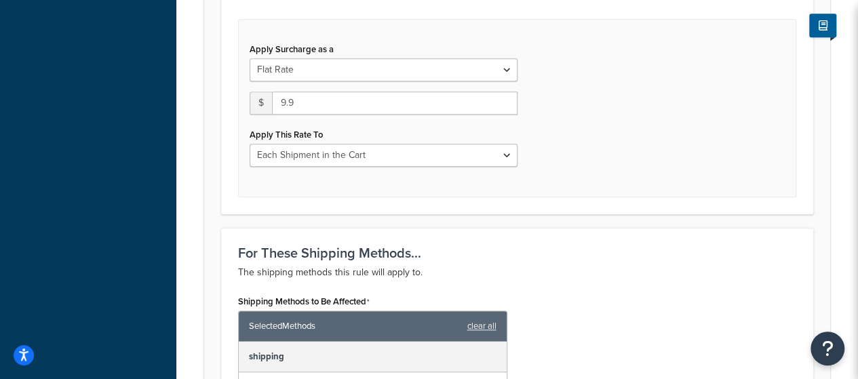
scroll to position [543, 0]
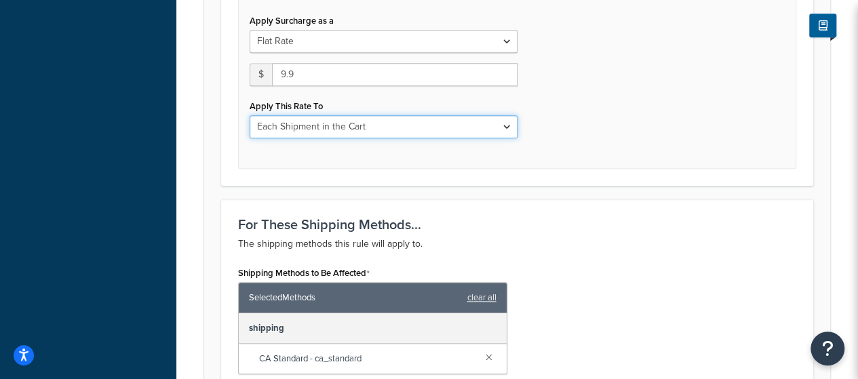
click at [507, 131] on select "Each Shipment in the Cart Each Shipping Group in the Cart Each Item within a Sh…" at bounding box center [384, 126] width 268 height 23
drag, startPoint x: 507, startPoint y: 130, endPoint x: 523, endPoint y: 133, distance: 16.0
click at [507, 130] on select "Each Shipment in the Cart Each Shipping Group in the Cart Each Item within a Sh…" at bounding box center [384, 126] width 268 height 23
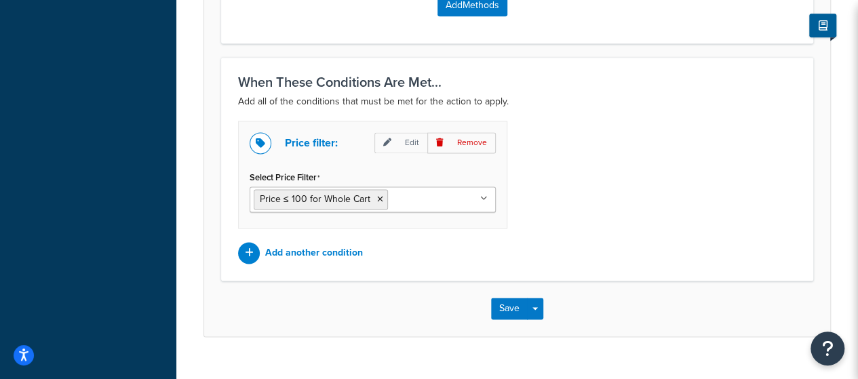
scroll to position [949, 0]
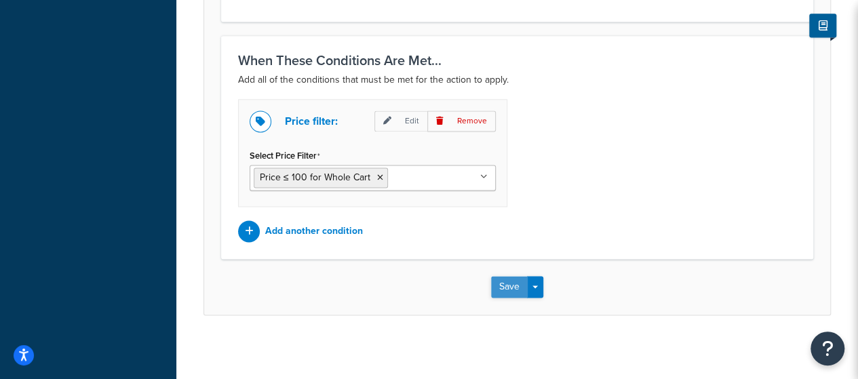
click at [509, 283] on button "Save" at bounding box center [509, 287] width 37 height 22
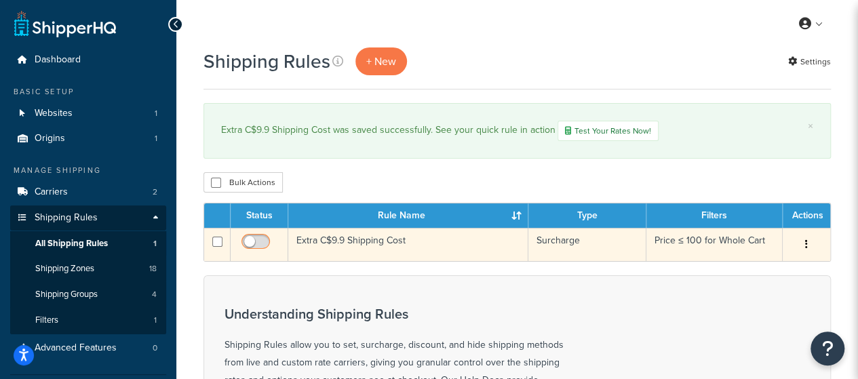
click at [262, 239] on input "checkbox" at bounding box center [257, 245] width 37 height 17
checkbox input "true"
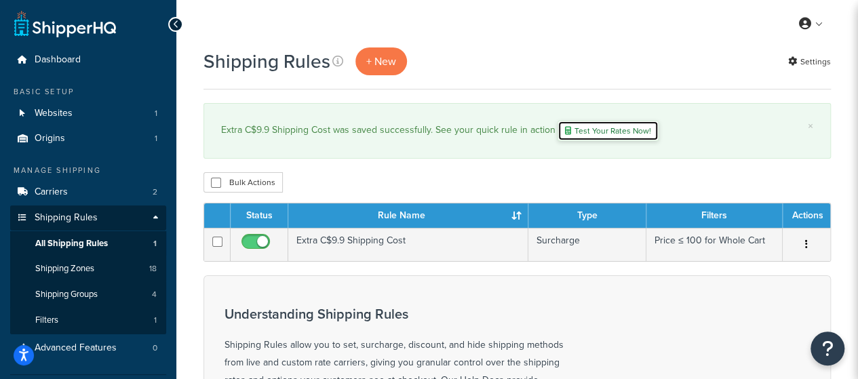
click at [601, 134] on link "Test Your Rates Now!" at bounding box center [607, 131] width 101 height 20
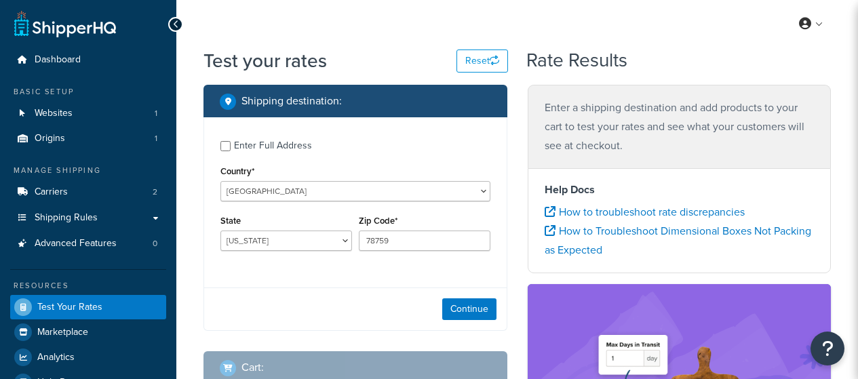
select select "[GEOGRAPHIC_DATA]"
drag, startPoint x: 408, startPoint y: 243, endPoint x: 330, endPoint y: 241, distance: 78.7
click at [330, 241] on div "State Alabama Alaska American Samoa Arizona Arkansas Armed Forces Americas Arme…" at bounding box center [355, 237] width 277 height 50
paste input "B0H0A0"
type input "B0H0A0"
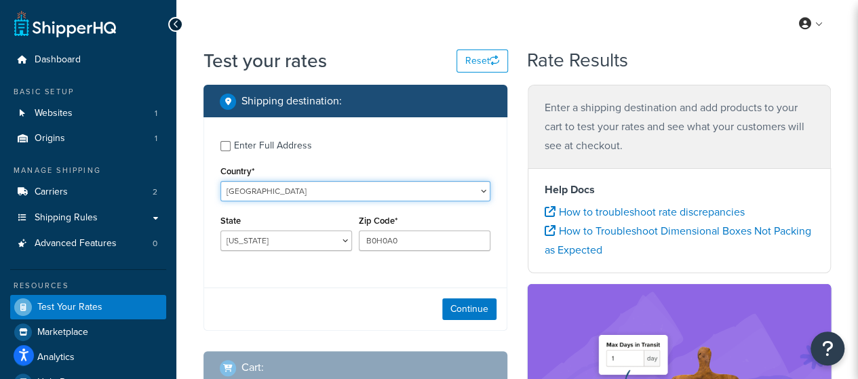
click at [364, 188] on select "United States United Kingdom Afghanistan Åland Islands Albania Algeria American…" at bounding box center [355, 191] width 270 height 20
select select "CA"
click at [302, 188] on select "United States United Kingdom Afghanistan Åland Islands Albania Algeria American…" at bounding box center [355, 191] width 270 height 20
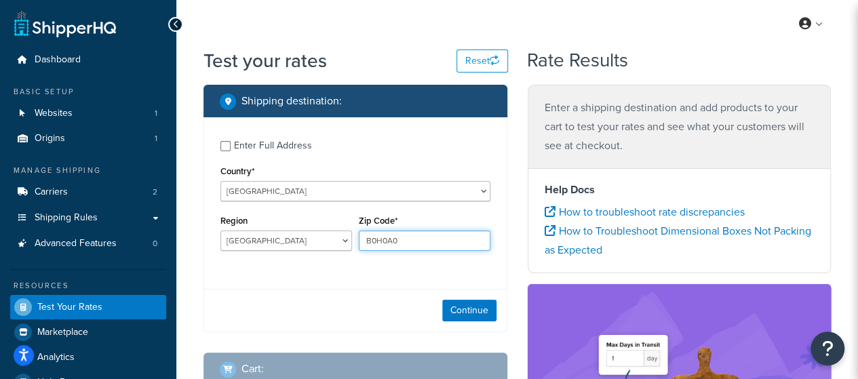
click at [383, 242] on input "B0H0A0" at bounding box center [425, 241] width 132 height 20
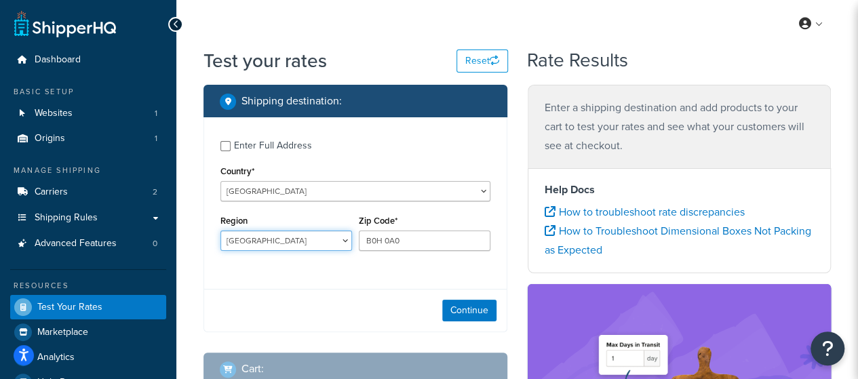
type input "B0H0A0"
click at [307, 242] on select "Alberta British Columbia Manitoba New Brunswick Newfoundland and Labrador North…" at bounding box center [286, 241] width 132 height 20
select select "NS"
click at [220, 232] on select "Alberta British Columbia Manitoba New Brunswick Newfoundland and Labrador North…" at bounding box center [286, 241] width 132 height 20
click at [376, 258] on div "Zip Code* B0H0A0" at bounding box center [424, 237] width 138 height 50
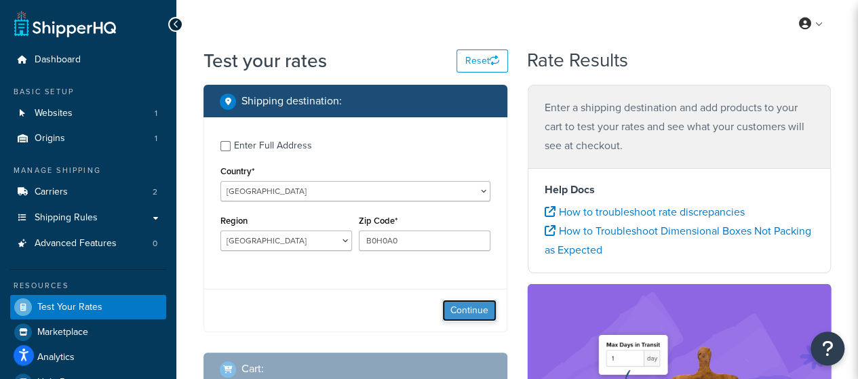
click at [471, 310] on button "Continue" at bounding box center [469, 311] width 54 height 22
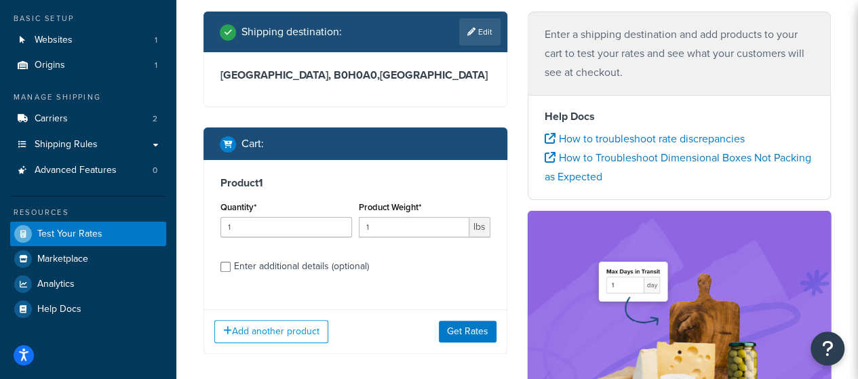
scroll to position [136, 0]
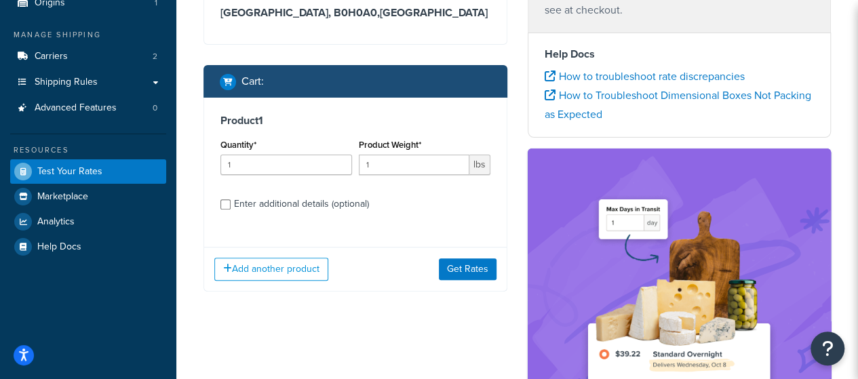
click at [275, 205] on div "Enter additional details (optional)" at bounding box center [301, 204] width 135 height 19
click at [231, 205] on input "Enter additional details (optional)" at bounding box center [225, 204] width 10 height 10
checkbox input "true"
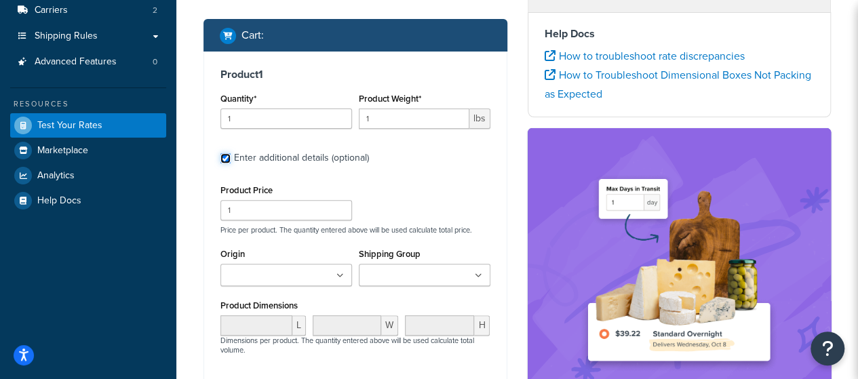
scroll to position [203, 0]
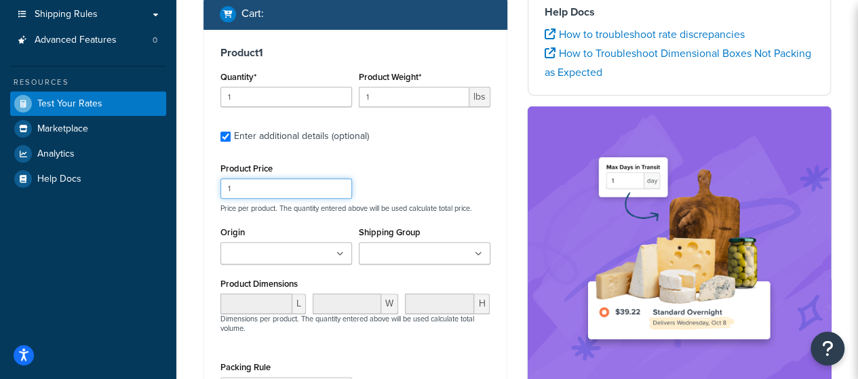
click at [311, 188] on input "1" at bounding box center [286, 188] width 132 height 20
type input "50"
click at [406, 178] on div "Product Price 50 Price per product. The quantity entered above will be used cal…" at bounding box center [355, 186] width 277 height 54
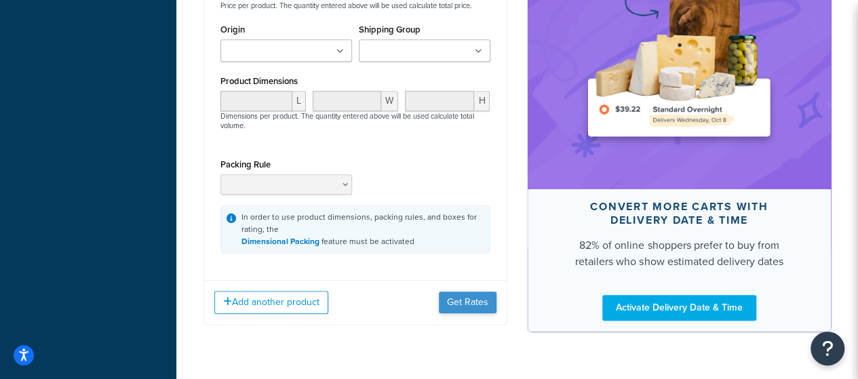
scroll to position [407, 0]
click at [460, 302] on button "Get Rates" at bounding box center [468, 302] width 58 height 22
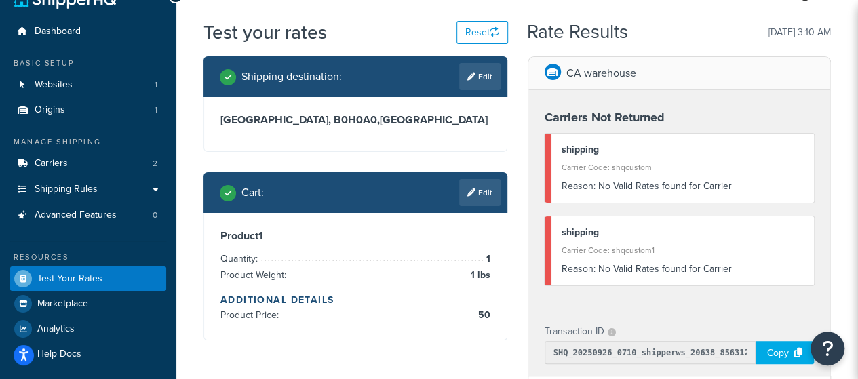
scroll to position [0, 0]
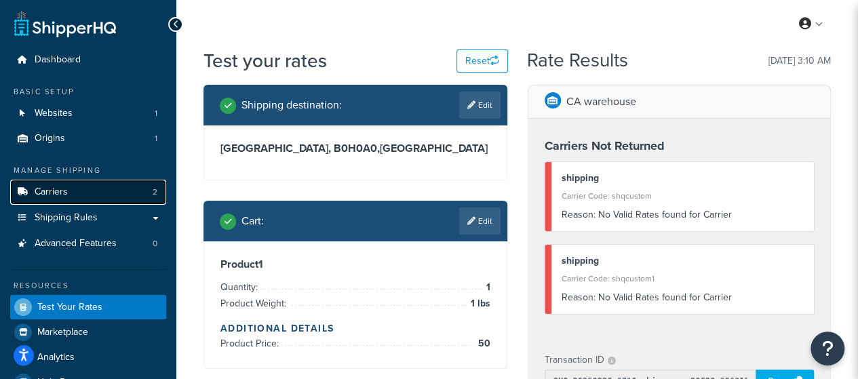
click at [125, 195] on link "Carriers 2" at bounding box center [88, 192] width 156 height 25
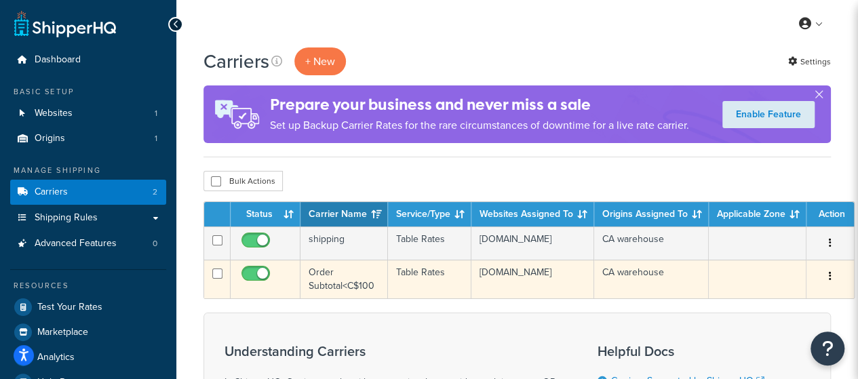
click at [829, 280] on icon "button" at bounding box center [830, 275] width 3 height 9
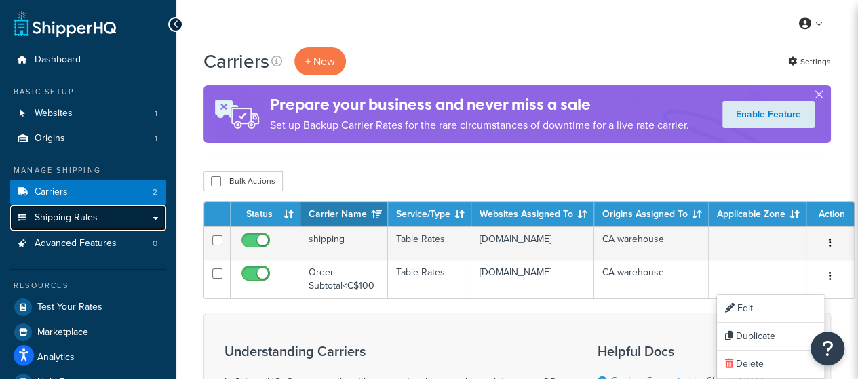
click at [147, 220] on link "Shipping Rules" at bounding box center [88, 217] width 156 height 25
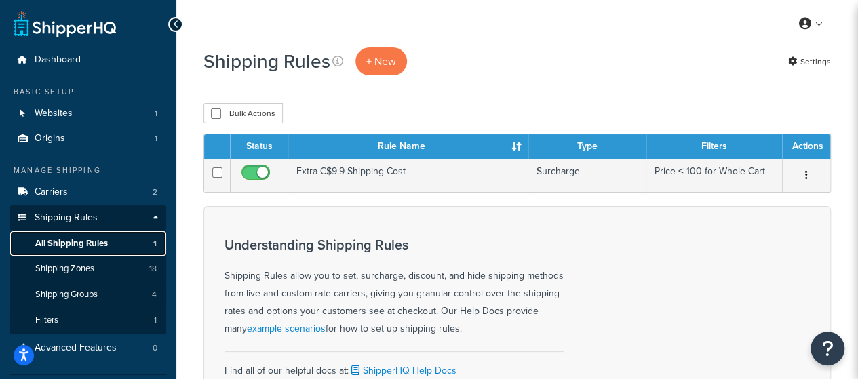
click at [130, 247] on link "All Shipping Rules 1" at bounding box center [88, 243] width 156 height 25
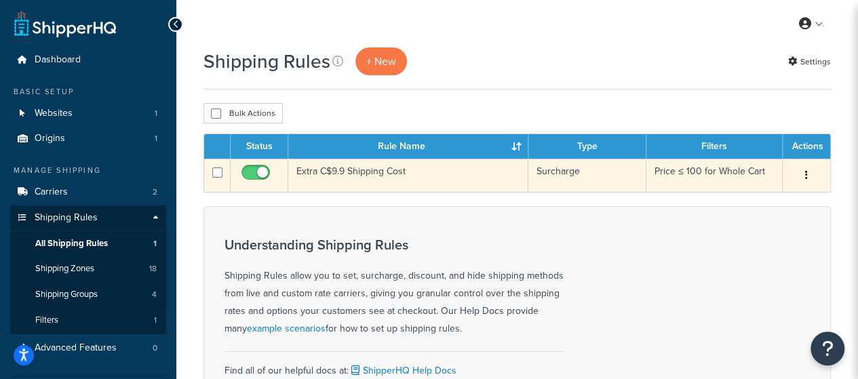
click at [254, 174] on input "checkbox" at bounding box center [257, 176] width 37 height 17
checkbox input "false"
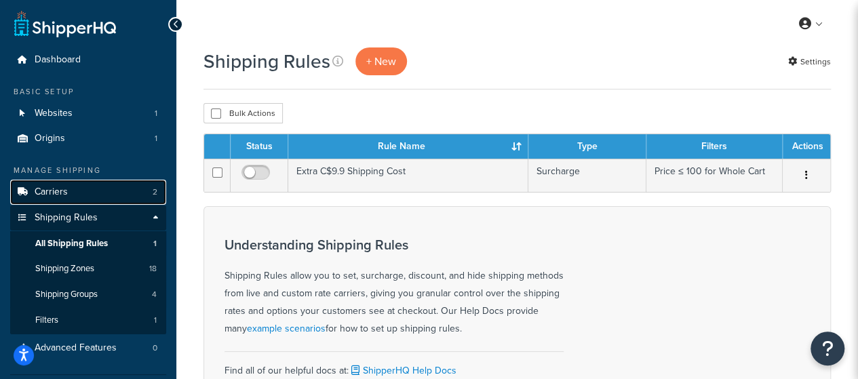
click at [125, 192] on link "Carriers 2" at bounding box center [88, 192] width 156 height 25
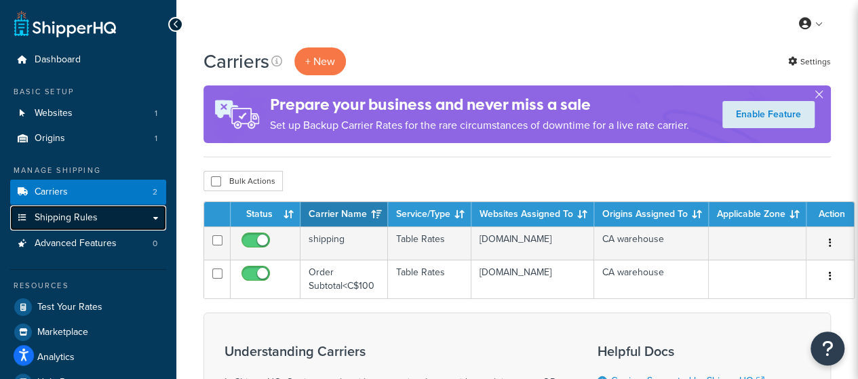
click at [113, 223] on link "Shipping Rules" at bounding box center [88, 217] width 156 height 25
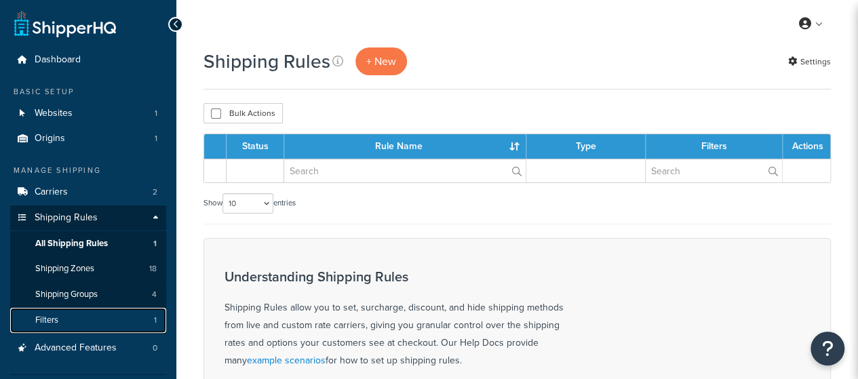
click at [130, 317] on link "Filters 1" at bounding box center [88, 320] width 156 height 25
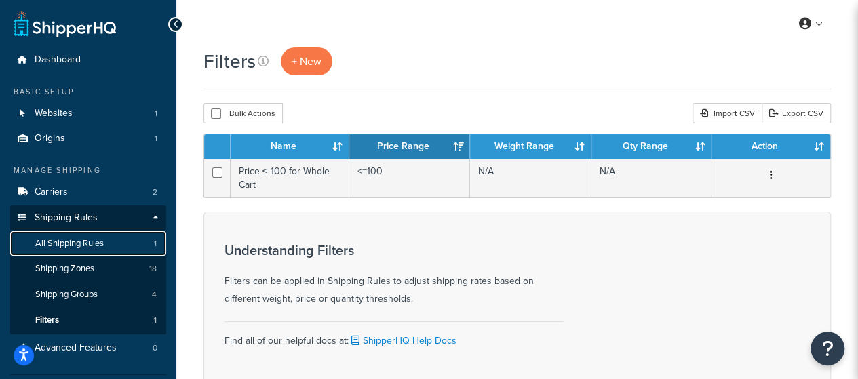
drag, startPoint x: 0, startPoint y: 0, endPoint x: 138, endPoint y: 242, distance: 278.9
click at [138, 242] on link "All Shipping Rules 1" at bounding box center [88, 243] width 156 height 25
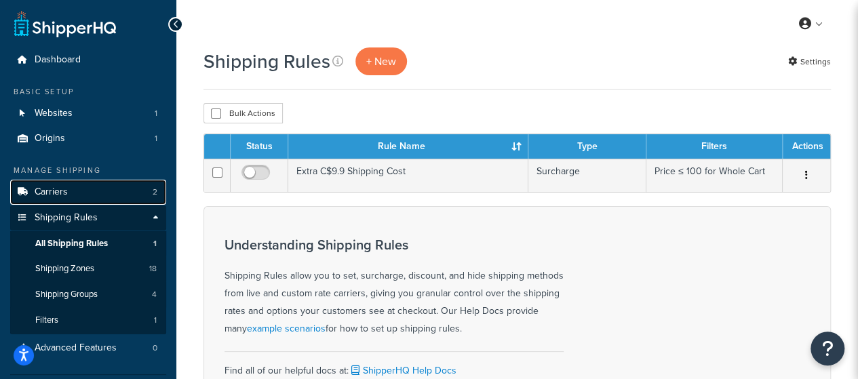
click at [127, 193] on link "Carriers 2" at bounding box center [88, 192] width 156 height 25
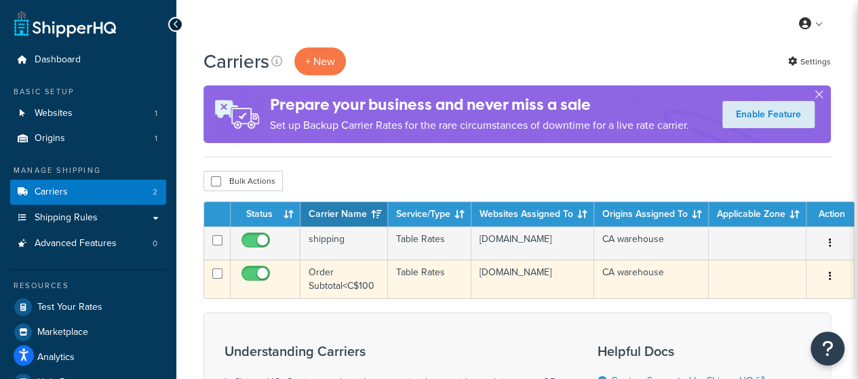
click at [829, 281] on icon "button" at bounding box center [830, 275] width 3 height 9
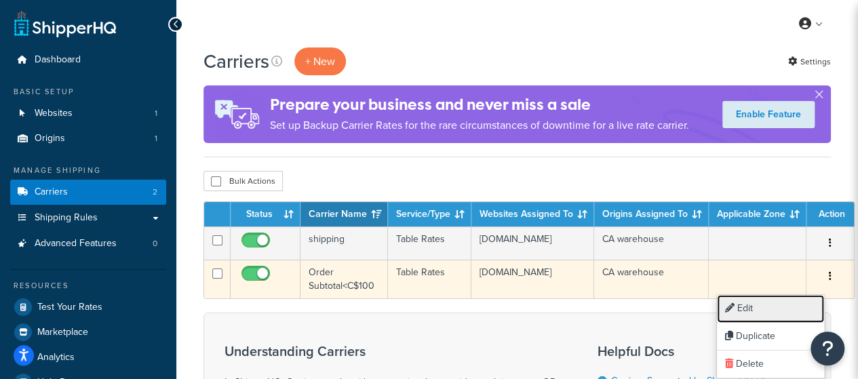
click at [777, 309] on link "Edit" at bounding box center [770, 309] width 107 height 28
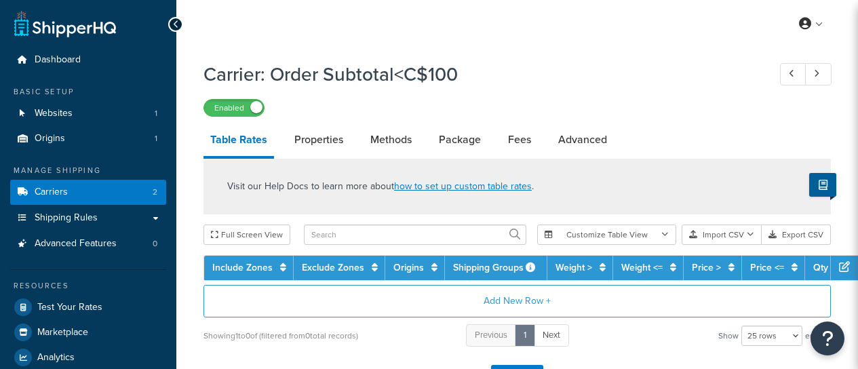
select select "25"
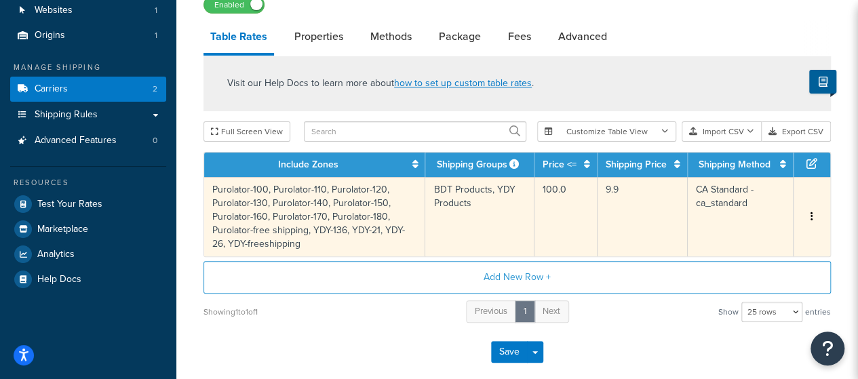
scroll to position [136, 0]
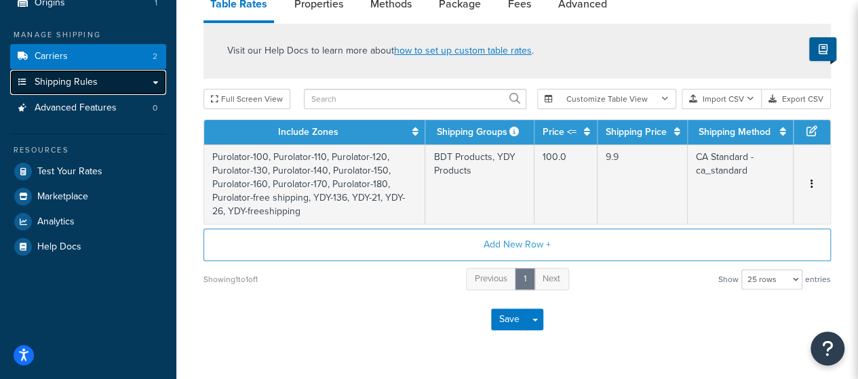
click at [142, 77] on link "Shipping Rules" at bounding box center [88, 82] width 156 height 25
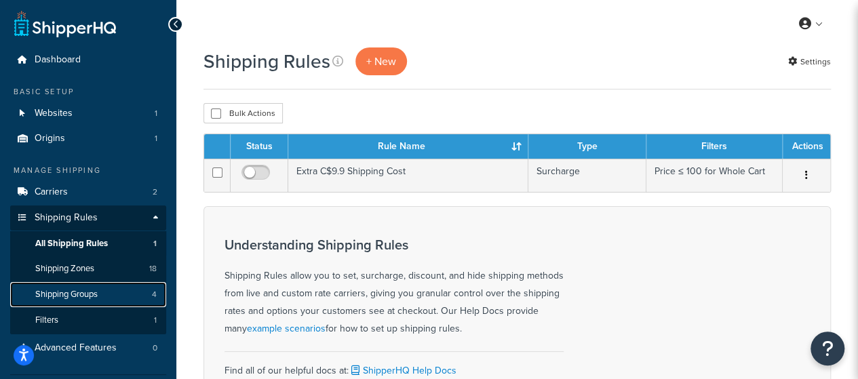
click at [76, 290] on span "Shipping Groups" at bounding box center [66, 295] width 62 height 12
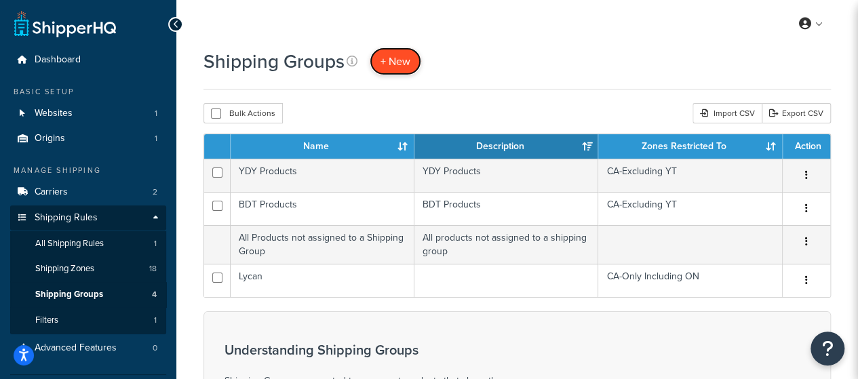
click at [397, 66] on span "+ New" at bounding box center [395, 62] width 30 height 16
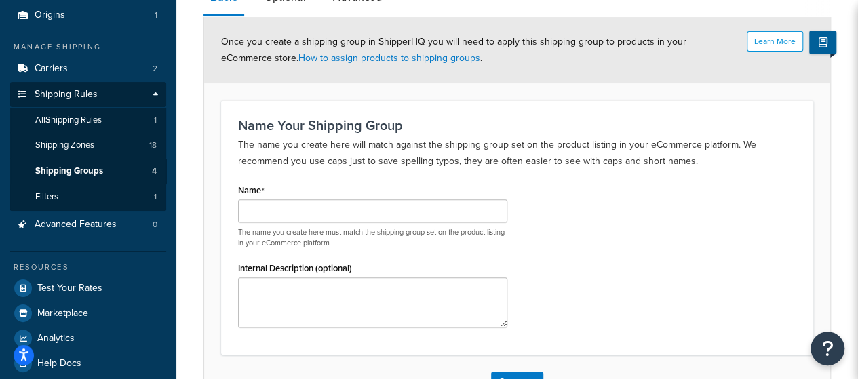
scroll to position [136, 0]
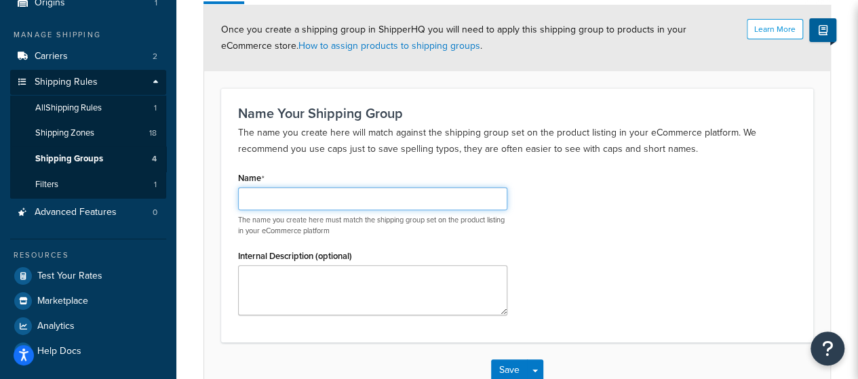
click at [414, 193] on input "Name" at bounding box center [372, 198] width 269 height 23
paste input "RKIT390PM-R40ASR2"
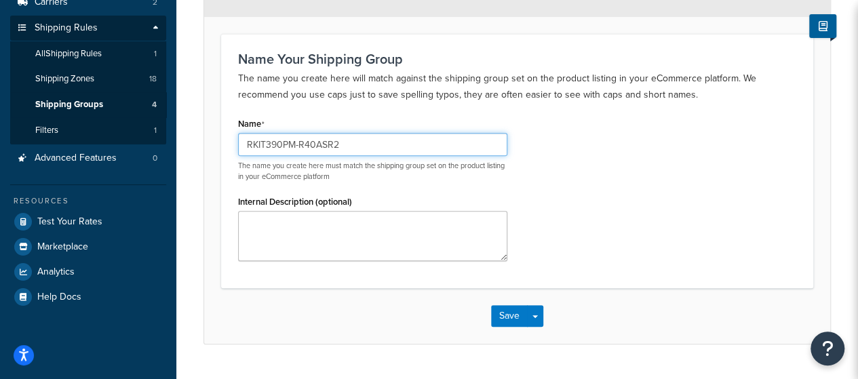
scroll to position [203, 0]
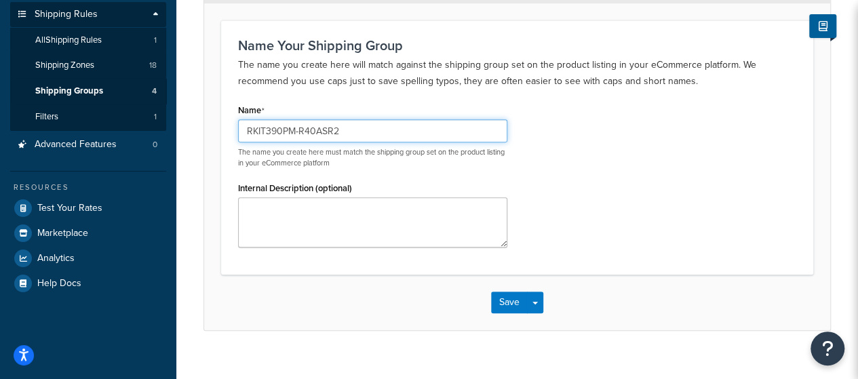
type input "RKIT390PM-R40ASR2"
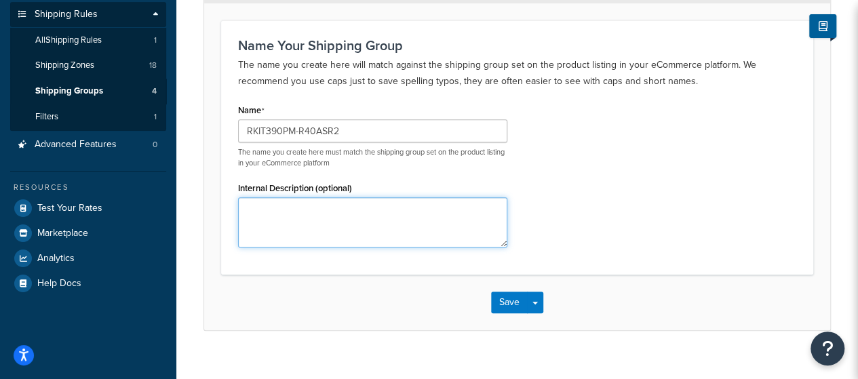
click at [407, 212] on textarea "Internal Description (optional)" at bounding box center [372, 222] width 269 height 50
paste textarea "RKIT390PM-R40ASR2"
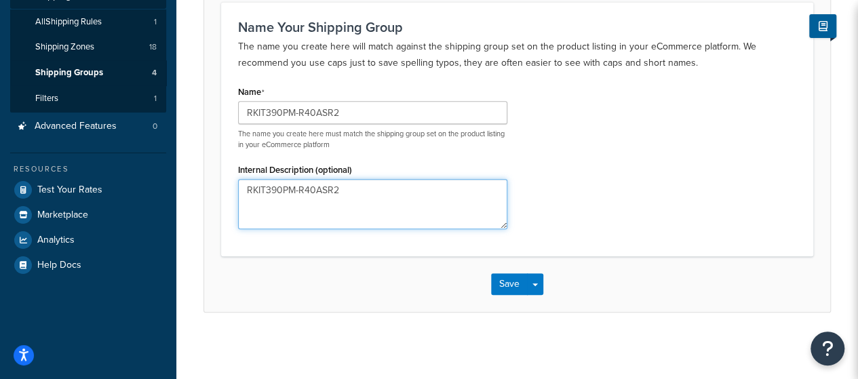
scroll to position [86, 0]
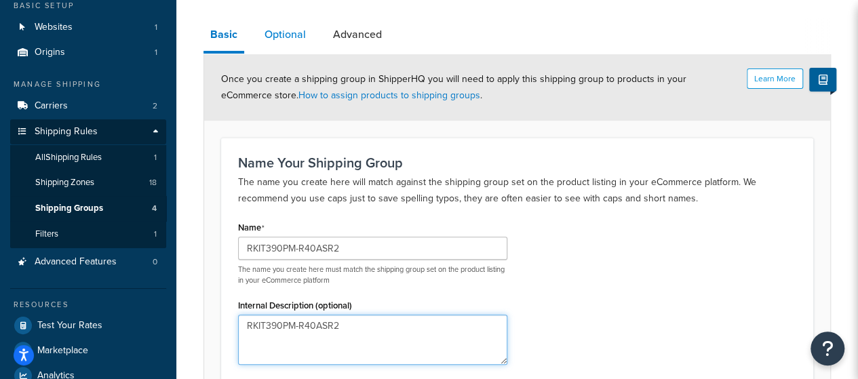
type textarea "RKIT390PM-R40ASR2"
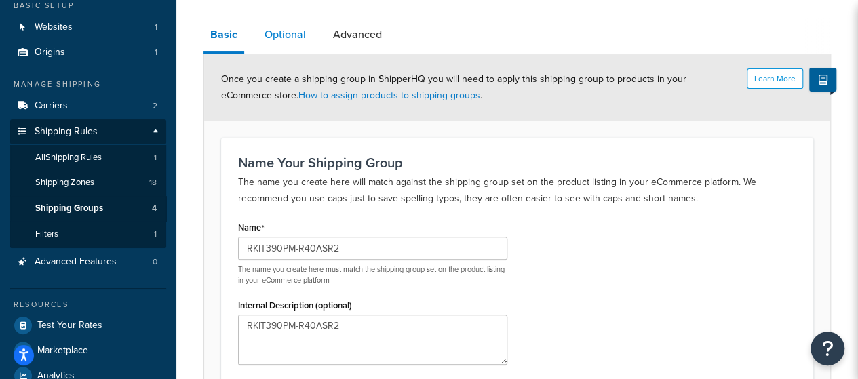
click at [290, 33] on link "Optional" at bounding box center [285, 34] width 55 height 33
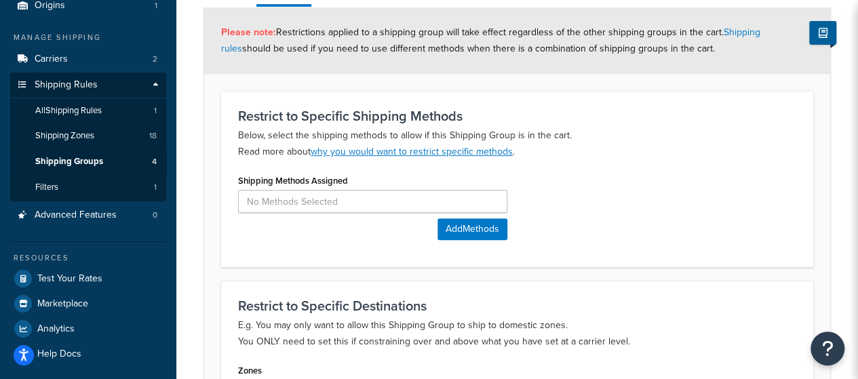
scroll to position [154, 0]
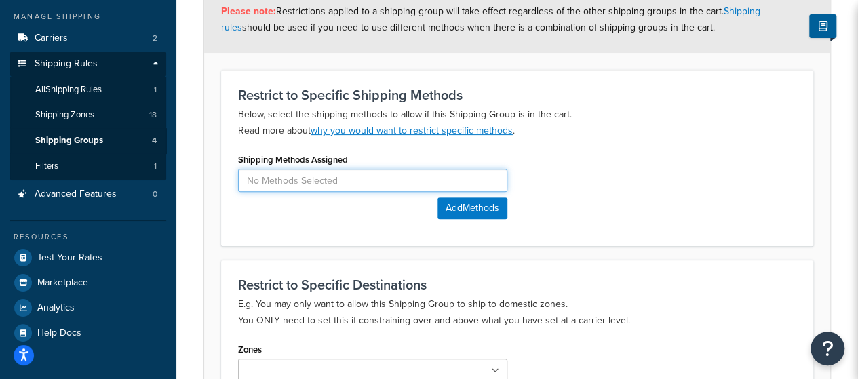
click at [442, 179] on input at bounding box center [372, 180] width 269 height 23
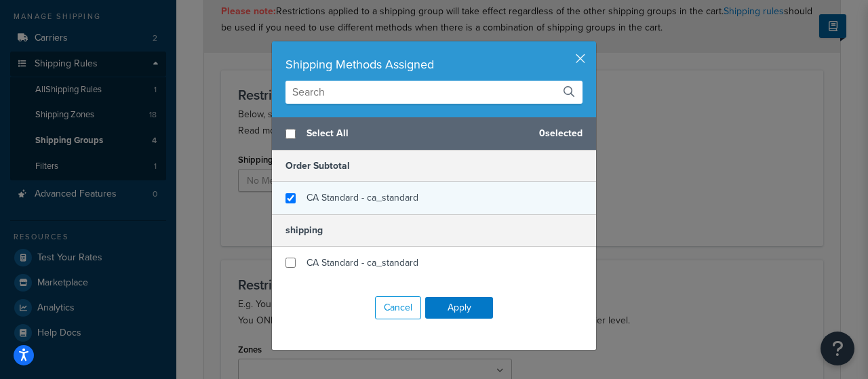
checkbox input "true"
click at [397, 200] on span "CA Standard - ca_standard" at bounding box center [363, 198] width 112 height 14
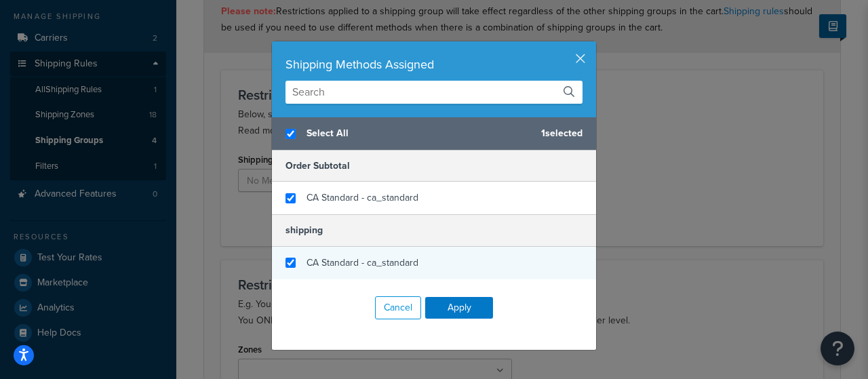
checkbox input "true"
click at [351, 265] on span "CA Standard - ca_standard" at bounding box center [363, 263] width 112 height 14
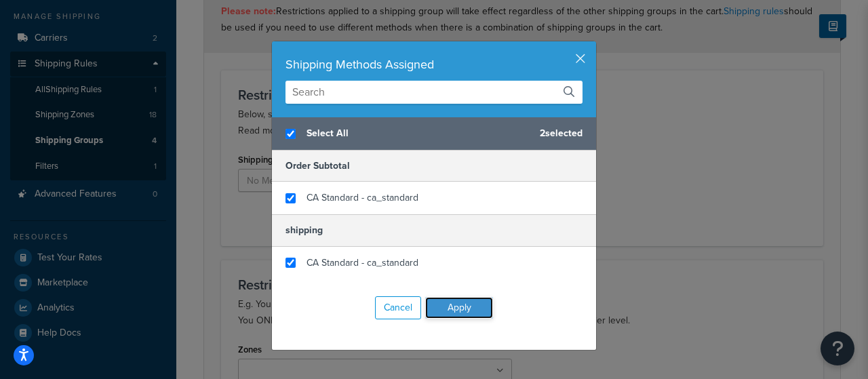
click at [464, 305] on button "Apply" at bounding box center [459, 308] width 68 height 22
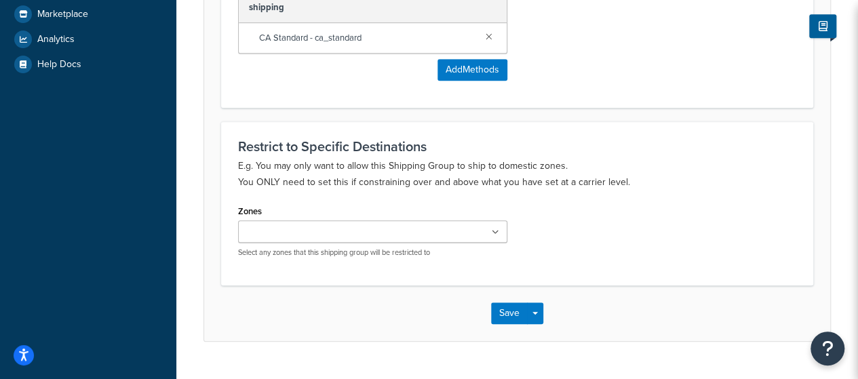
scroll to position [425, 0]
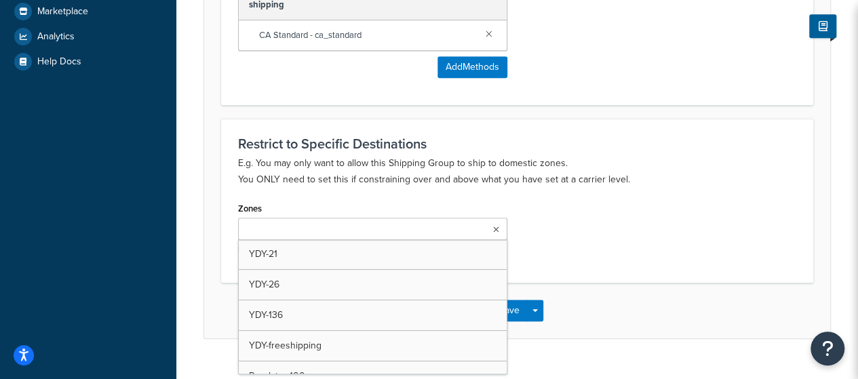
click at [461, 235] on ul at bounding box center [372, 229] width 269 height 22
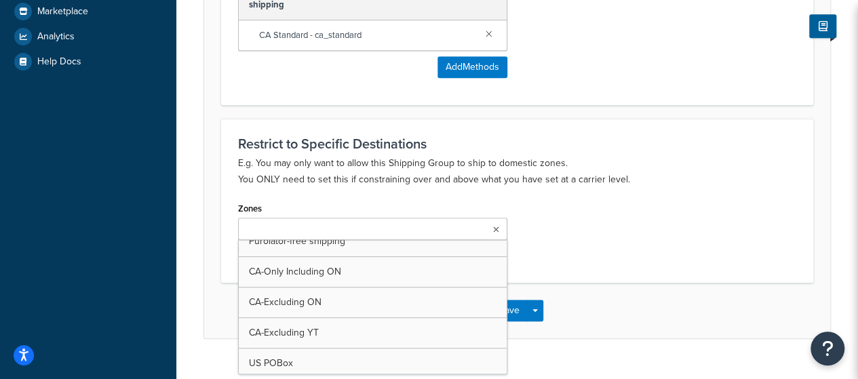
scroll to position [274, 0]
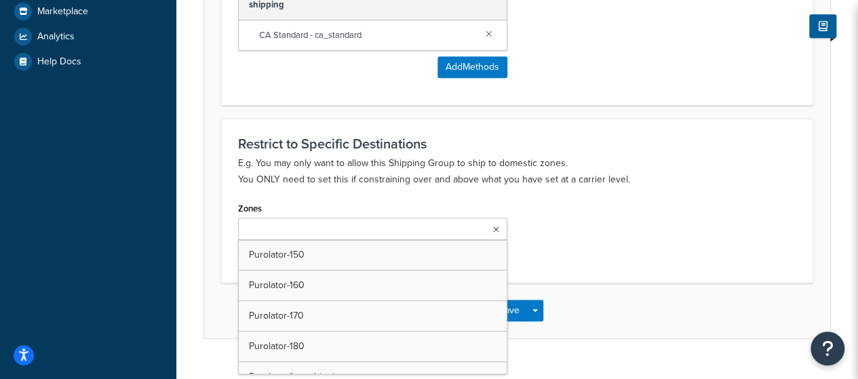
click at [605, 214] on div "Zones YDY-21 YDY-26 YDY-136 YDY-freeshipping Purolator-100 Purolator-110 Purola…" at bounding box center [517, 232] width 578 height 66
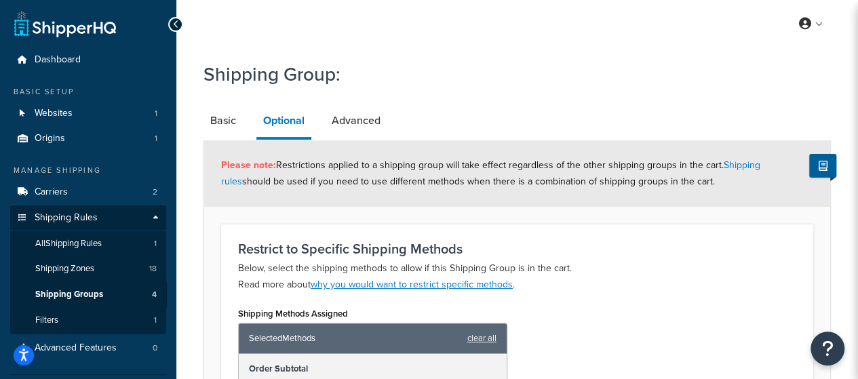
scroll to position [0, 0]
click at [364, 119] on link "Advanced" at bounding box center [356, 120] width 62 height 33
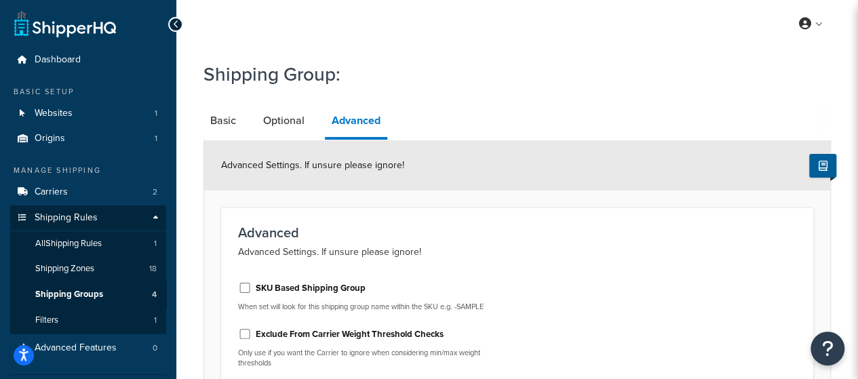
scroll to position [136, 0]
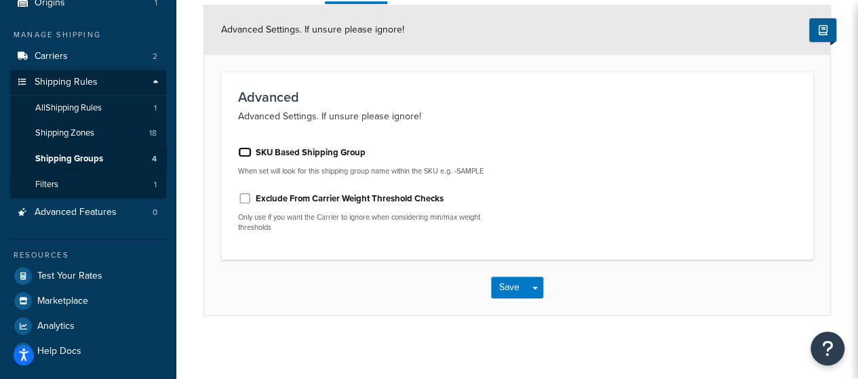
click at [243, 149] on input "SKU Based Shipping Group" at bounding box center [245, 152] width 14 height 10
checkbox input "false"
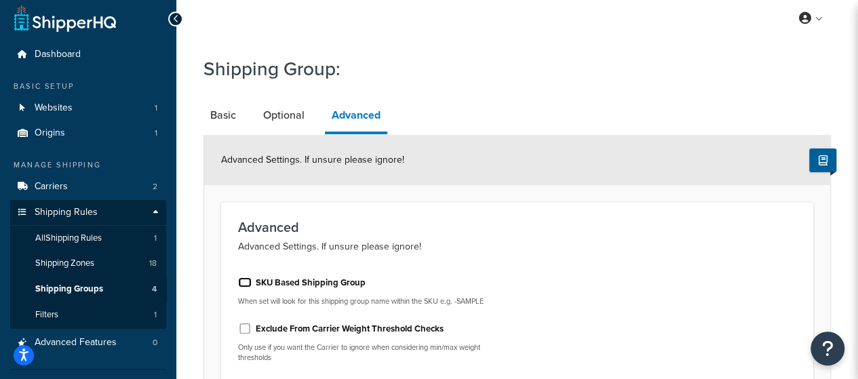
scroll to position [0, 0]
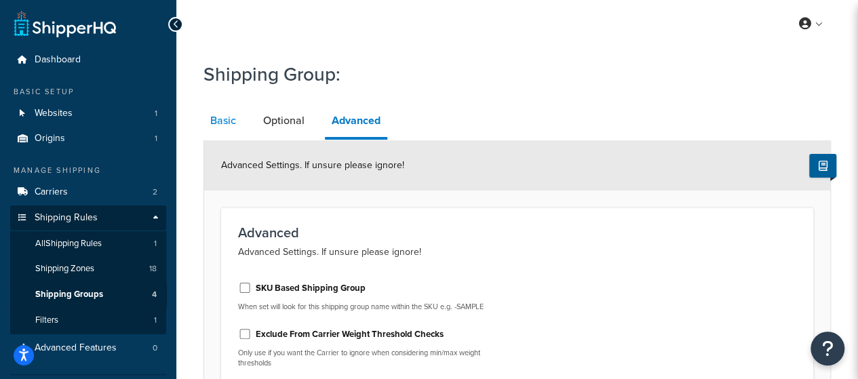
click at [224, 129] on link "Basic" at bounding box center [222, 120] width 39 height 33
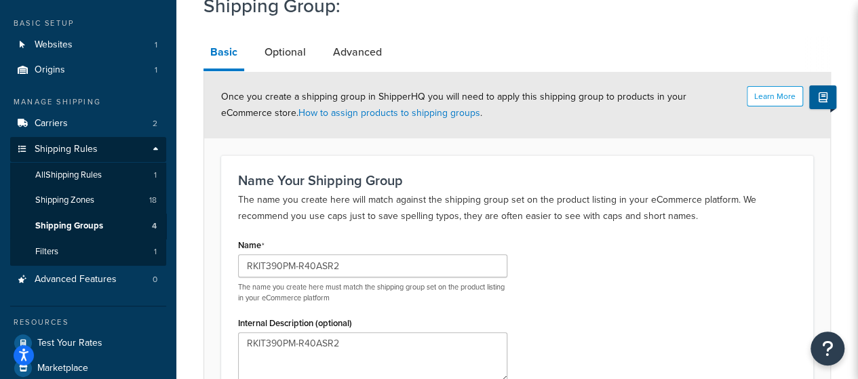
scroll to position [136, 0]
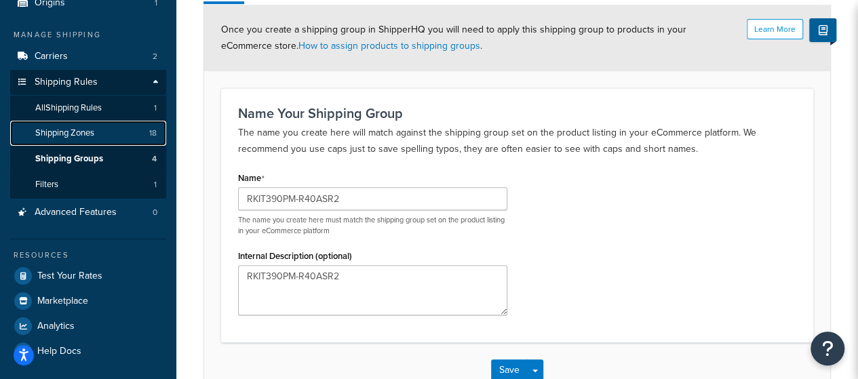
click at [113, 129] on link "Shipping Zones 18" at bounding box center [88, 133] width 156 height 25
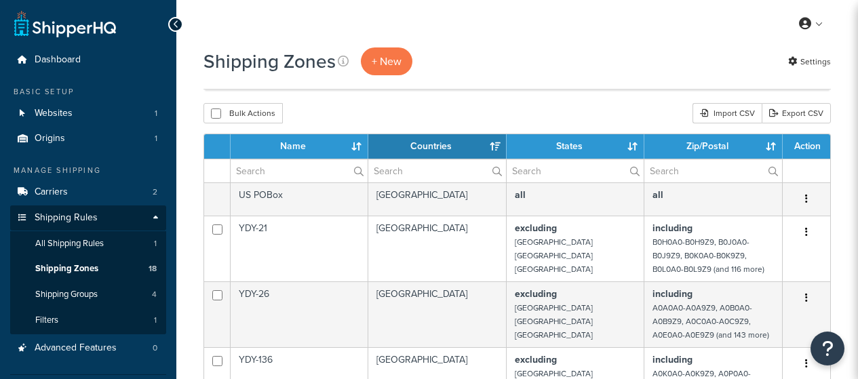
select select "15"
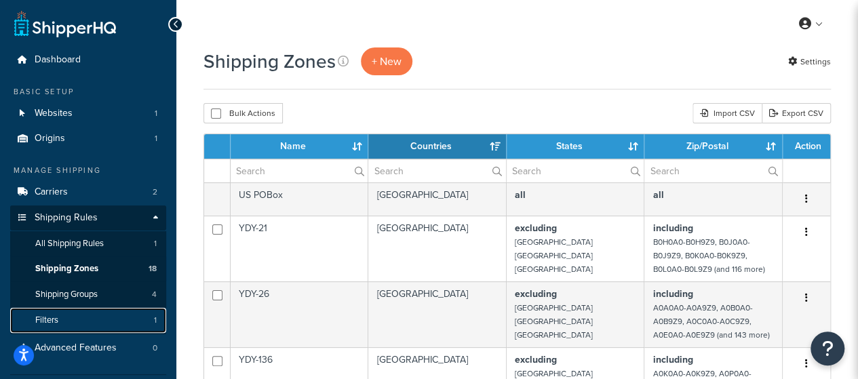
click at [81, 322] on link "Filters 1" at bounding box center [88, 320] width 156 height 25
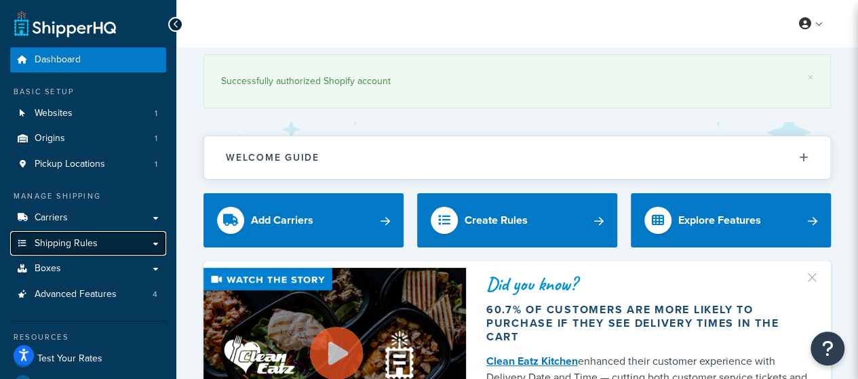
click at [130, 240] on link "Shipping Rules" at bounding box center [88, 243] width 156 height 25
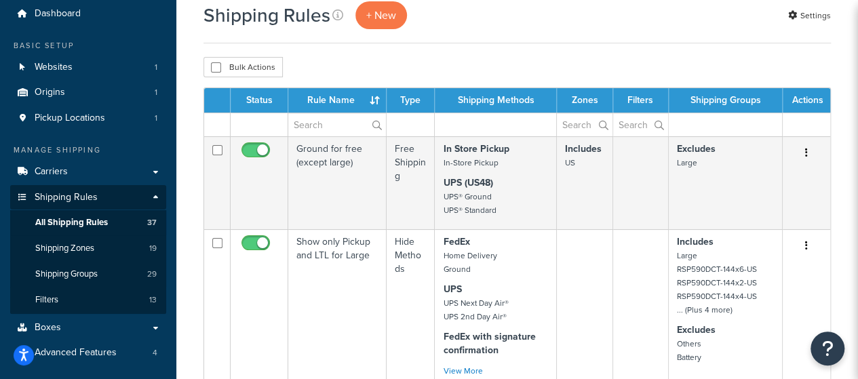
scroll to position [68, 0]
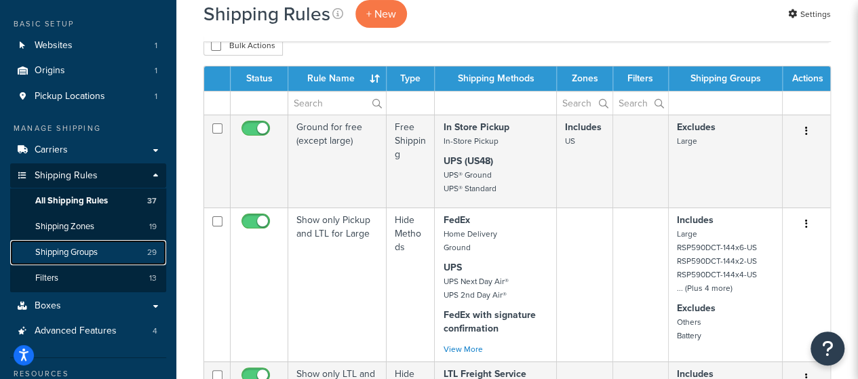
click at [104, 245] on link "Shipping Groups 29" at bounding box center [88, 252] width 156 height 25
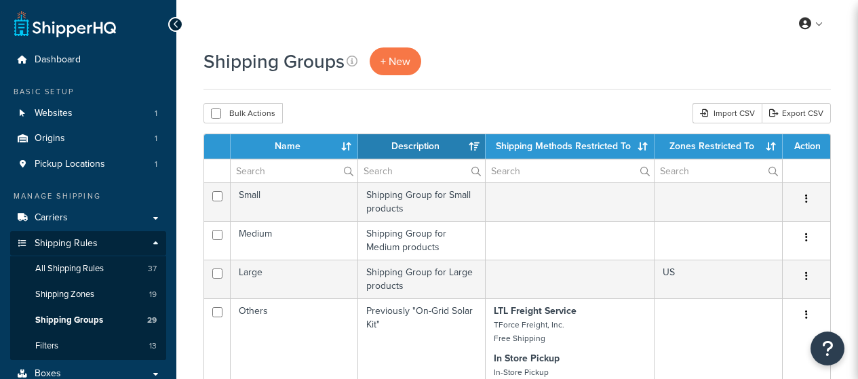
select select "15"
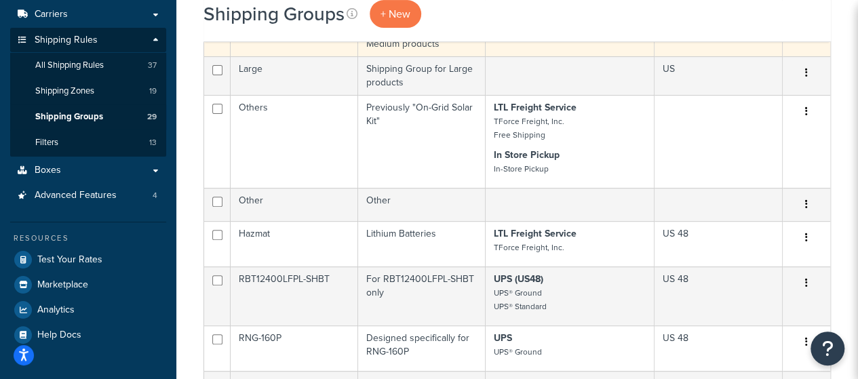
scroll to position [339, 0]
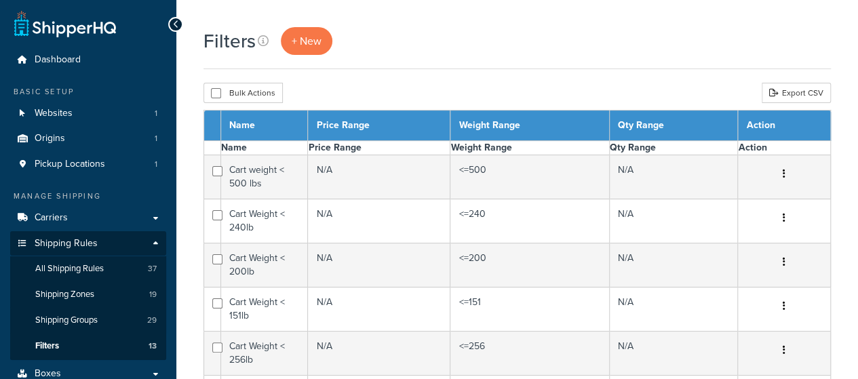
select select "15"
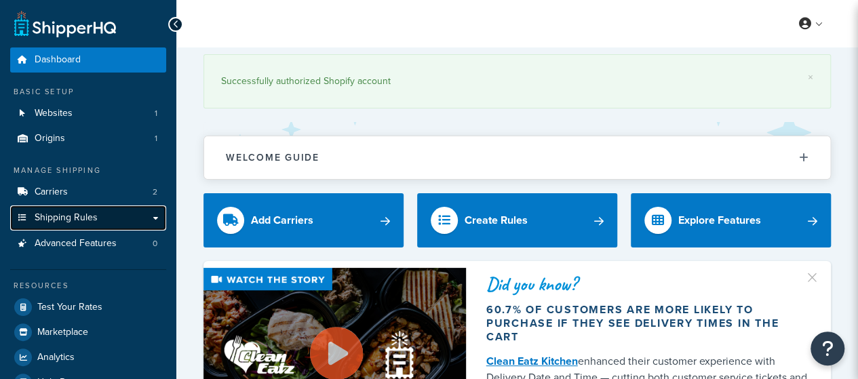
drag, startPoint x: 0, startPoint y: 0, endPoint x: 149, endPoint y: 216, distance: 262.2
click at [149, 216] on link "Shipping Rules" at bounding box center [88, 217] width 156 height 25
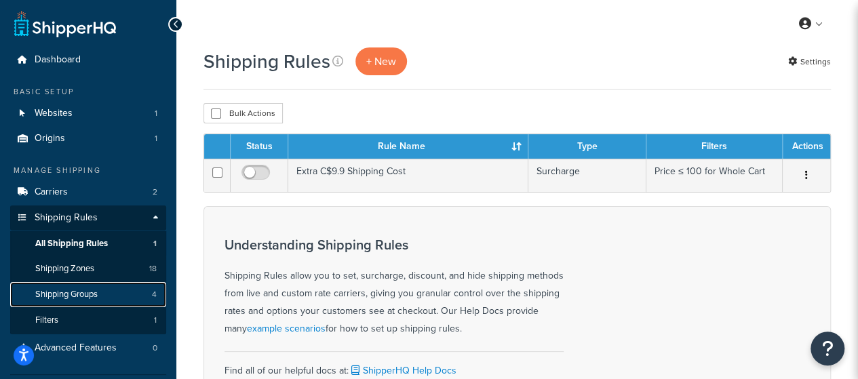
click at [96, 295] on span "Shipping Groups" at bounding box center [66, 295] width 62 height 12
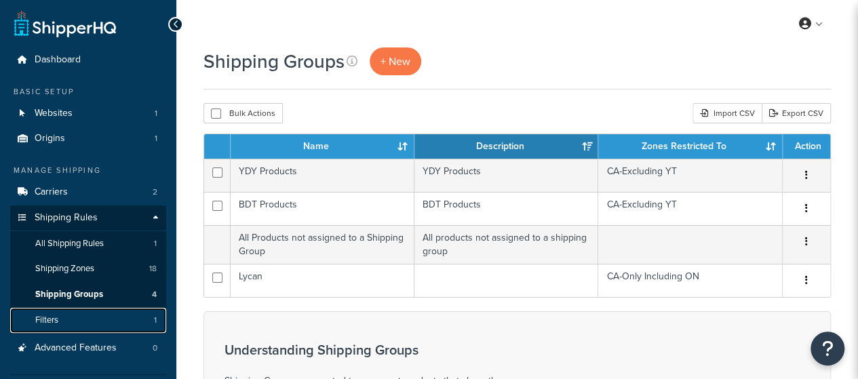
drag, startPoint x: 0, startPoint y: 0, endPoint x: 90, endPoint y: 318, distance: 330.4
click at [90, 318] on link "Filters 1" at bounding box center [88, 320] width 156 height 25
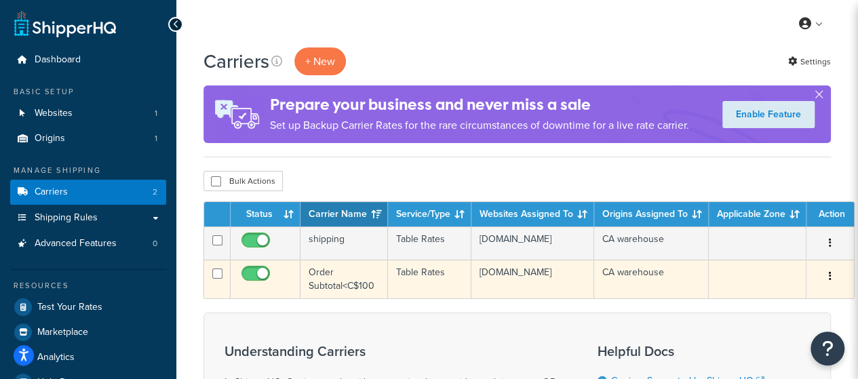
click at [254, 280] on input "checkbox" at bounding box center [257, 277] width 37 height 17
checkbox input "false"
click at [827, 283] on button "button" at bounding box center [830, 277] width 19 height 22
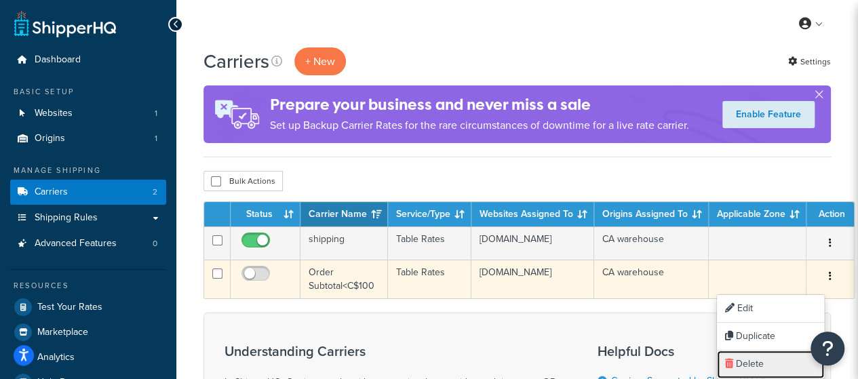
click at [762, 366] on link "Delete" at bounding box center [770, 365] width 107 height 28
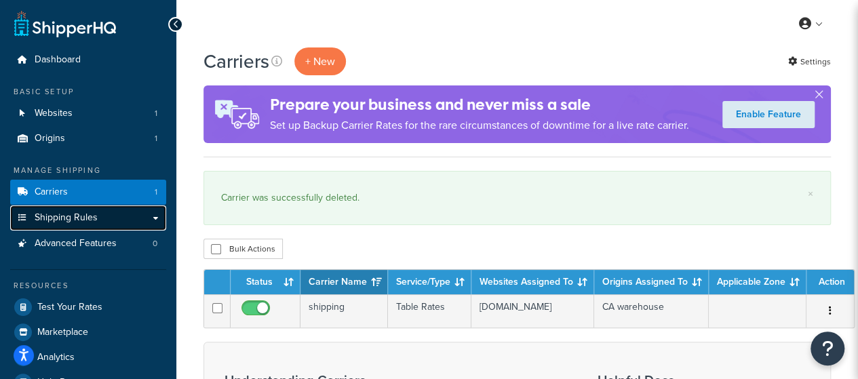
click at [100, 221] on link "Shipping Rules" at bounding box center [88, 217] width 156 height 25
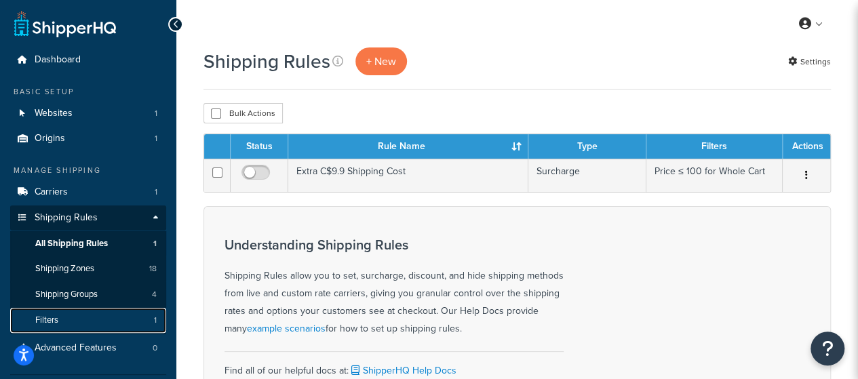
click at [98, 315] on link "Filters 1" at bounding box center [88, 320] width 156 height 25
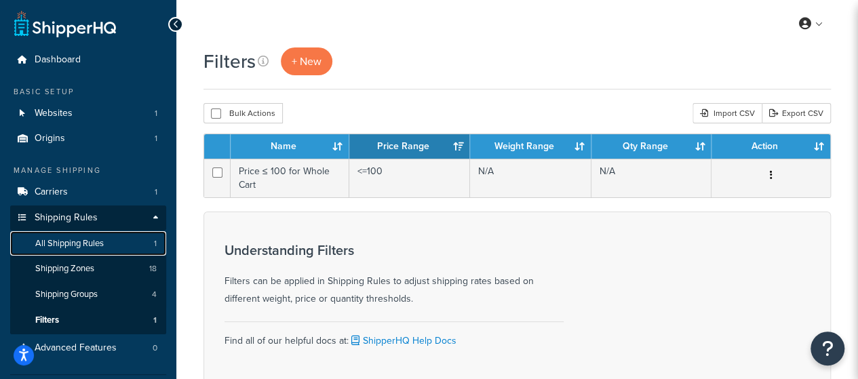
click at [98, 243] on span "All Shipping Rules" at bounding box center [69, 244] width 68 height 12
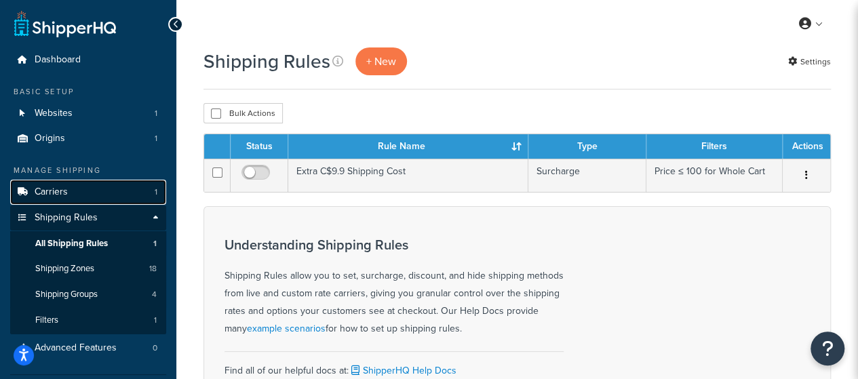
click at [126, 185] on link "Carriers 1" at bounding box center [88, 192] width 156 height 25
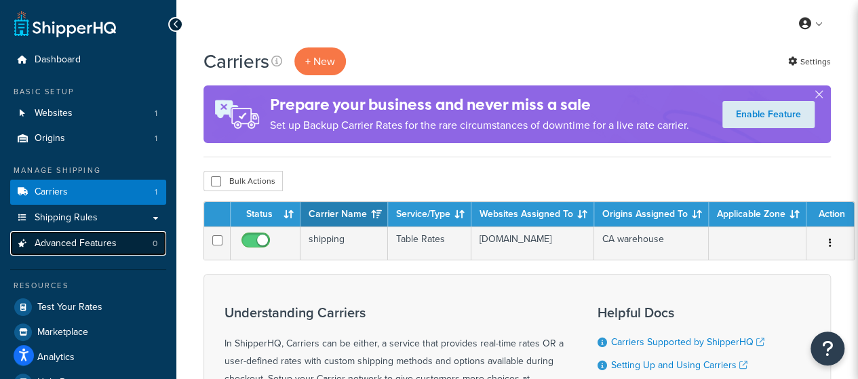
click at [111, 241] on span "Advanced Features" at bounding box center [76, 244] width 82 height 12
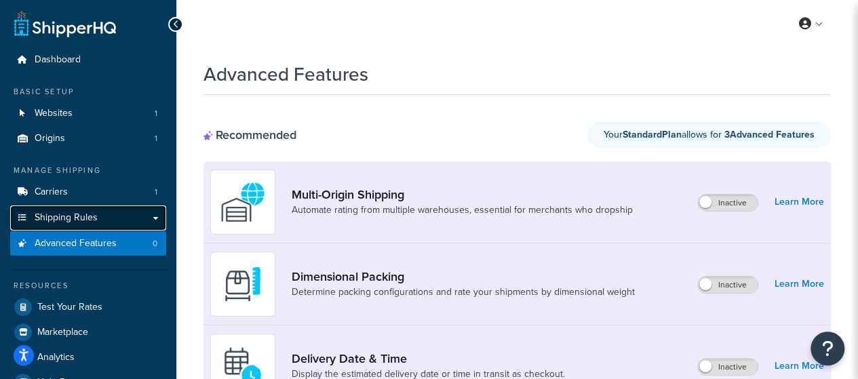
click at [119, 215] on link "Shipping Rules" at bounding box center [88, 217] width 156 height 25
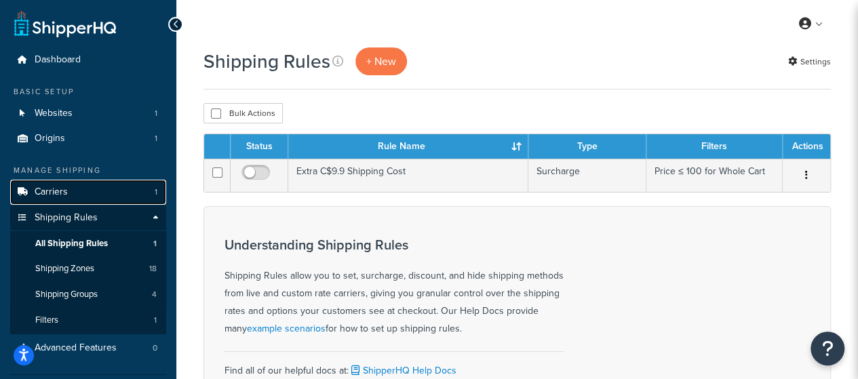
click at [114, 195] on link "Carriers 1" at bounding box center [88, 192] width 156 height 25
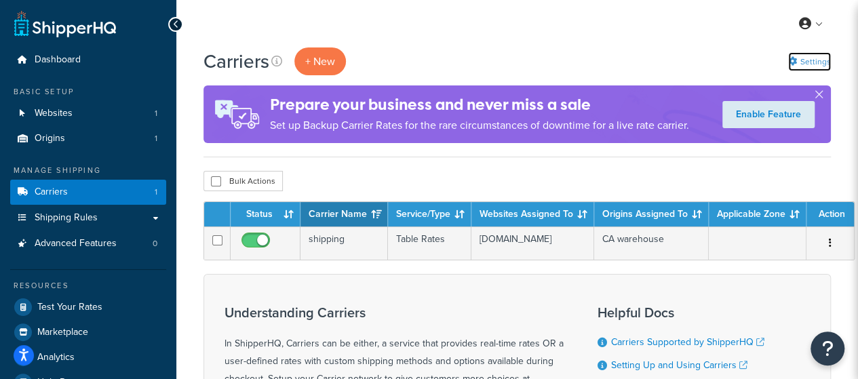
click at [814, 66] on link "Settings" at bounding box center [809, 61] width 43 height 19
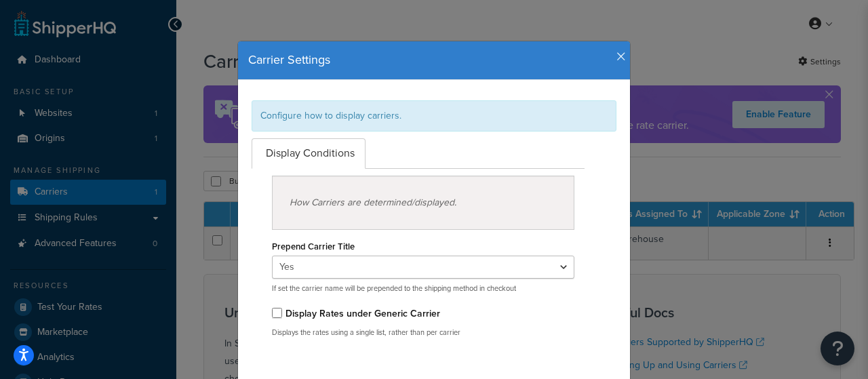
click at [620, 52] on icon "button" at bounding box center [620, 57] width 9 height 12
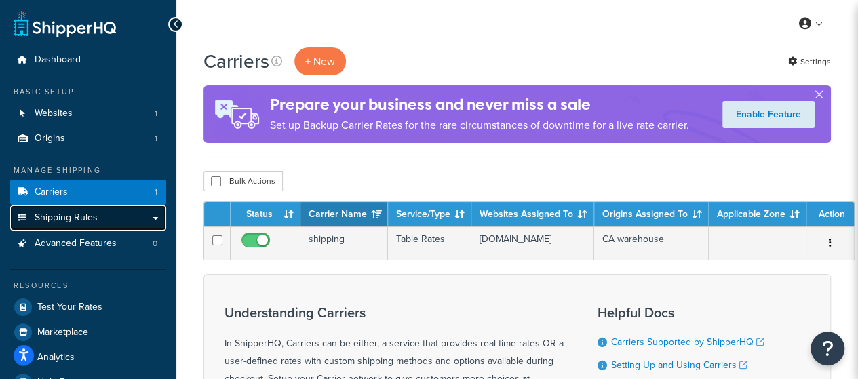
click at [115, 220] on link "Shipping Rules" at bounding box center [88, 217] width 156 height 25
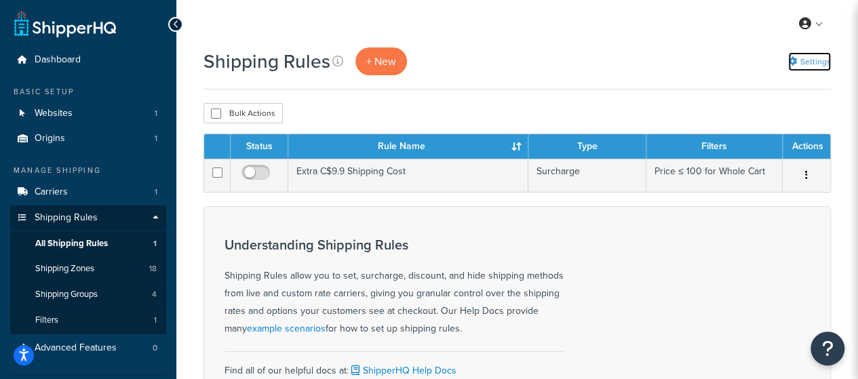
click at [810, 63] on link "Settings" at bounding box center [809, 61] width 43 height 19
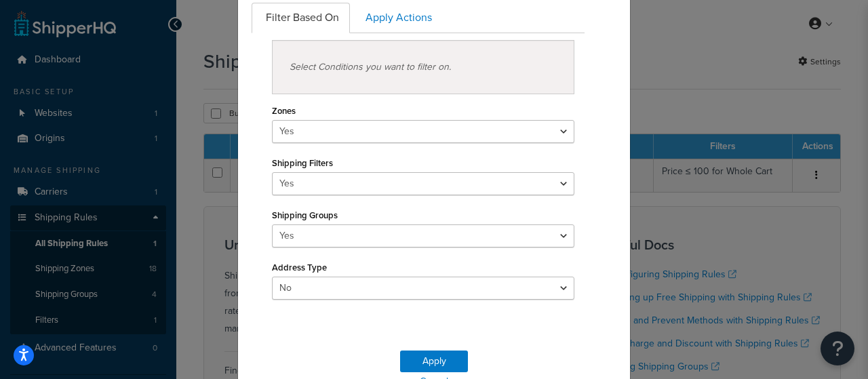
scroll to position [68, 0]
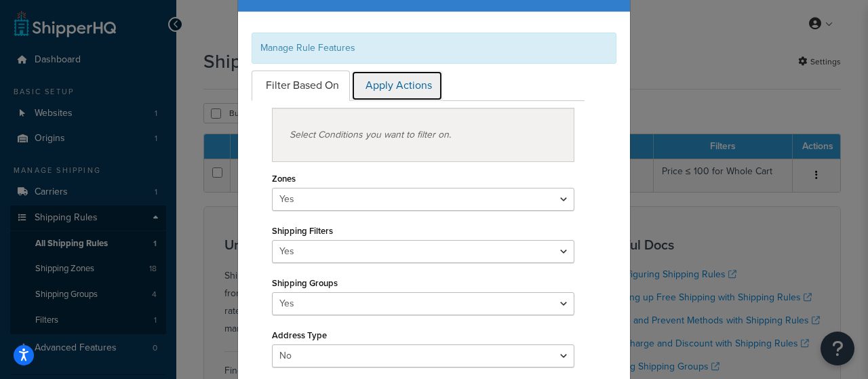
click at [388, 89] on link "Apply Actions" at bounding box center [397, 86] width 92 height 31
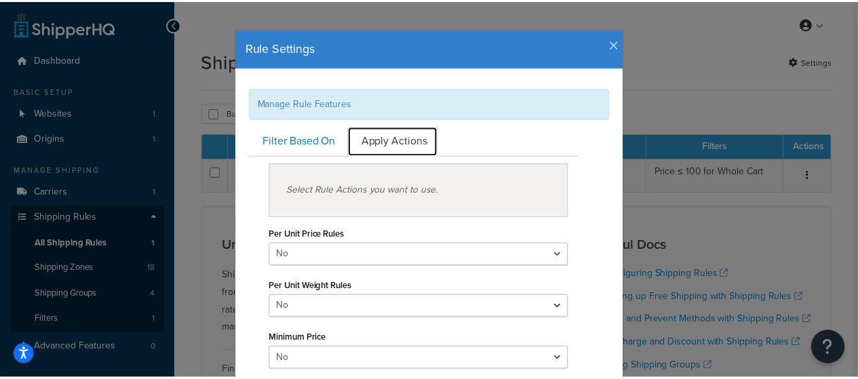
scroll to position [0, 0]
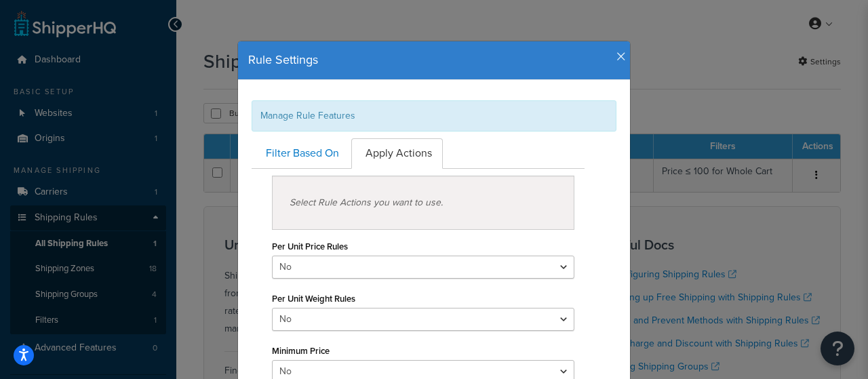
click at [616, 60] on icon "button" at bounding box center [620, 57] width 9 height 12
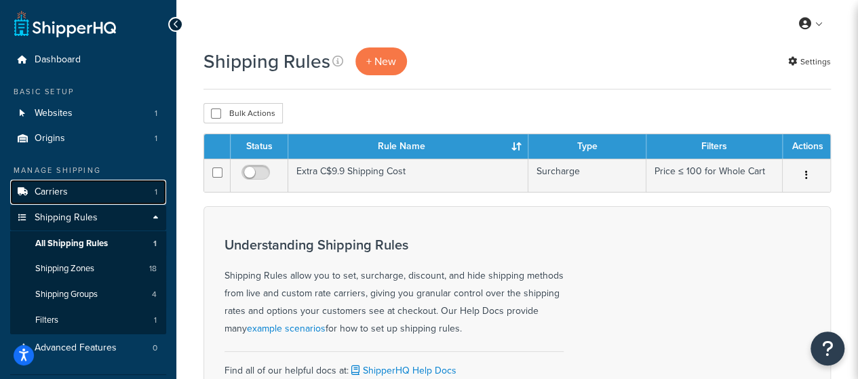
click at [76, 191] on link "Carriers 1" at bounding box center [88, 192] width 156 height 25
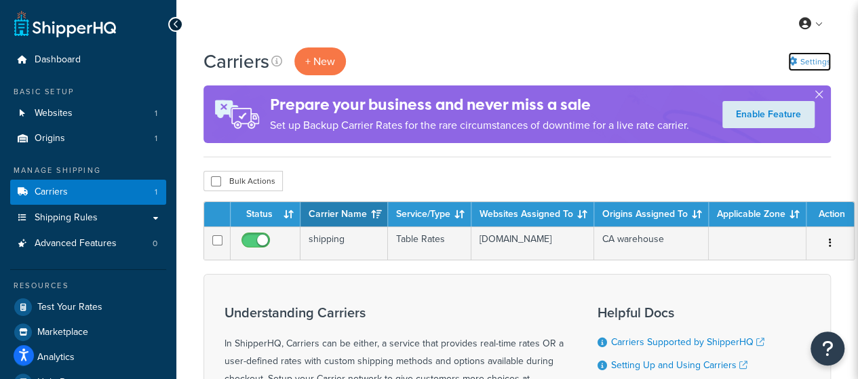
click at [792, 58] on icon at bounding box center [792, 61] width 9 height 9
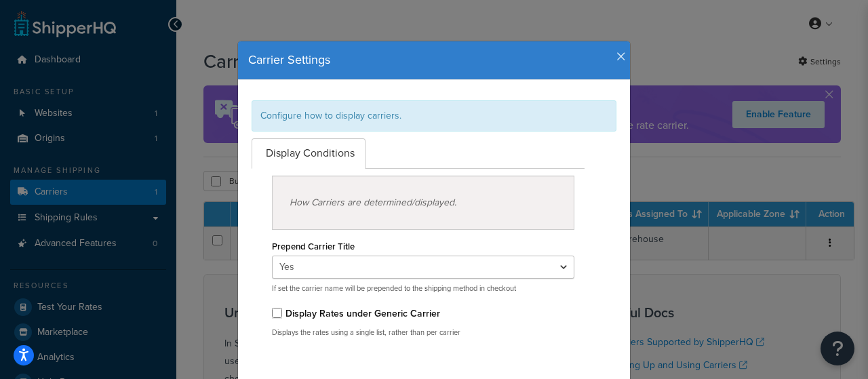
click at [616, 55] on icon "button" at bounding box center [620, 57] width 9 height 12
